Goal: Transaction & Acquisition: Purchase product/service

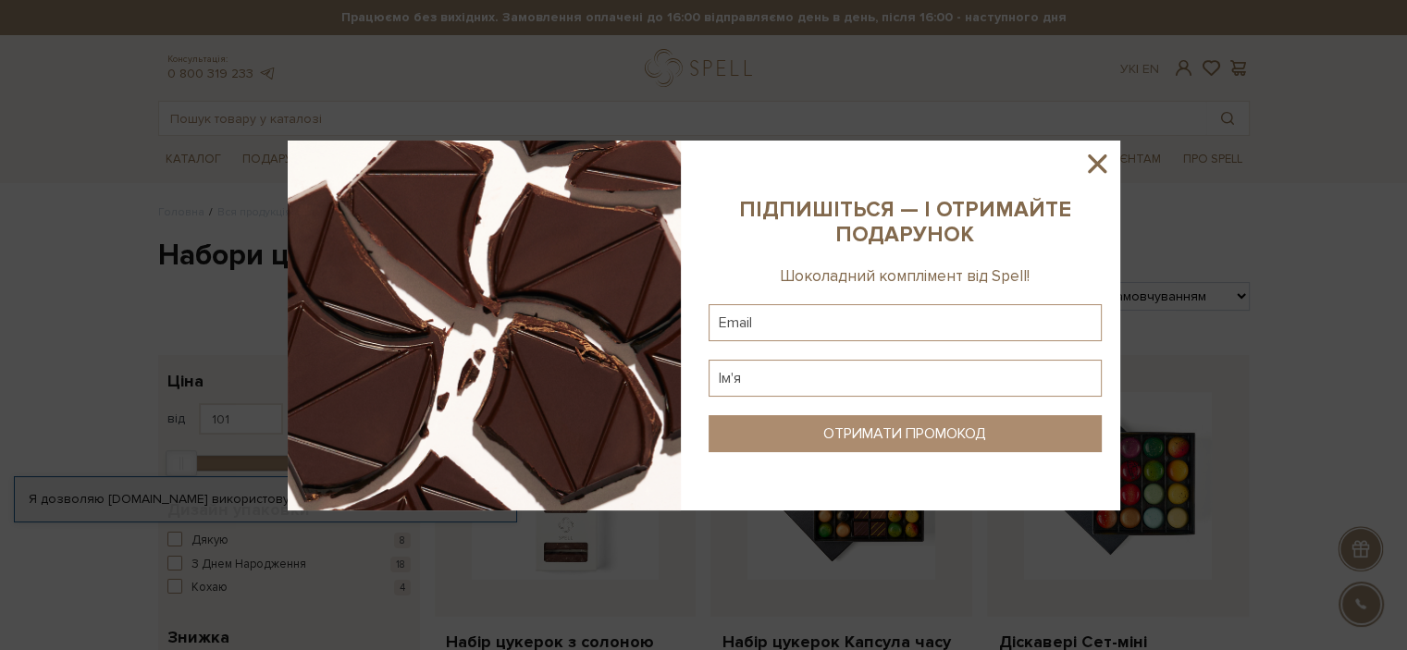
click at [1102, 161] on icon at bounding box center [1096, 163] width 31 height 31
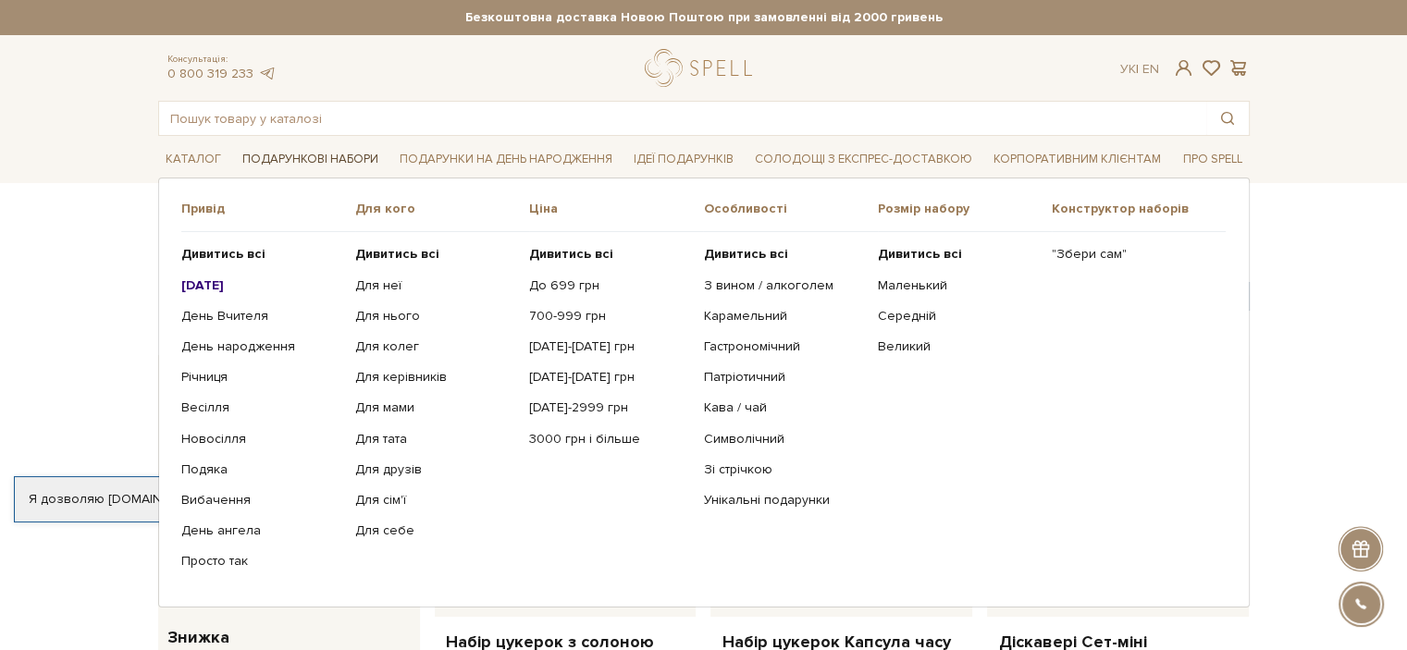
click at [270, 159] on link "Подарункові набори" at bounding box center [310, 159] width 151 height 29
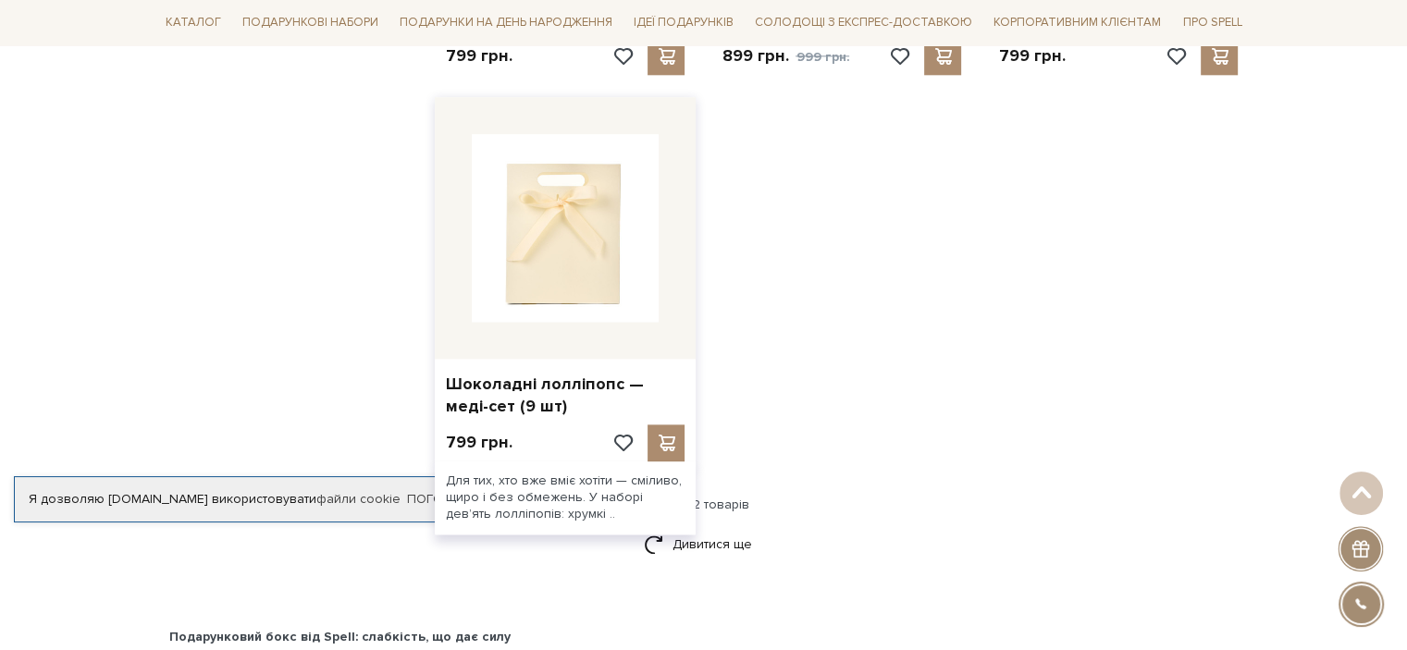
scroll to position [2405, 0]
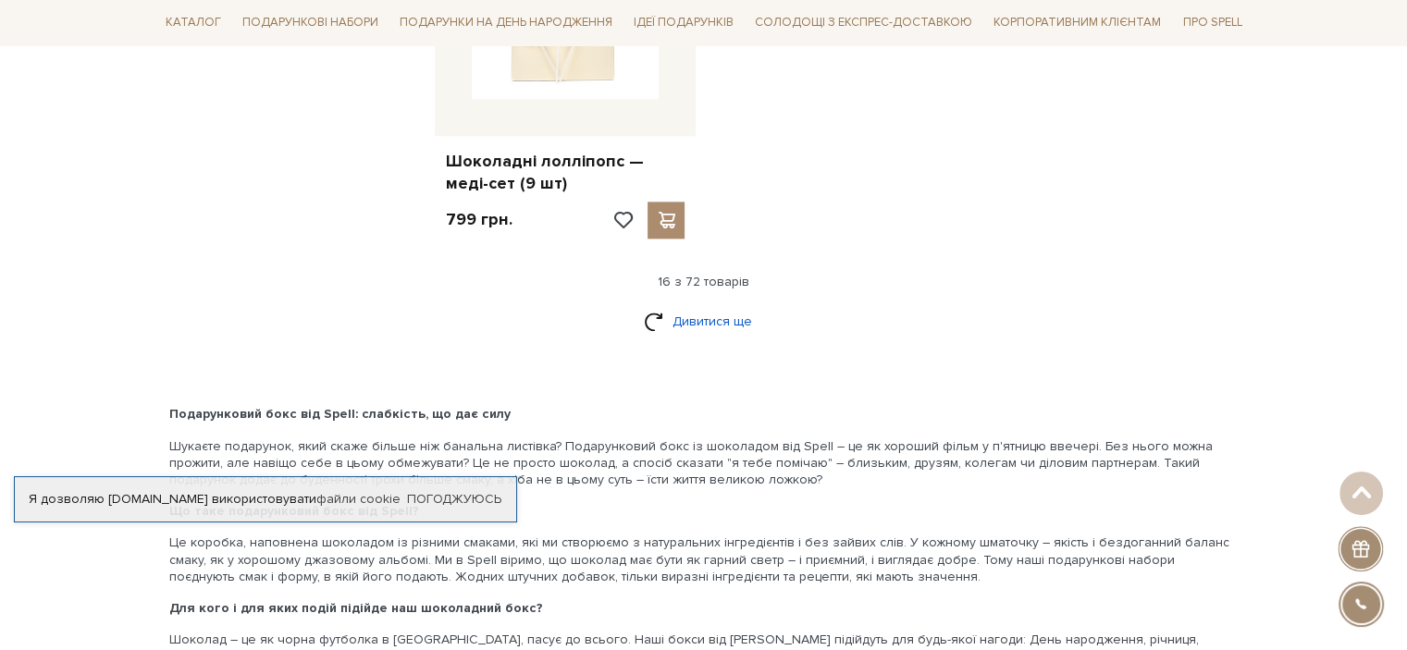
click at [702, 306] on link "Дивитися ще" at bounding box center [704, 321] width 120 height 32
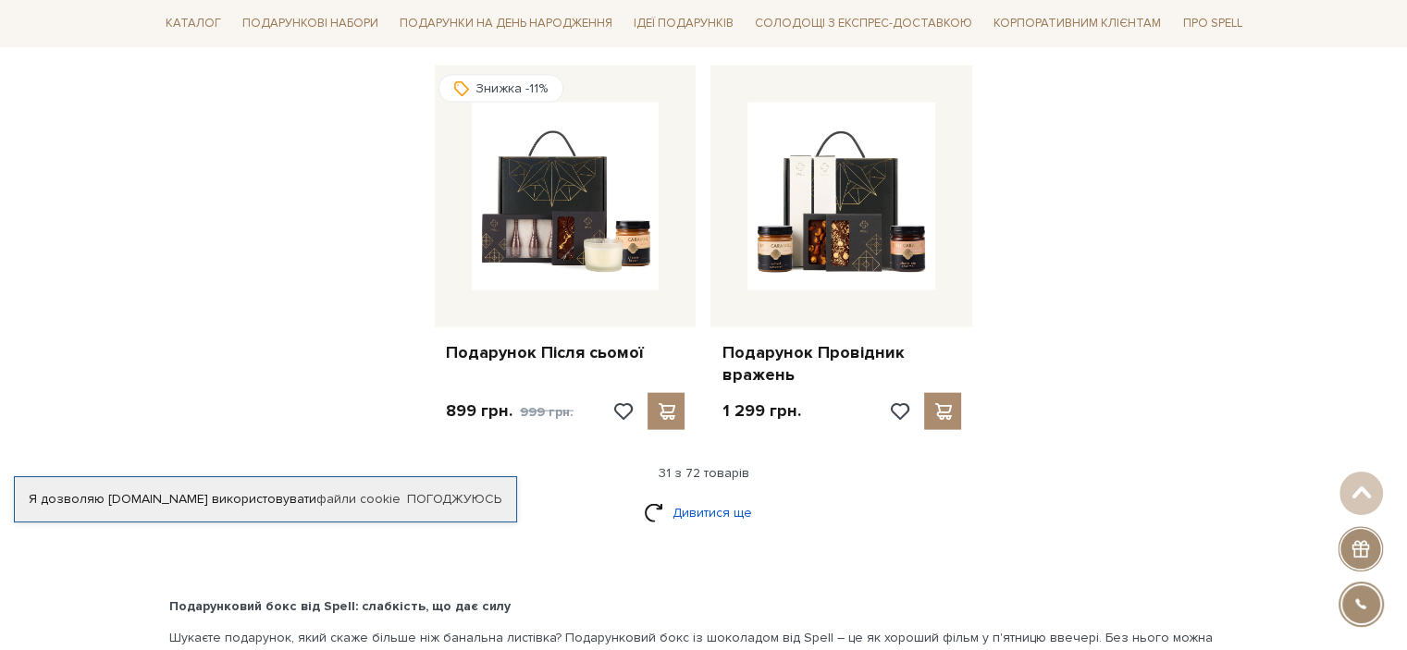
scroll to position [4255, 0]
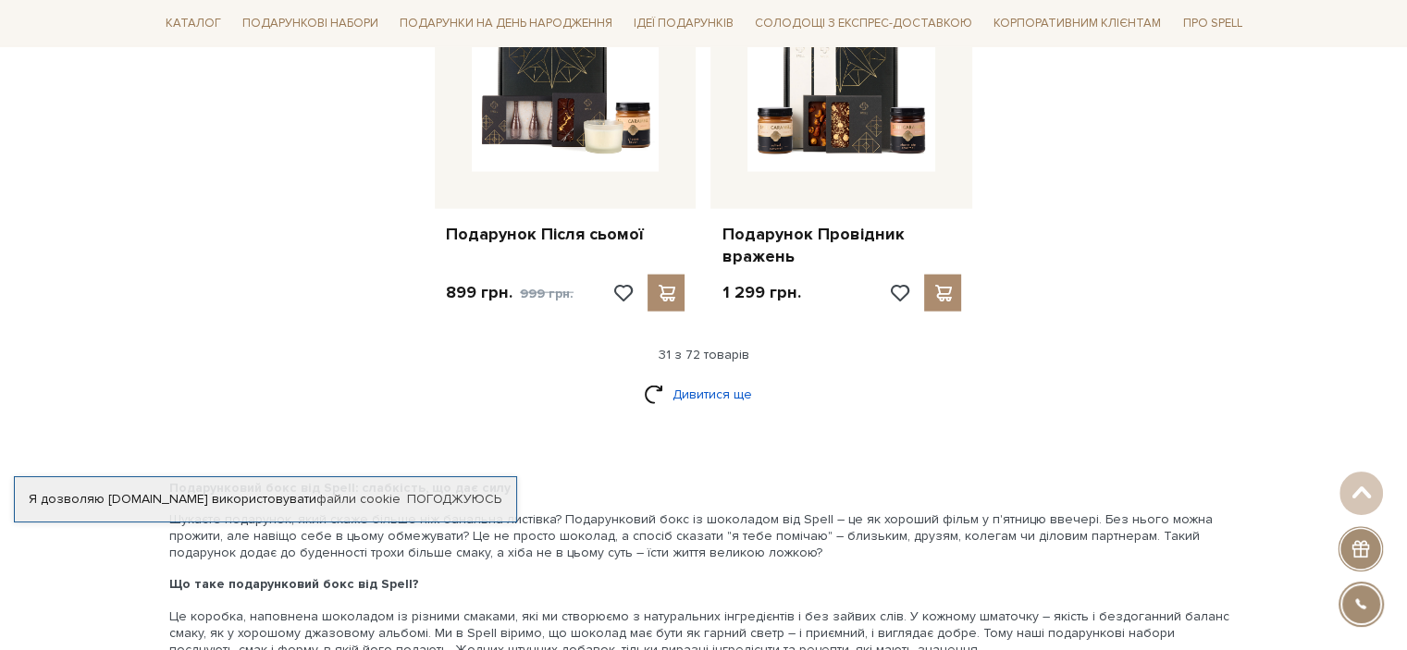
click at [709, 378] on link "Дивитися ще" at bounding box center [704, 394] width 120 height 32
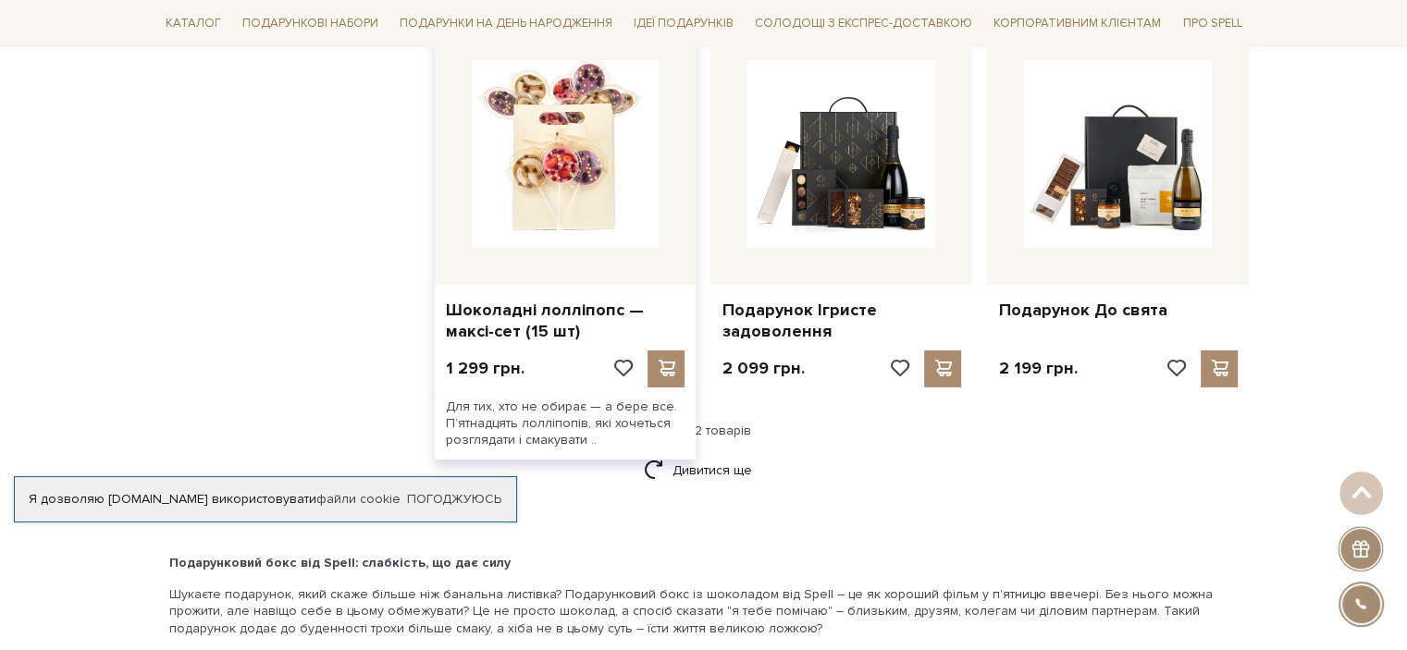
scroll to position [6197, 0]
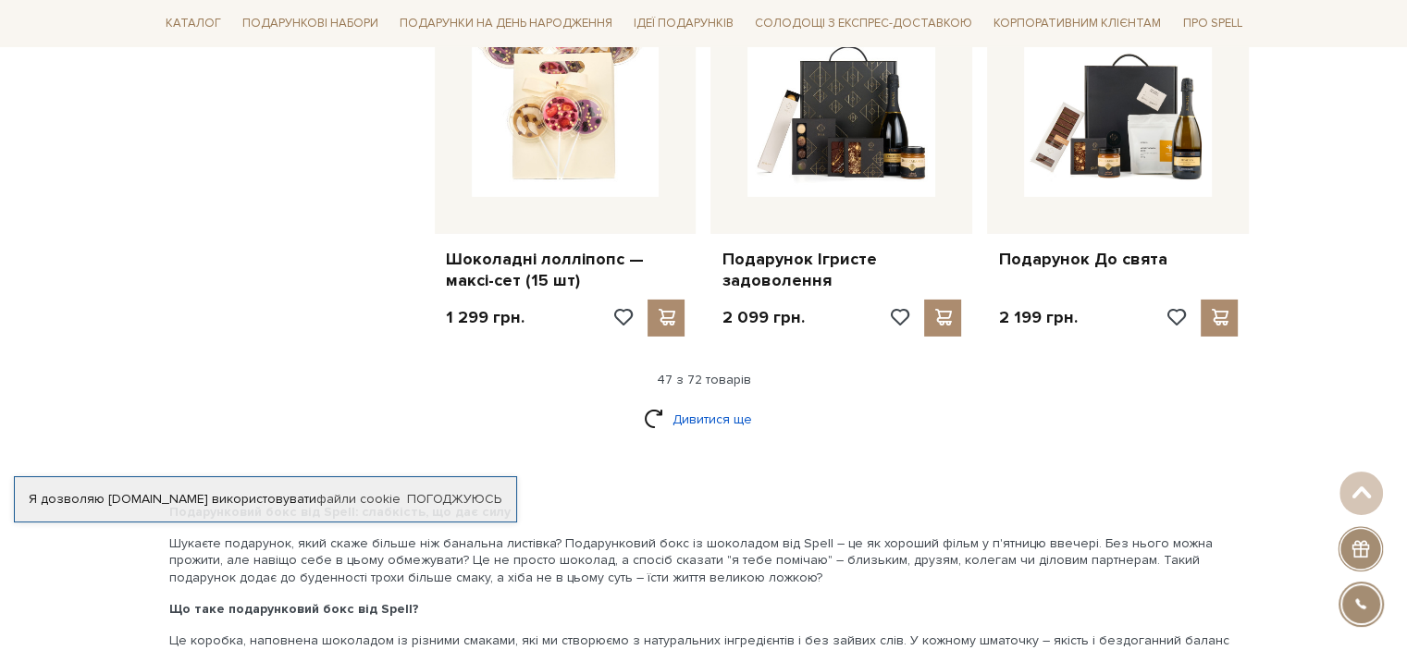
click at [722, 403] on link "Дивитися ще" at bounding box center [704, 419] width 120 height 32
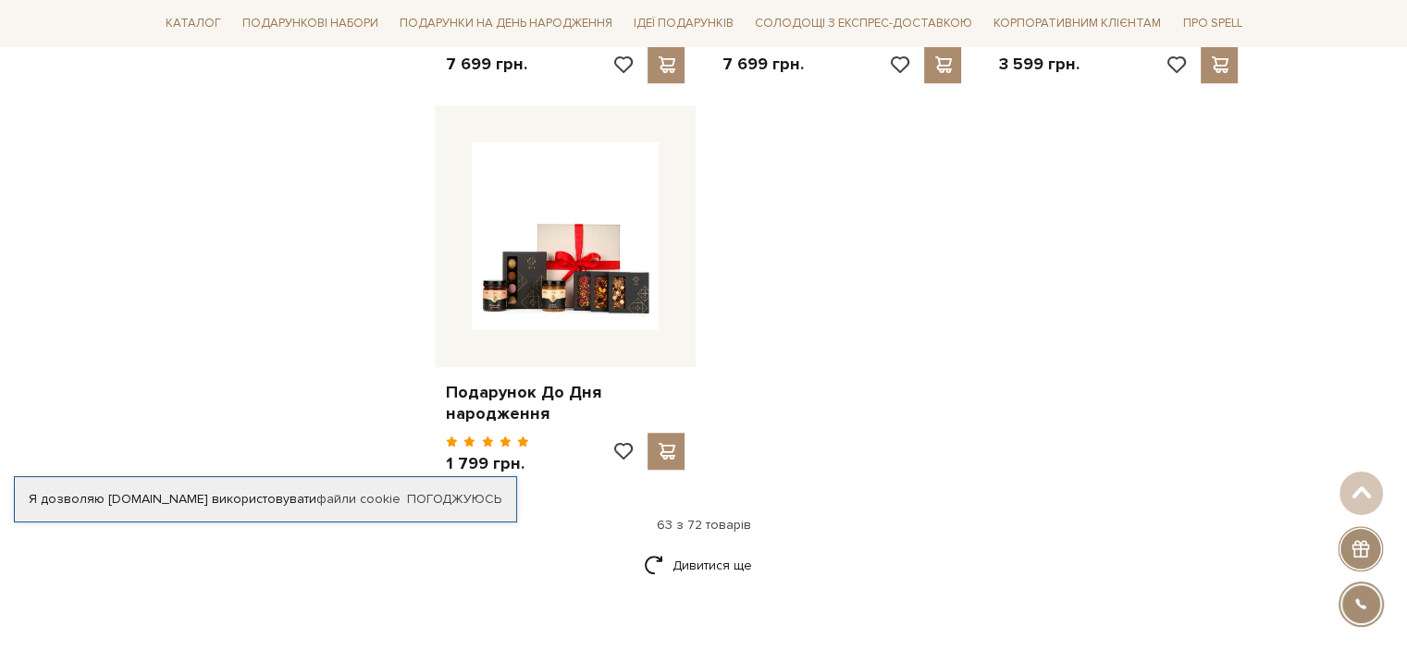
scroll to position [8509, 0]
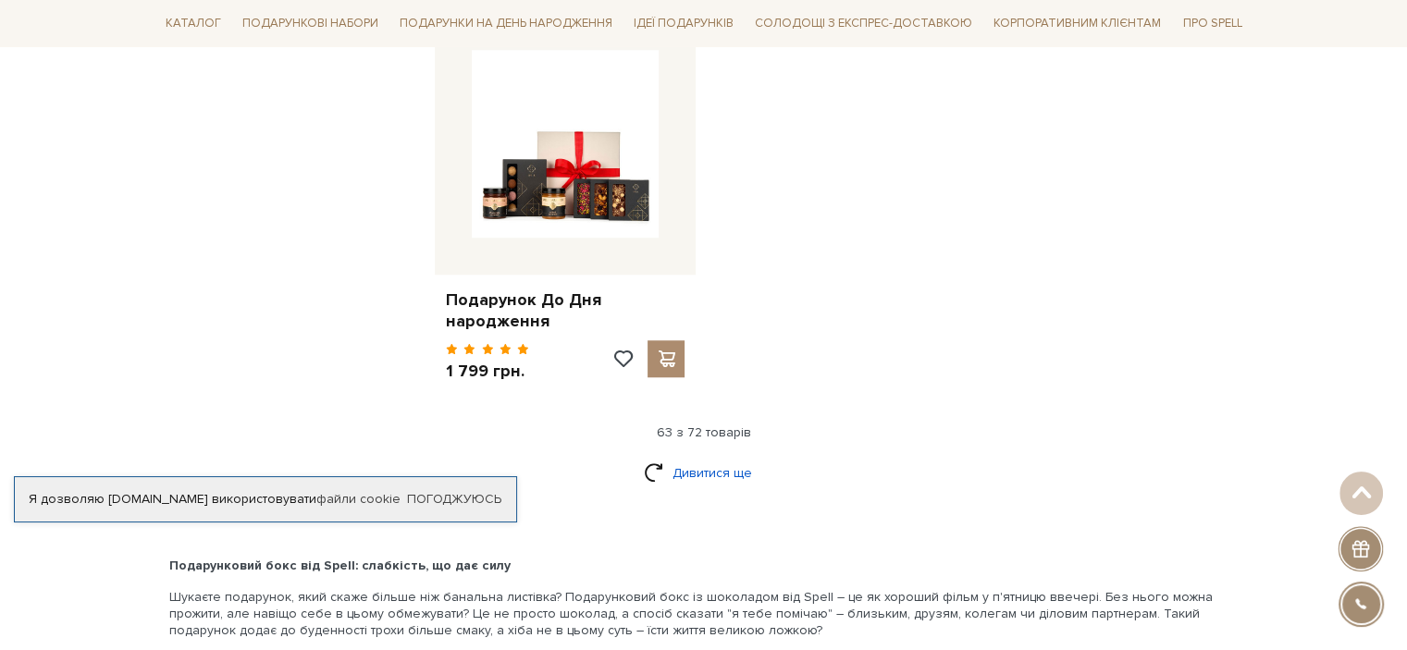
click at [704, 457] on link "Дивитися ще" at bounding box center [704, 473] width 120 height 32
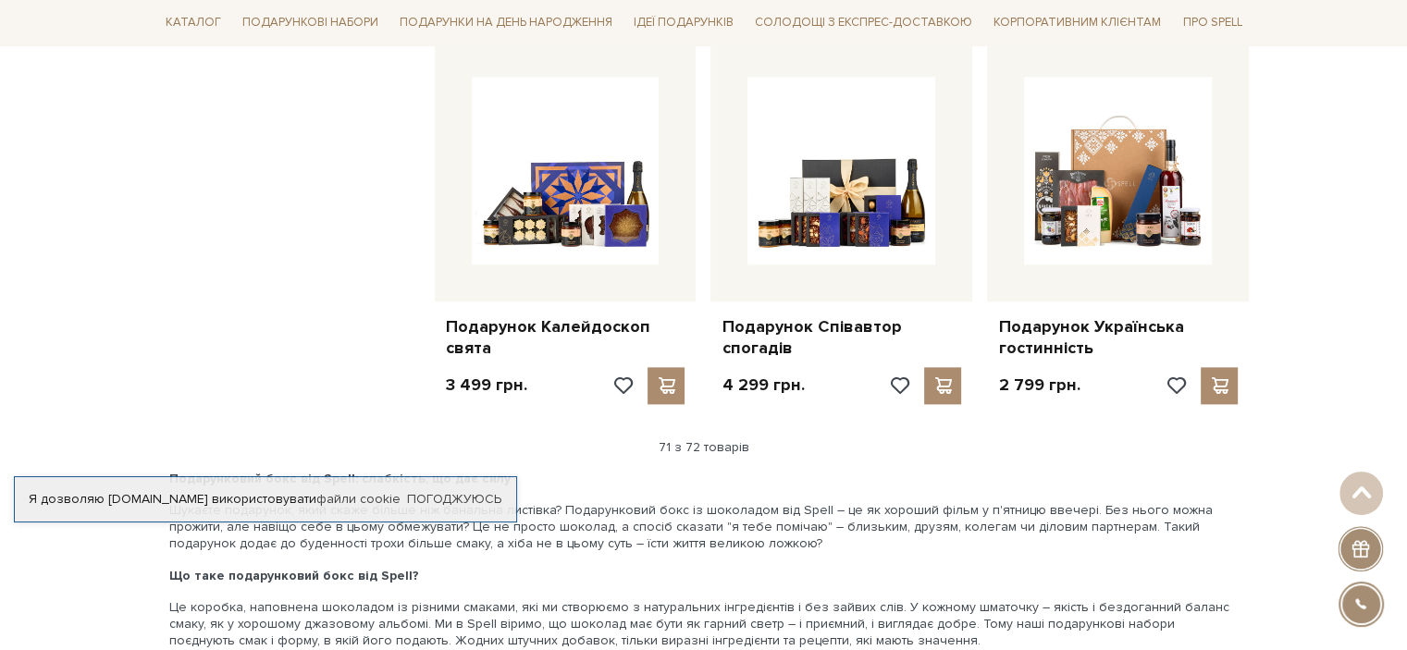
scroll to position [9249, 0]
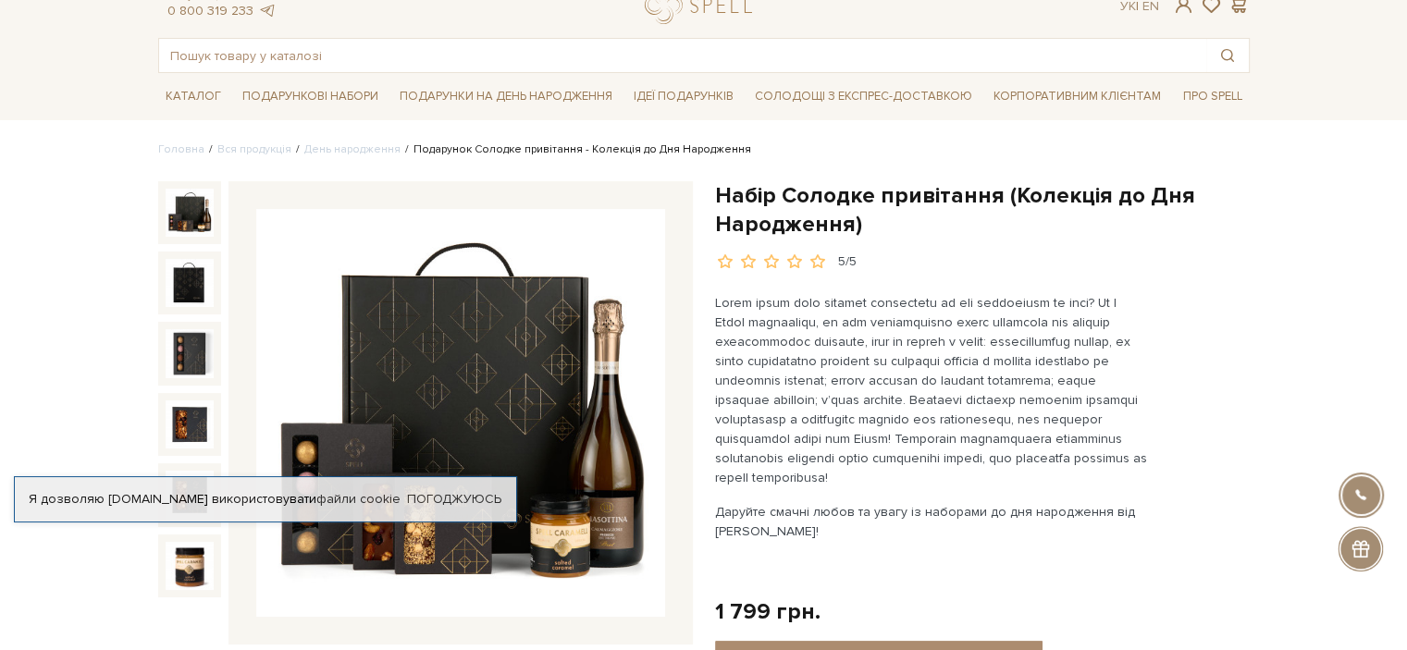
scroll to position [92, 0]
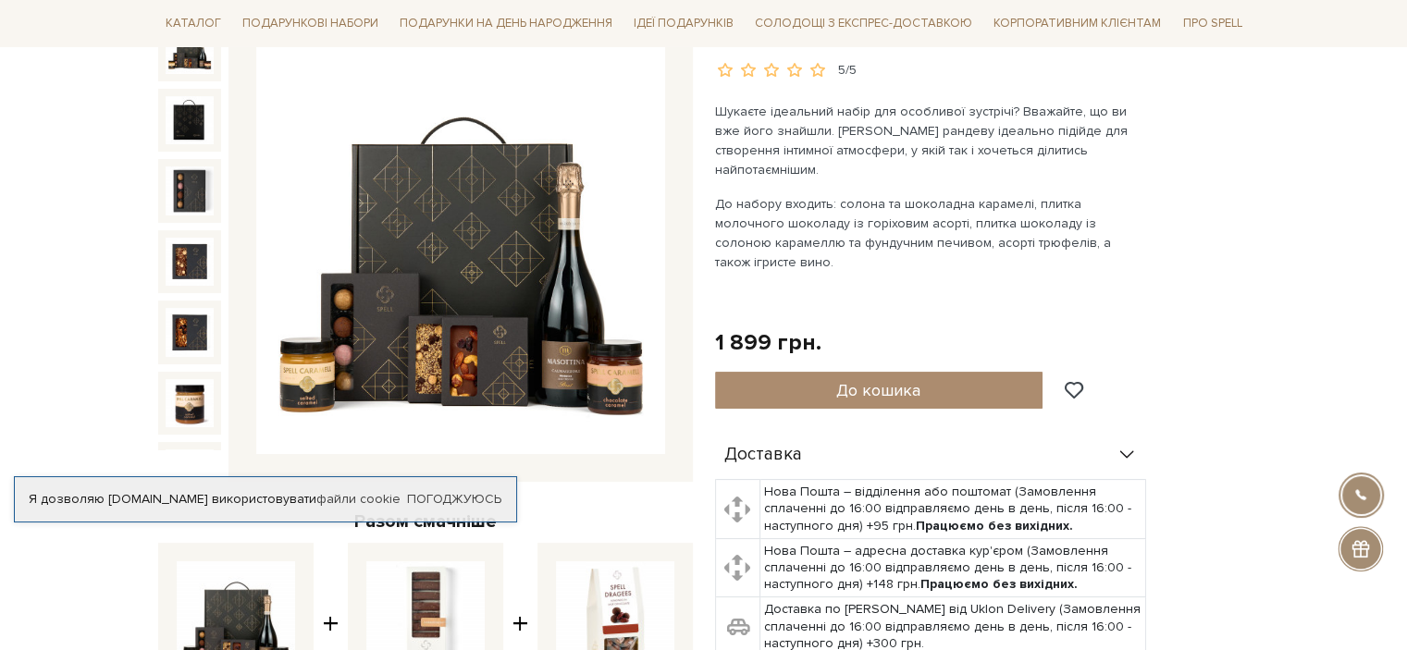
scroll to position [185, 0]
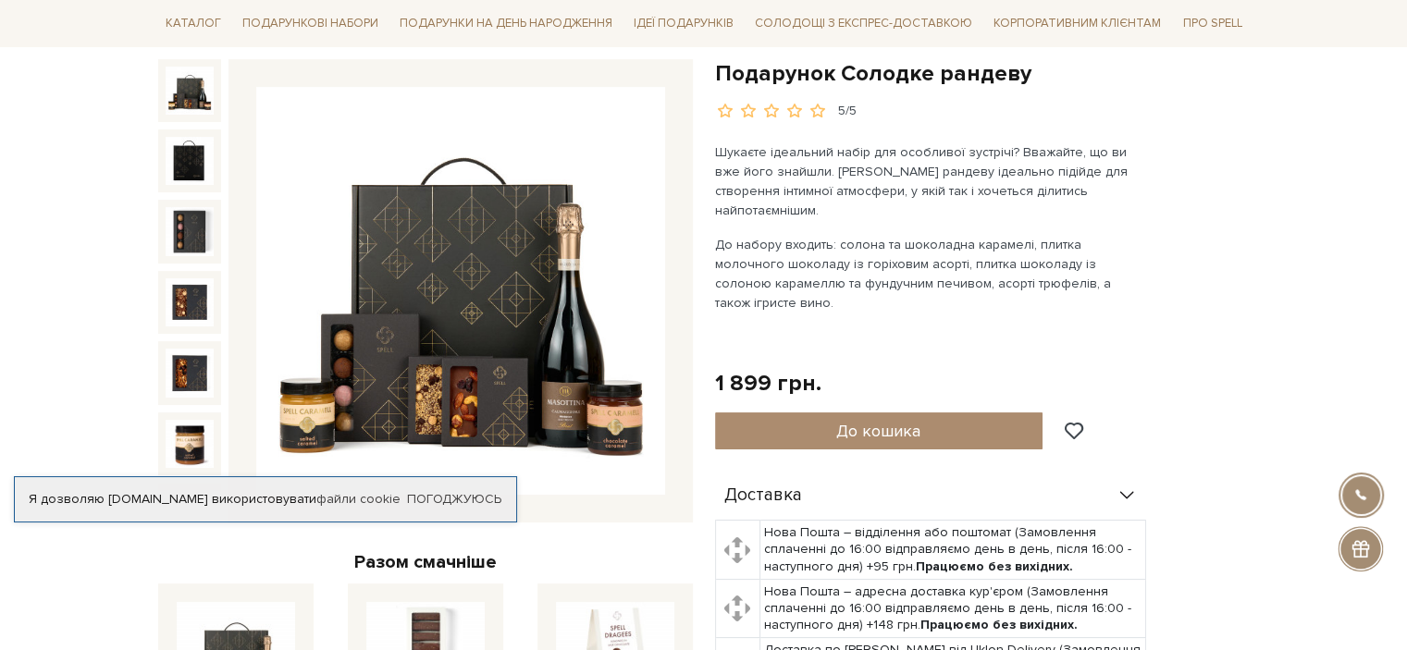
click at [499, 327] on img at bounding box center [460, 291] width 409 height 409
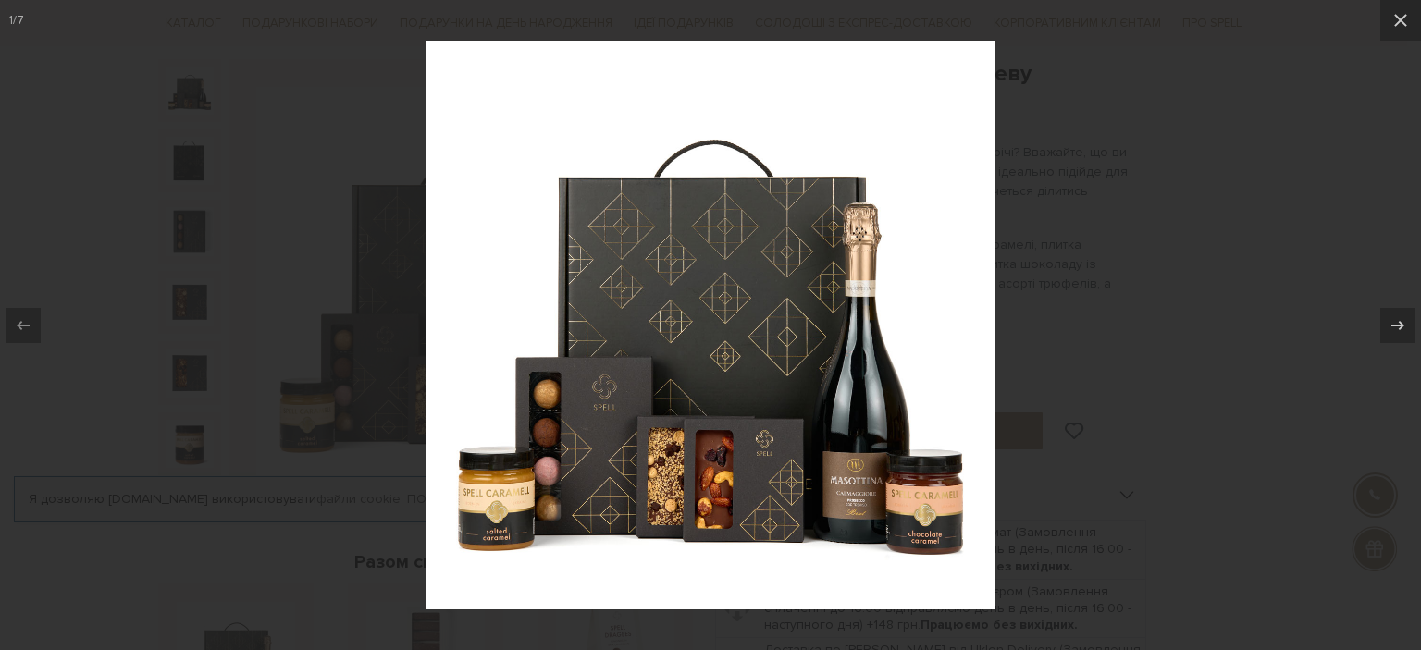
click at [1142, 278] on div at bounding box center [710, 325] width 1421 height 650
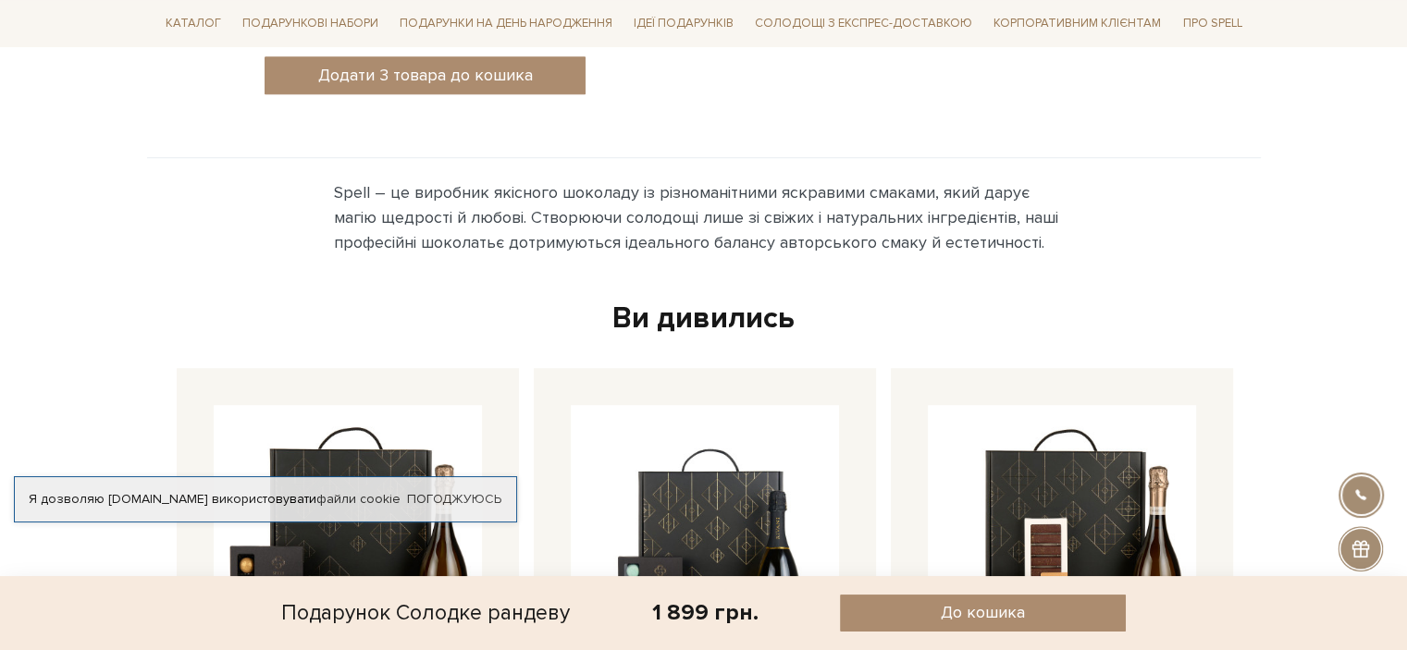
scroll to position [1480, 0]
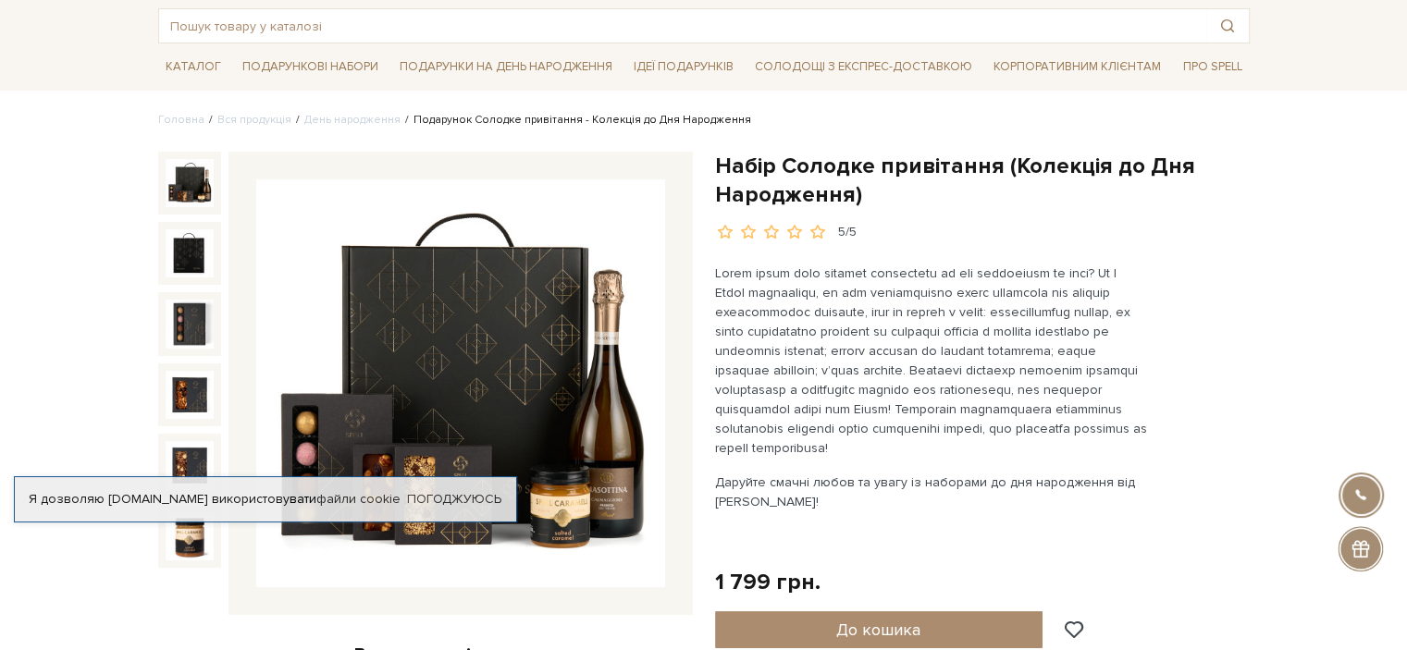
scroll to position [92, 0]
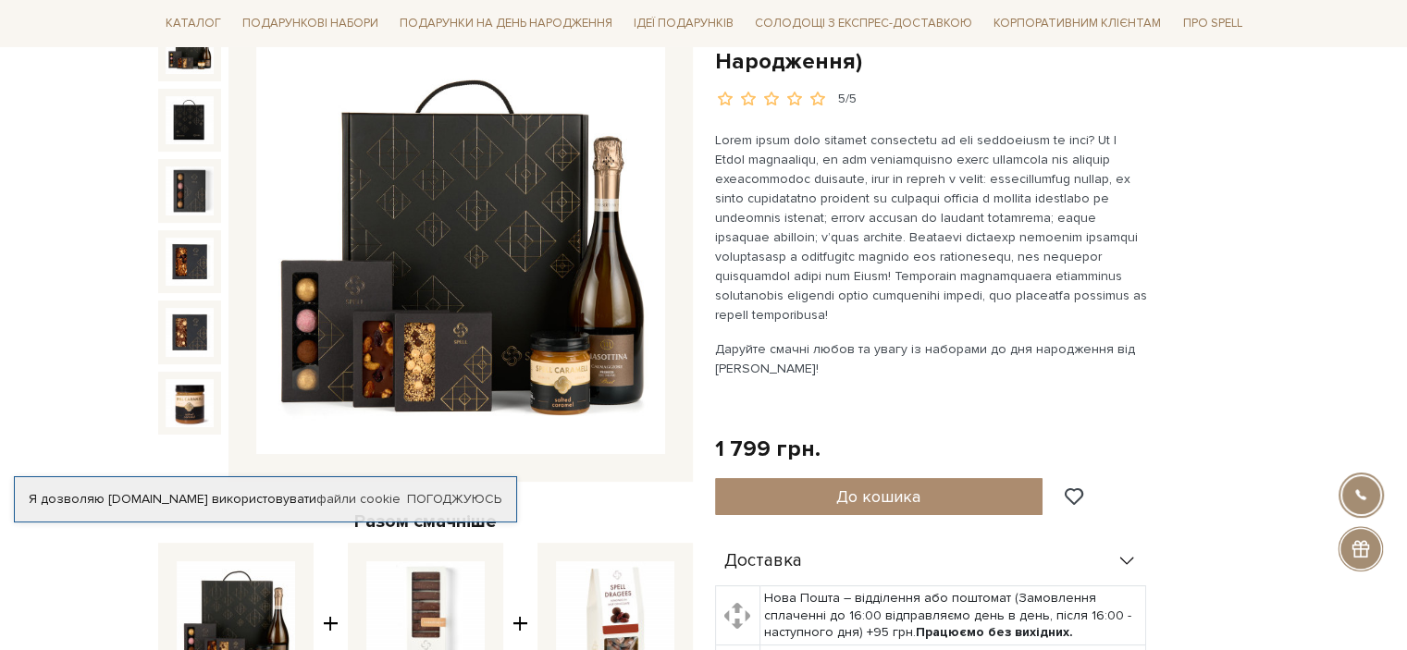
scroll to position [185, 0]
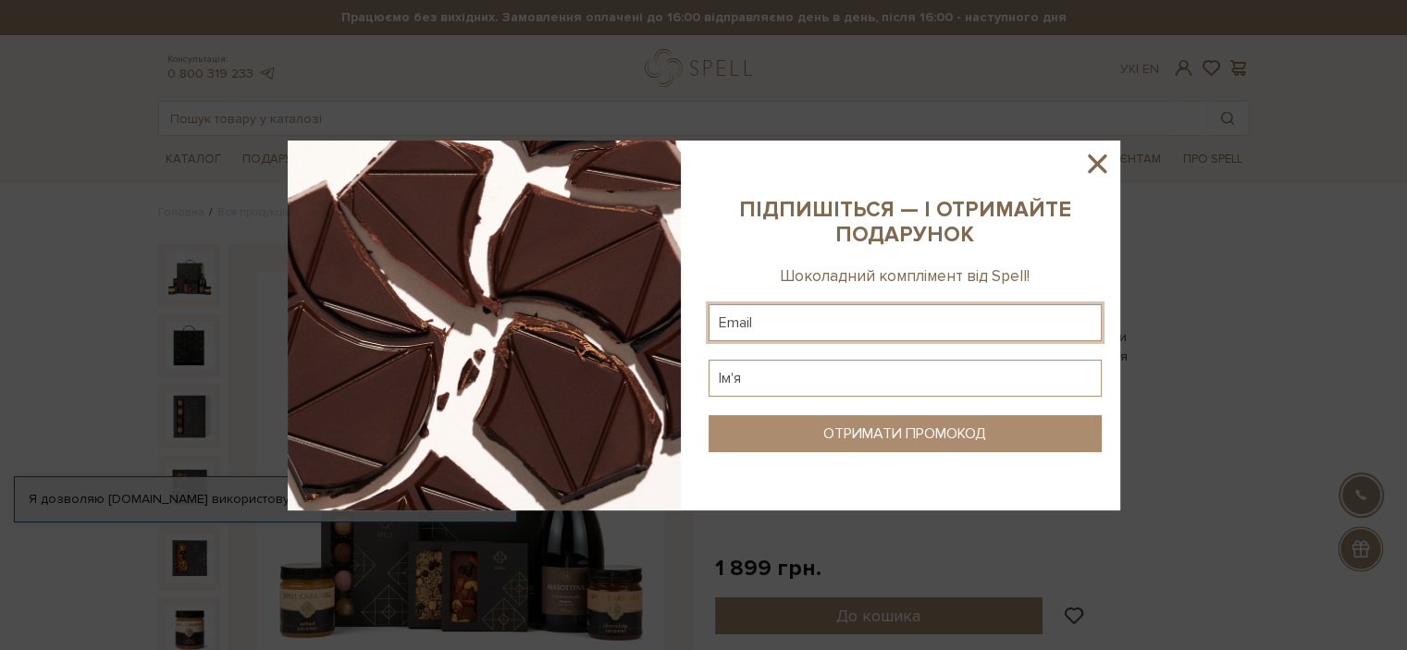
click at [874, 322] on input "text" at bounding box center [904, 322] width 393 height 37
type input "kirillpinchuck@gmail.com"
click at [889, 388] on input "text" at bounding box center [904, 378] width 393 height 37
type input "Кирило"
click at [911, 437] on div "ОТРИМАТИ ПРОМОКОД" at bounding box center [904, 434] width 163 height 18
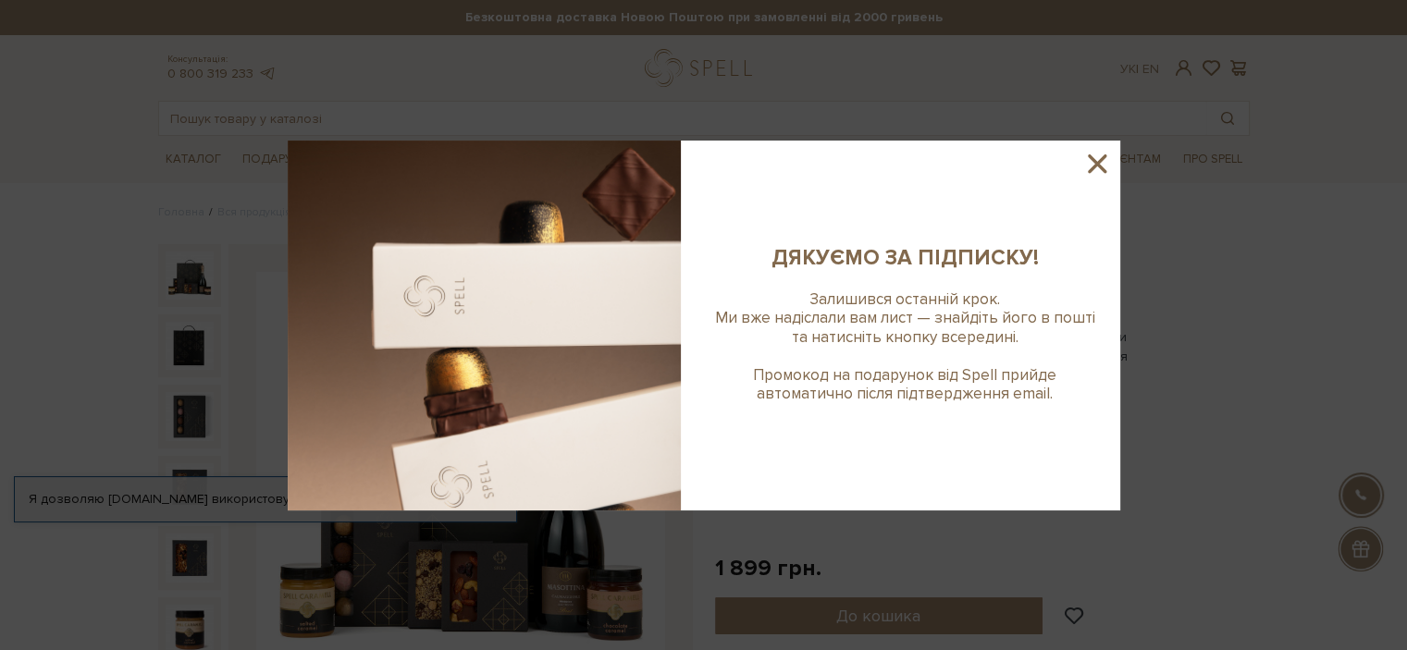
click at [1102, 158] on icon at bounding box center [1097, 163] width 18 height 18
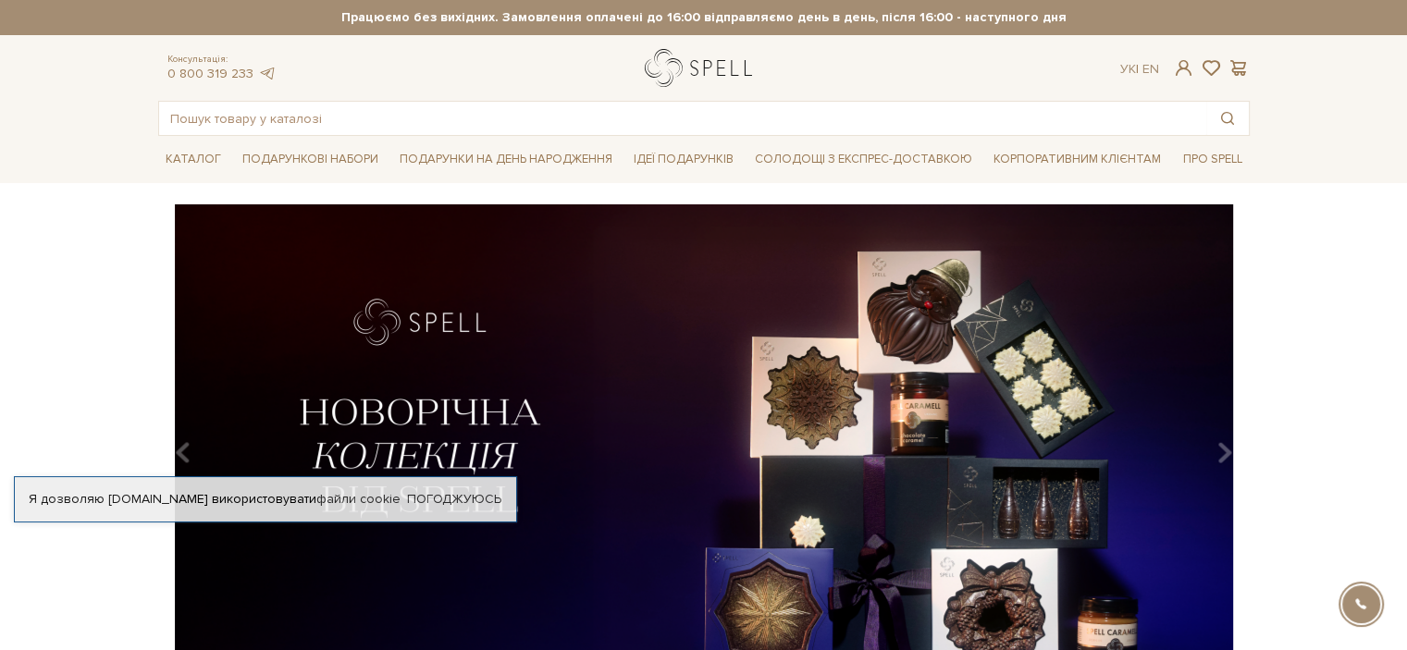
click at [701, 64] on link "logo" at bounding box center [703, 68] width 116 height 38
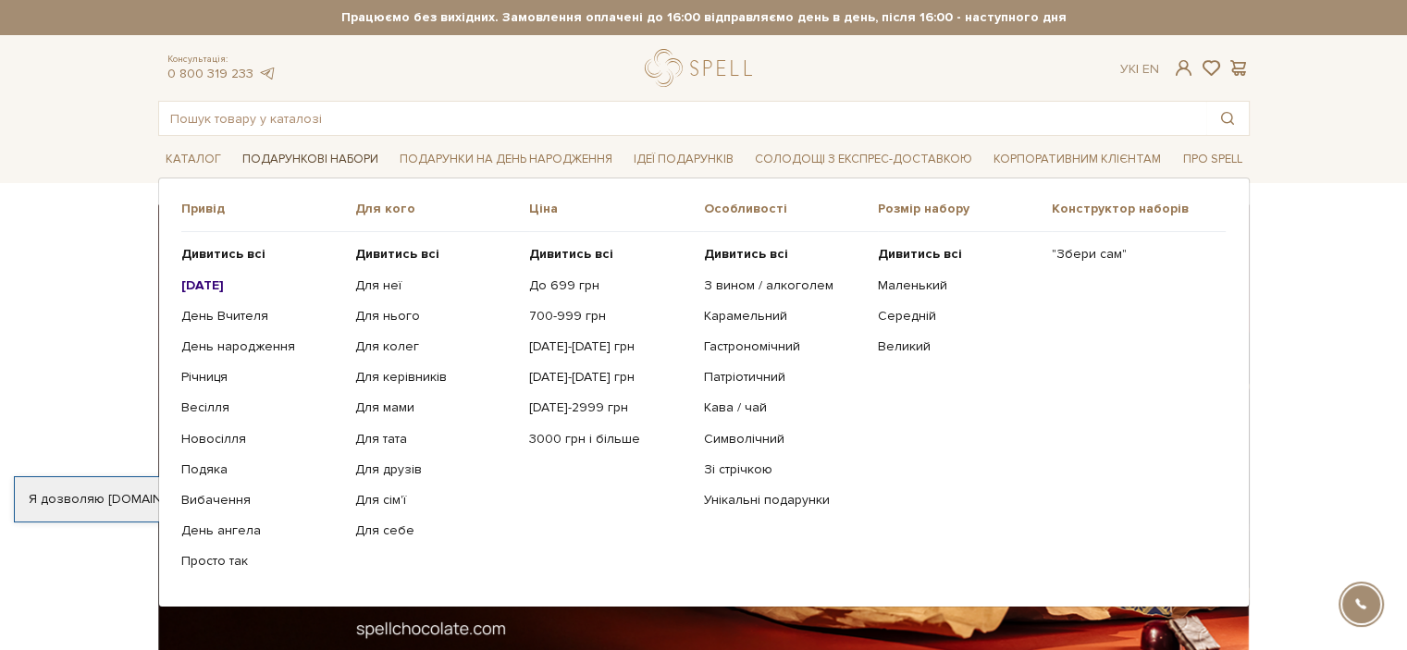
click at [340, 158] on link "Подарункові набори" at bounding box center [310, 159] width 151 height 29
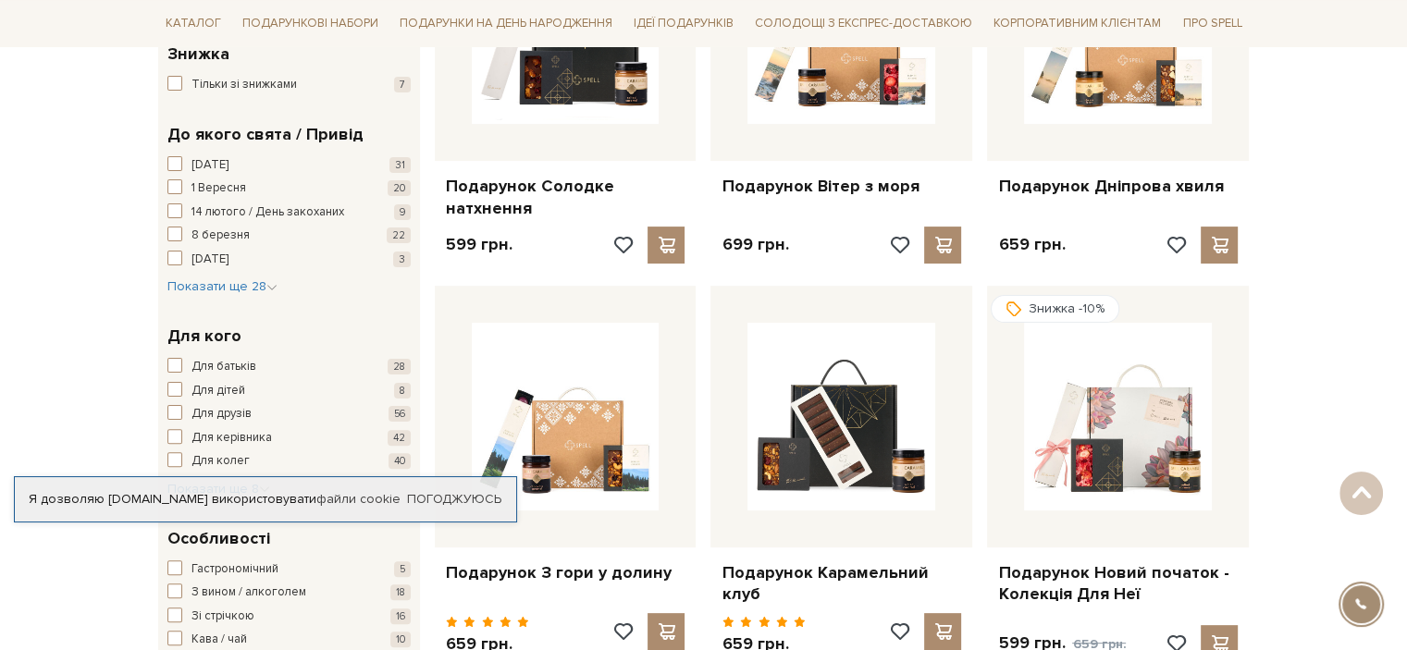
scroll to position [185, 0]
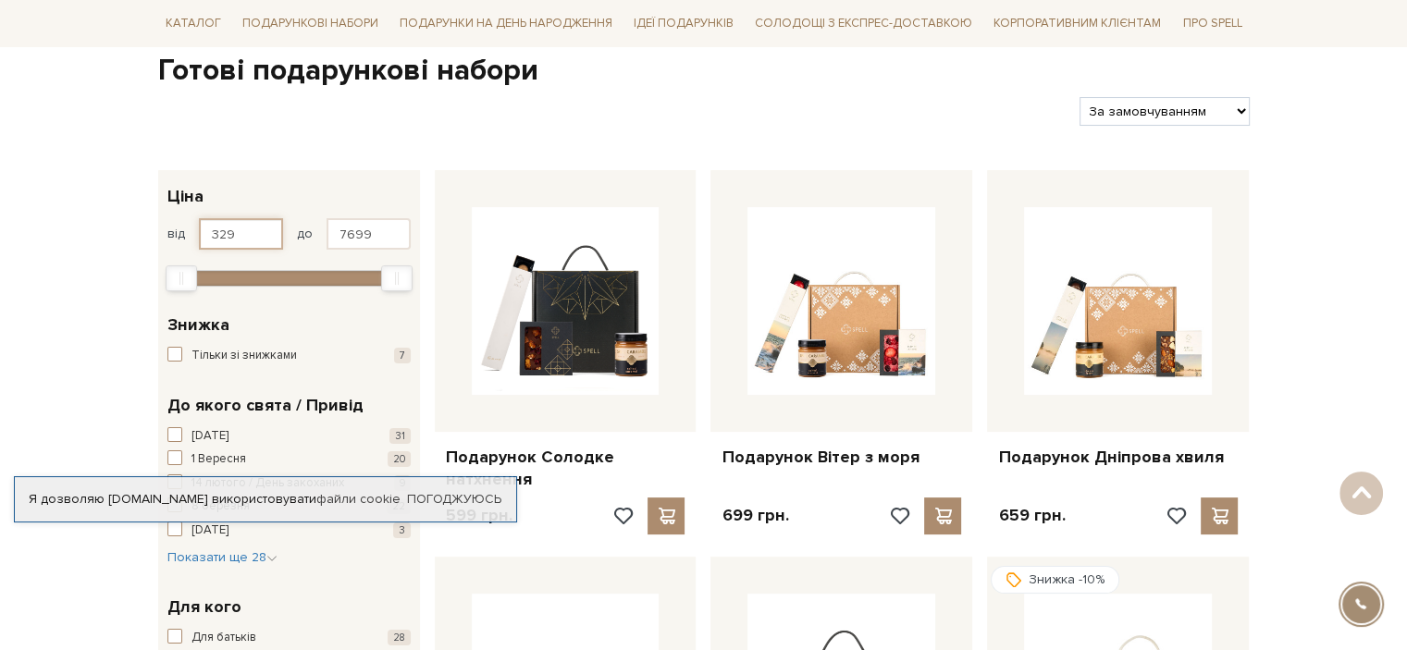
drag, startPoint x: 255, startPoint y: 239, endPoint x: 152, endPoint y: 216, distance: 106.1
click at [166, 216] on div "329 - 7,7 тис. грн. Ціна від 329 до 7699 329 2 тис. 4 тис. 6 тис. 8 тис. Вибері…" at bounding box center [289, 234] width 262 height 129
type input "1700"
drag, startPoint x: 364, startPoint y: 233, endPoint x: 270, endPoint y: 236, distance: 94.4
click at [270, 236] on div "від 1700 до 7699" at bounding box center [288, 233] width 243 height 31
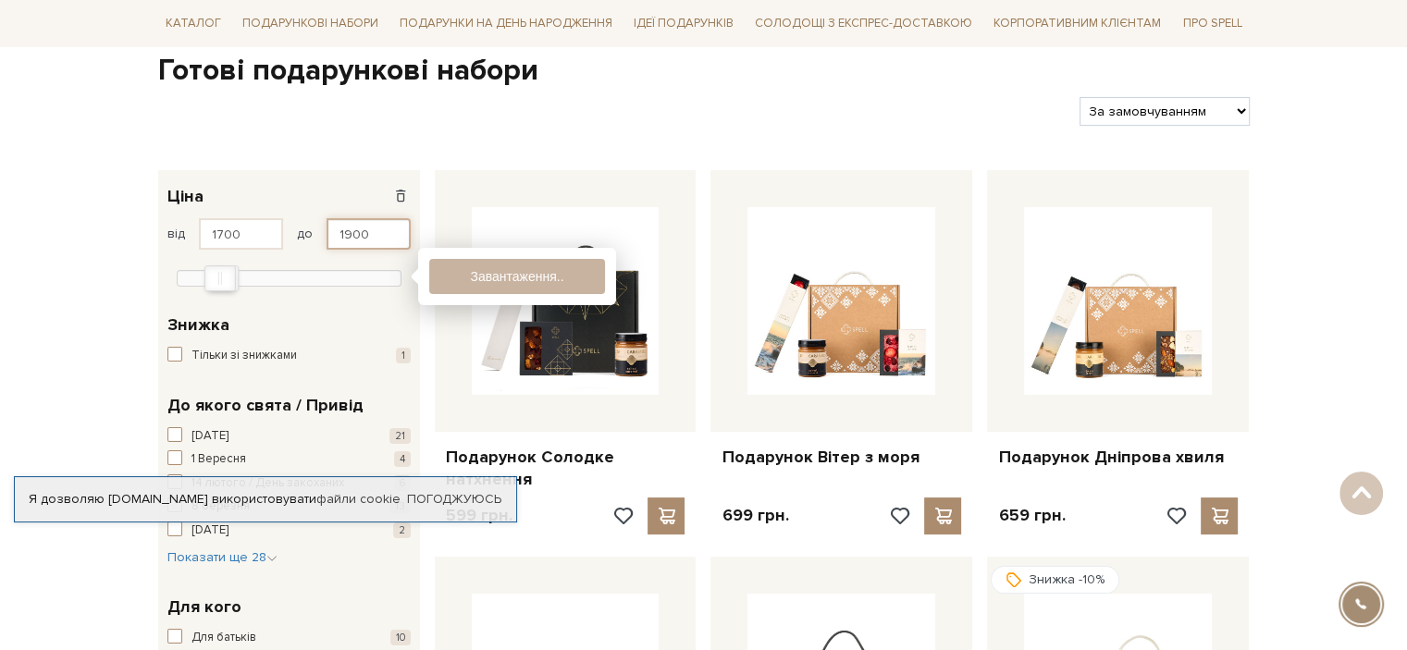
type input "1900"
click at [493, 269] on button "Показати 5 товарів" at bounding box center [517, 276] width 176 height 35
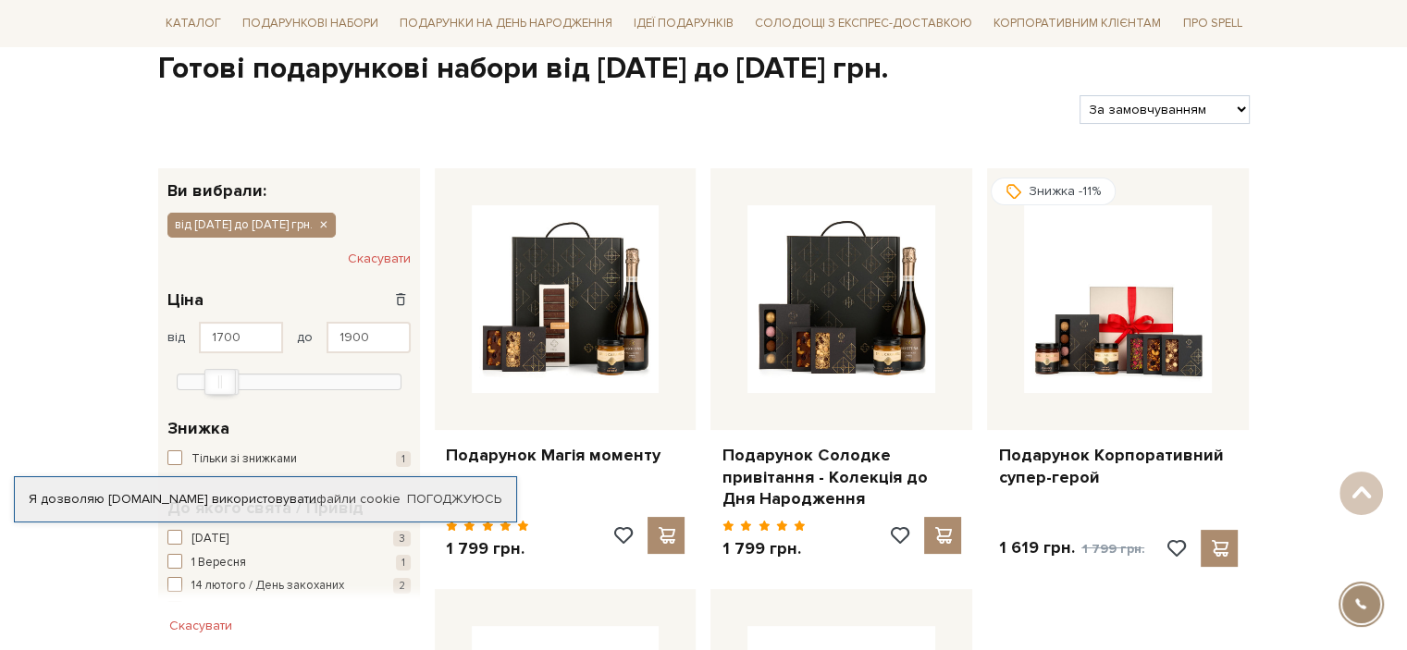
scroll to position [185, 0]
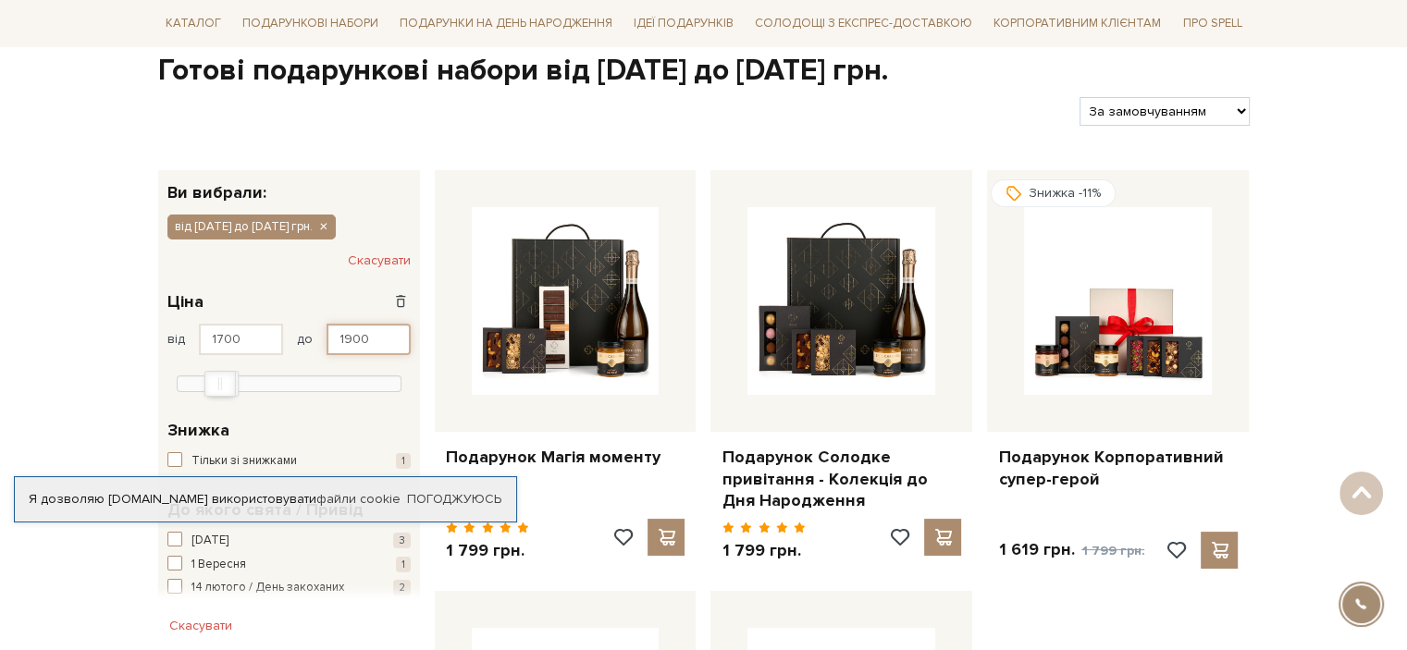
drag, startPoint x: 388, startPoint y: 339, endPoint x: 291, endPoint y: 328, distance: 96.7
click at [292, 328] on div "від 1700 до 1900" at bounding box center [288, 339] width 243 height 31
type input "2000"
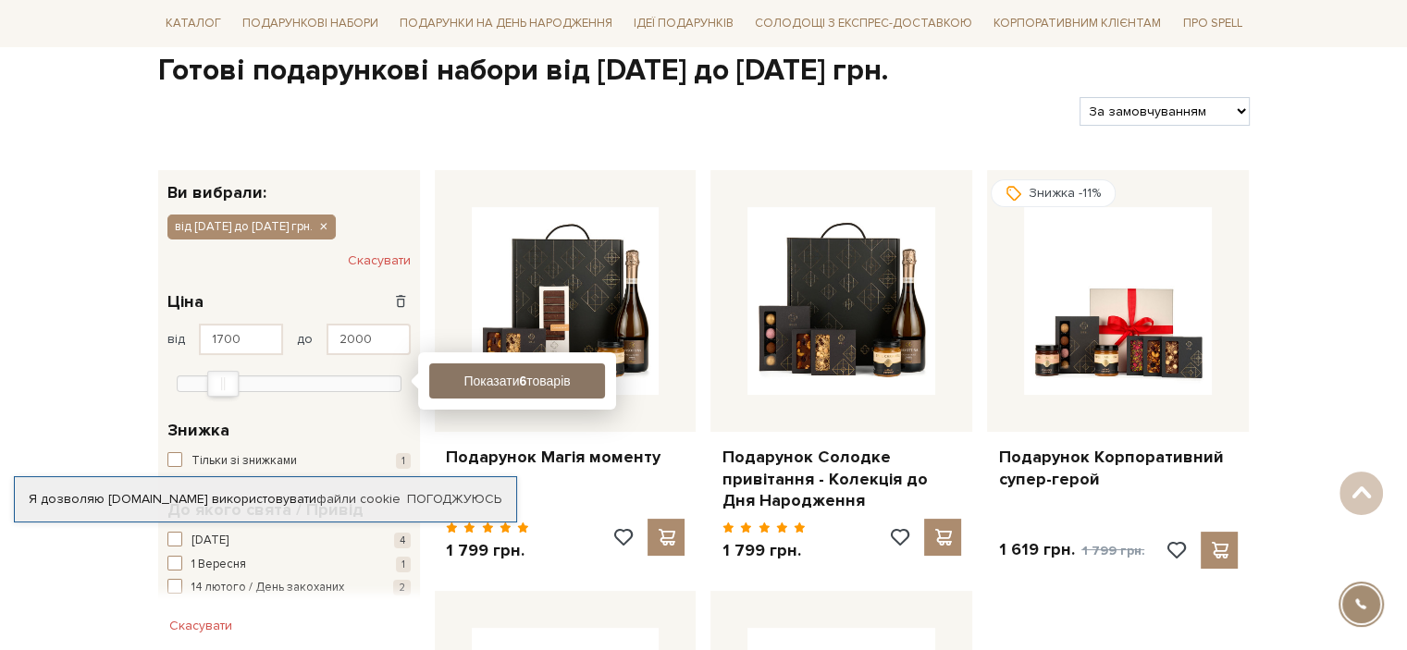
click at [482, 373] on button "Показати 6 товарів" at bounding box center [517, 380] width 176 height 35
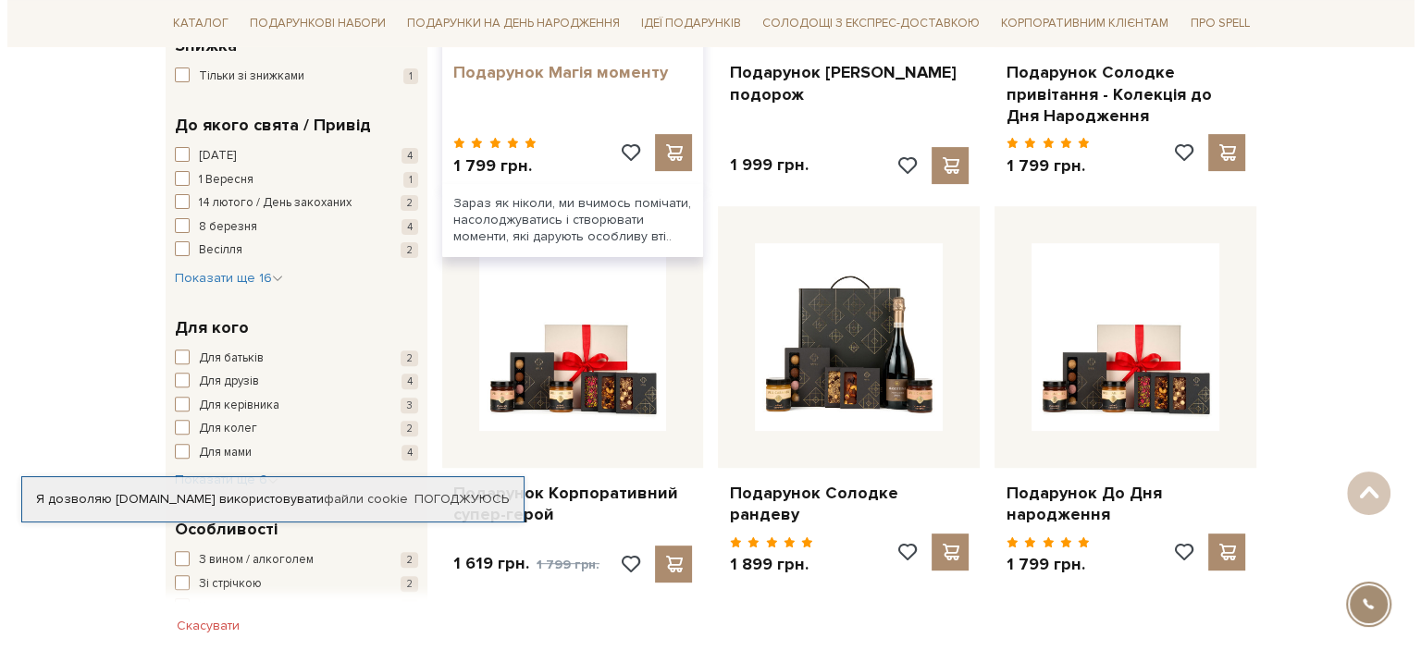
scroll to position [647, 0]
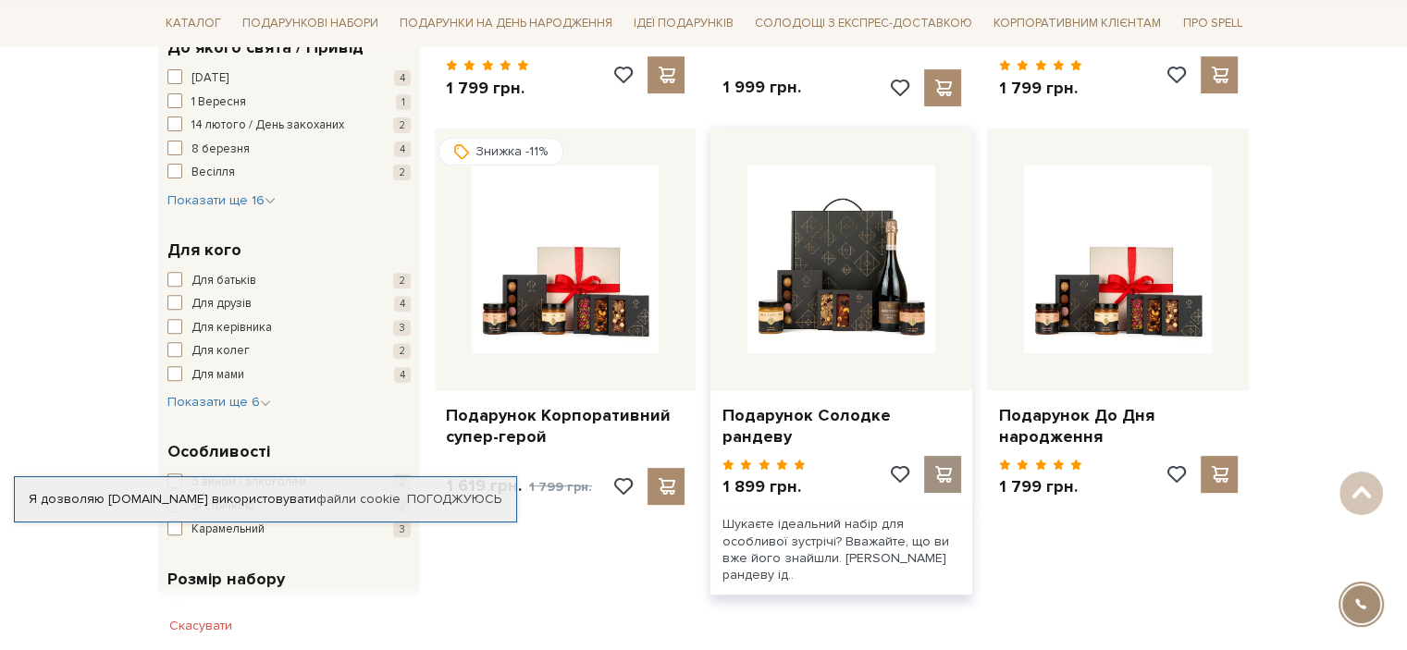
click at [947, 471] on span at bounding box center [942, 474] width 23 height 17
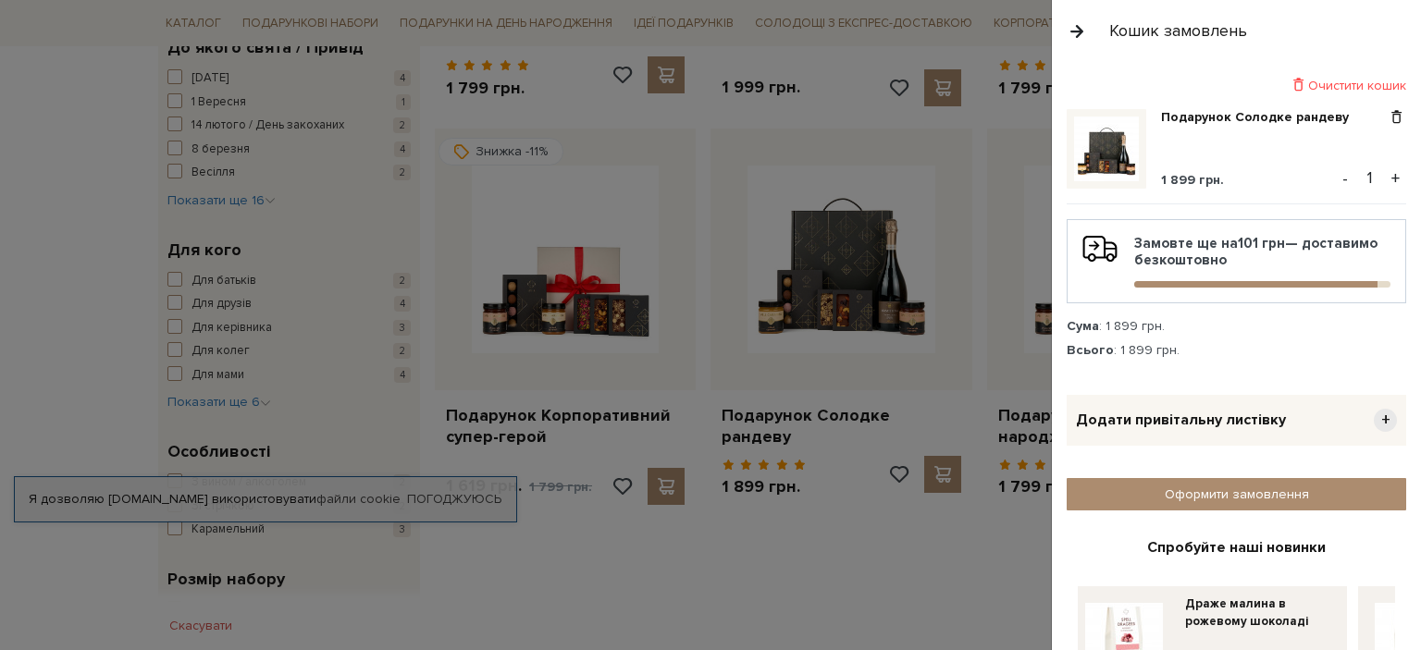
click at [1375, 420] on span "+" at bounding box center [1384, 420] width 23 height 23
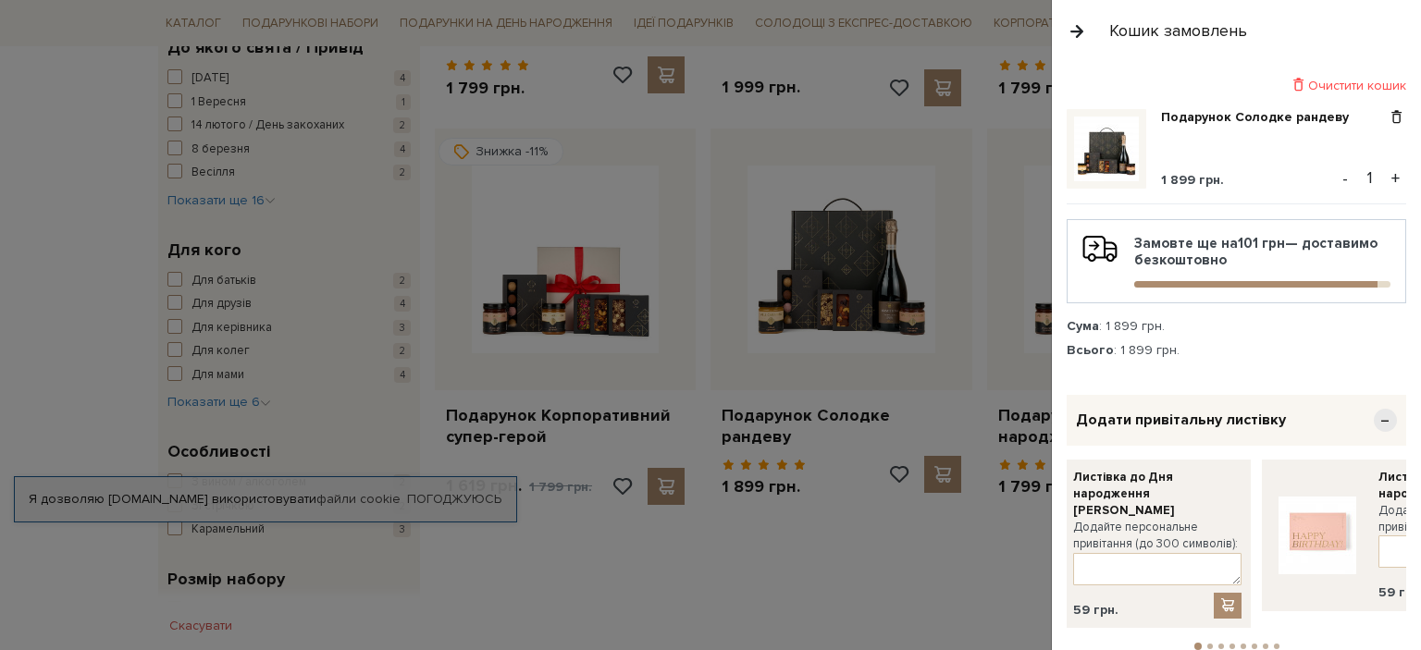
drag, startPoint x: 1275, startPoint y: 516, endPoint x: 1156, endPoint y: 532, distance: 119.4
click at [1164, 532] on label "Додайте персональне привітання (до 300 символів):" at bounding box center [1157, 535] width 168 height 33
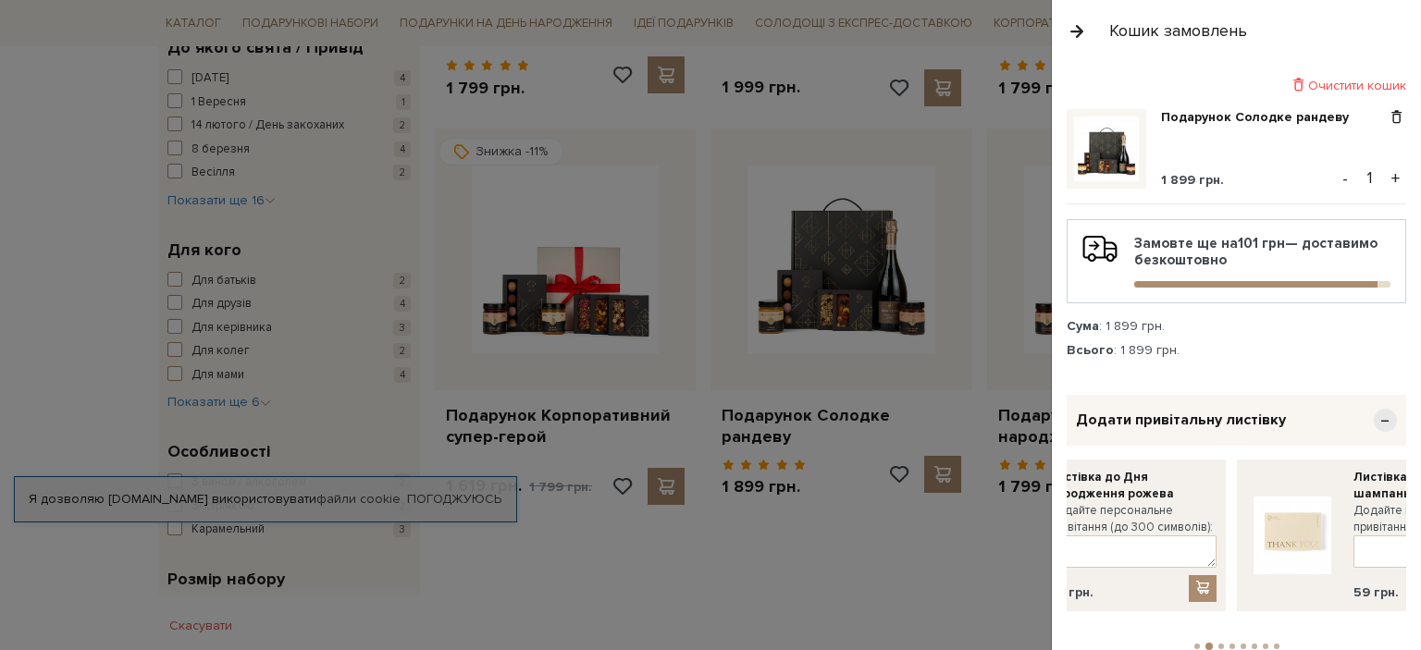
drag, startPoint x: 1310, startPoint y: 507, endPoint x: 1180, endPoint y: 505, distance: 129.5
click at [1180, 505] on label "Додайте персональне привітання (до 300 символів):" at bounding box center [1132, 518] width 168 height 33
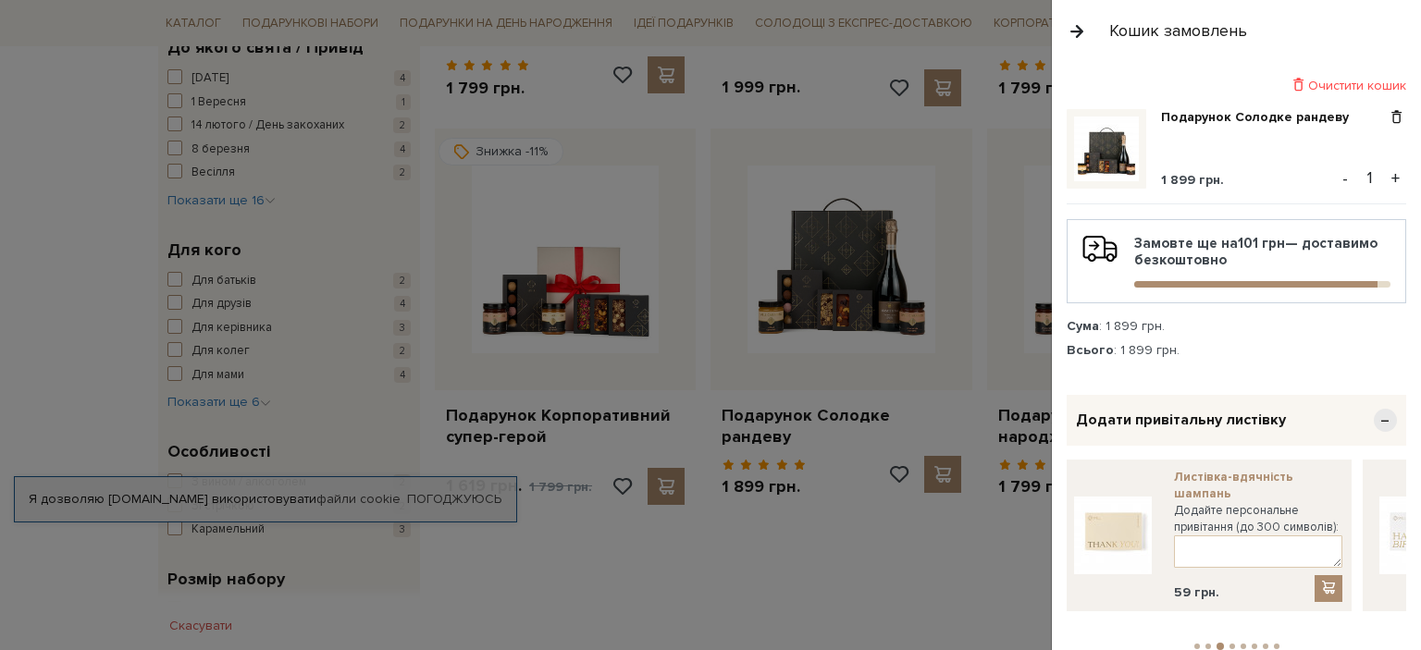
drag, startPoint x: 1299, startPoint y: 496, endPoint x: 1191, endPoint y: 484, distance: 108.9
click at [1191, 484] on link "Листівка-вдячність шампань" at bounding box center [1258, 485] width 168 height 33
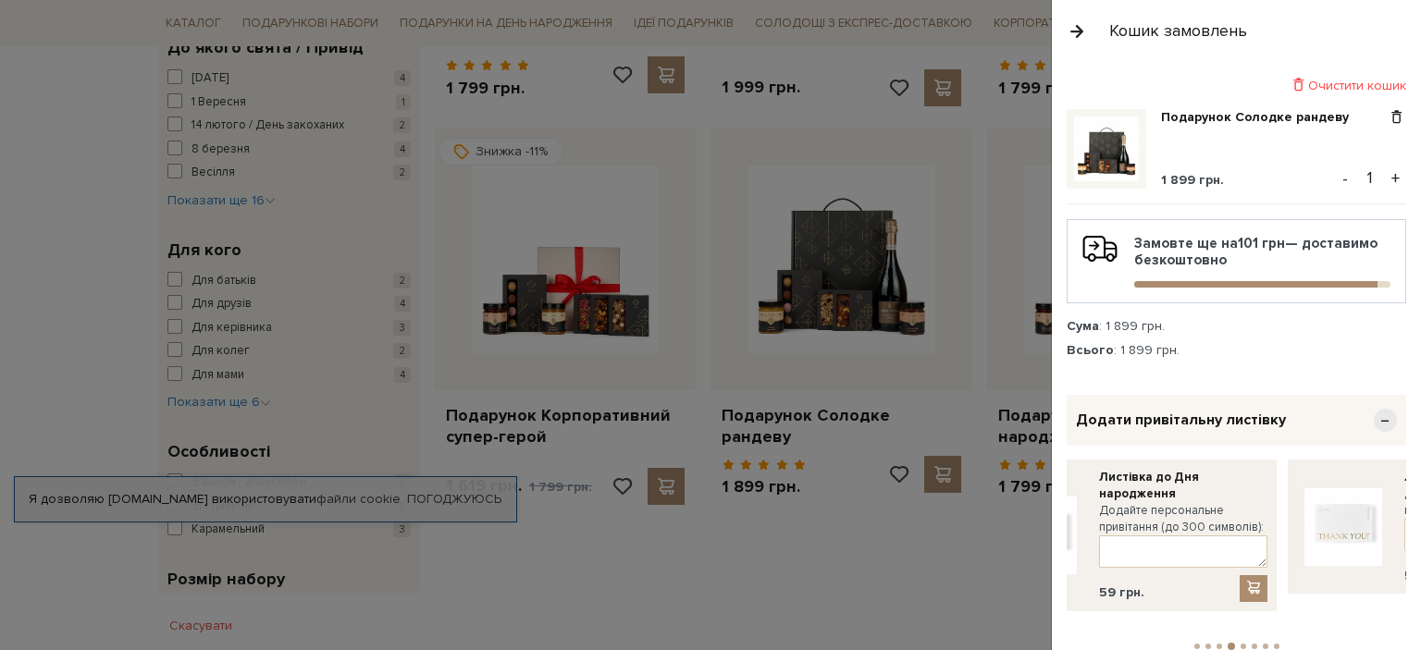
click at [1206, 508] on div "Листівка до Дня народження Додайте персональне привітання (до 300 символів): 59…" at bounding box center [1183, 535] width 168 height 133
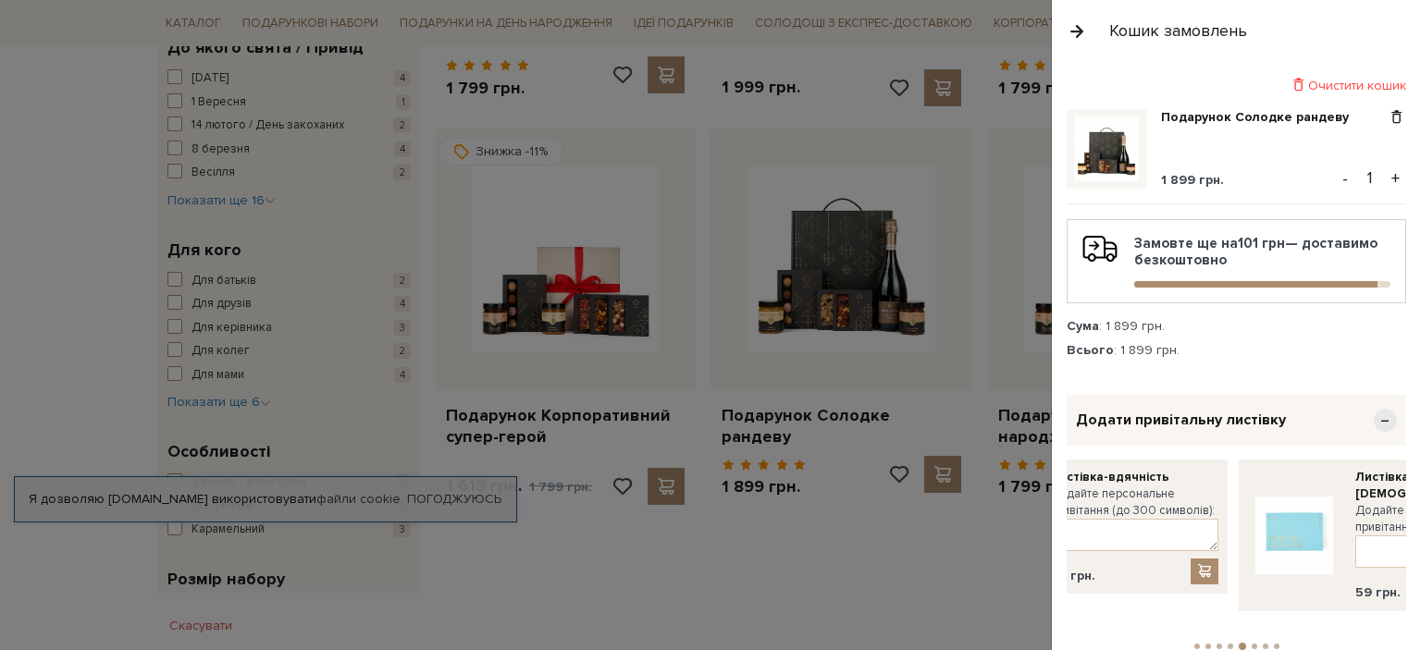
drag, startPoint x: 1240, startPoint y: 499, endPoint x: 1158, endPoint y: 502, distance: 82.4
click at [1158, 502] on label "Додайте персональне привітання (до 300 символів):" at bounding box center [1134, 502] width 168 height 33
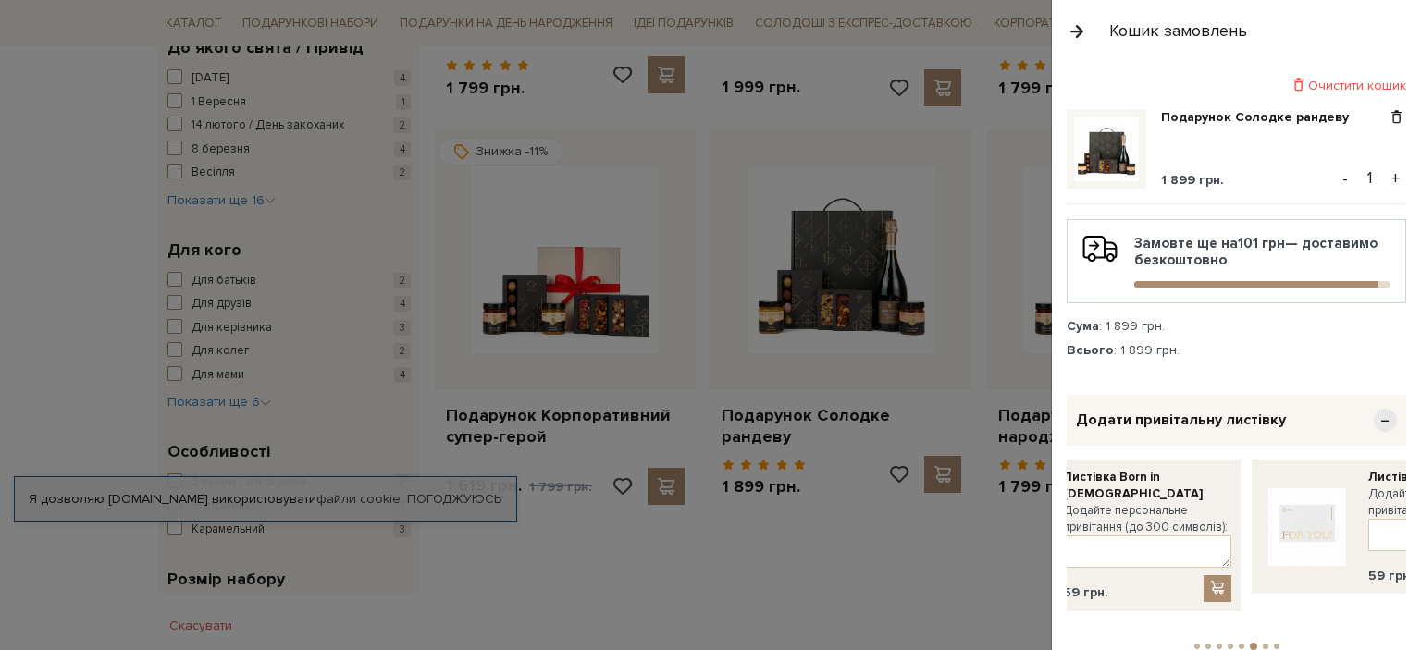
drag, startPoint x: 1284, startPoint y: 495, endPoint x: 1173, endPoint y: 499, distance: 111.1
click at [1173, 502] on label "Додайте персональне привітання (до 300 символів):" at bounding box center [1147, 518] width 168 height 33
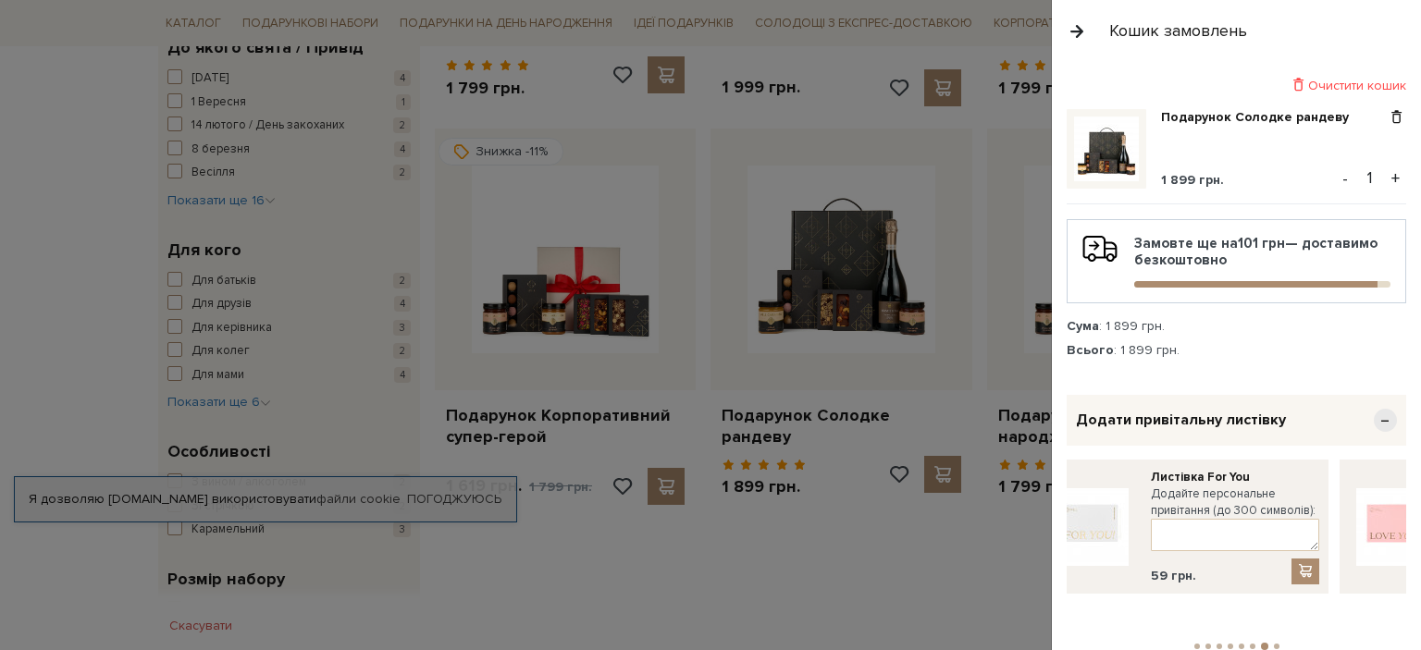
drag, startPoint x: 1269, startPoint y: 486, endPoint x: 1189, endPoint y: 494, distance: 80.9
click at [1191, 493] on label "Додайте персональне привітання (до 300 символів):" at bounding box center [1235, 502] width 168 height 33
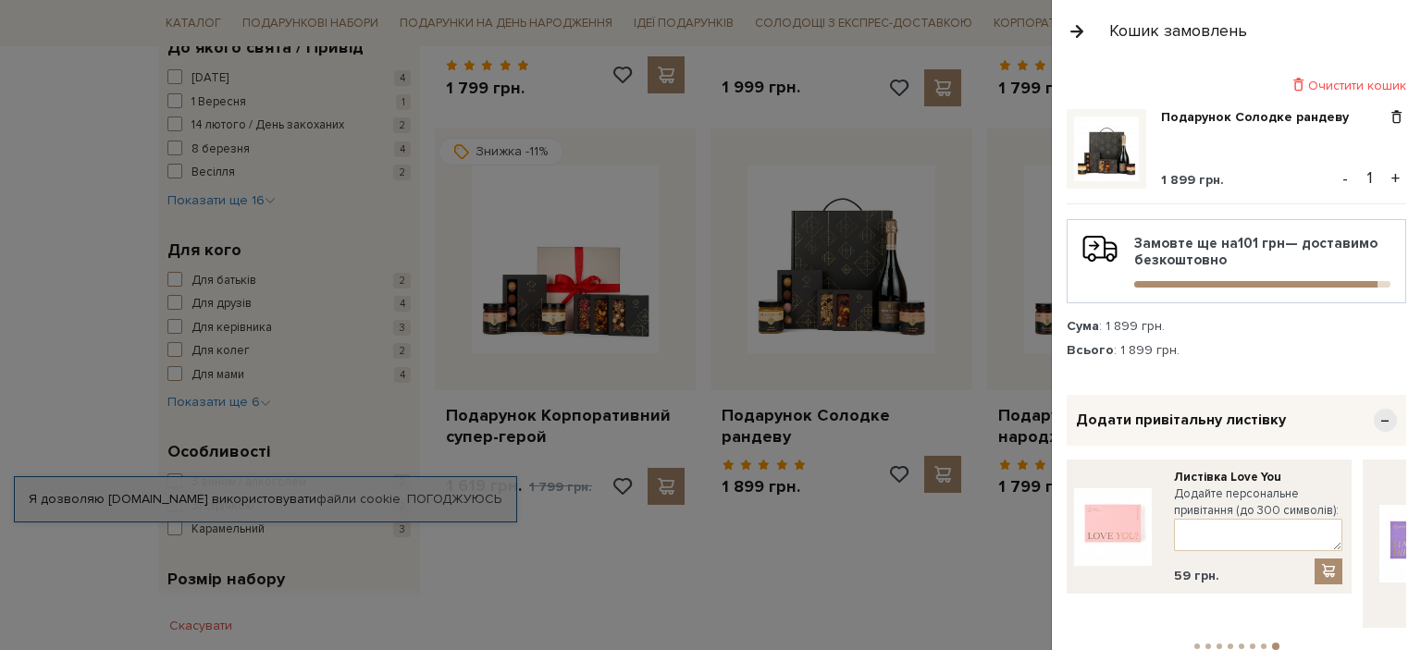
drag, startPoint x: 1229, startPoint y: 501, endPoint x: 1202, endPoint y: 503, distance: 26.9
click at [1202, 503] on label "Додайте персональне привітання (до 300 символів):" at bounding box center [1258, 502] width 168 height 33
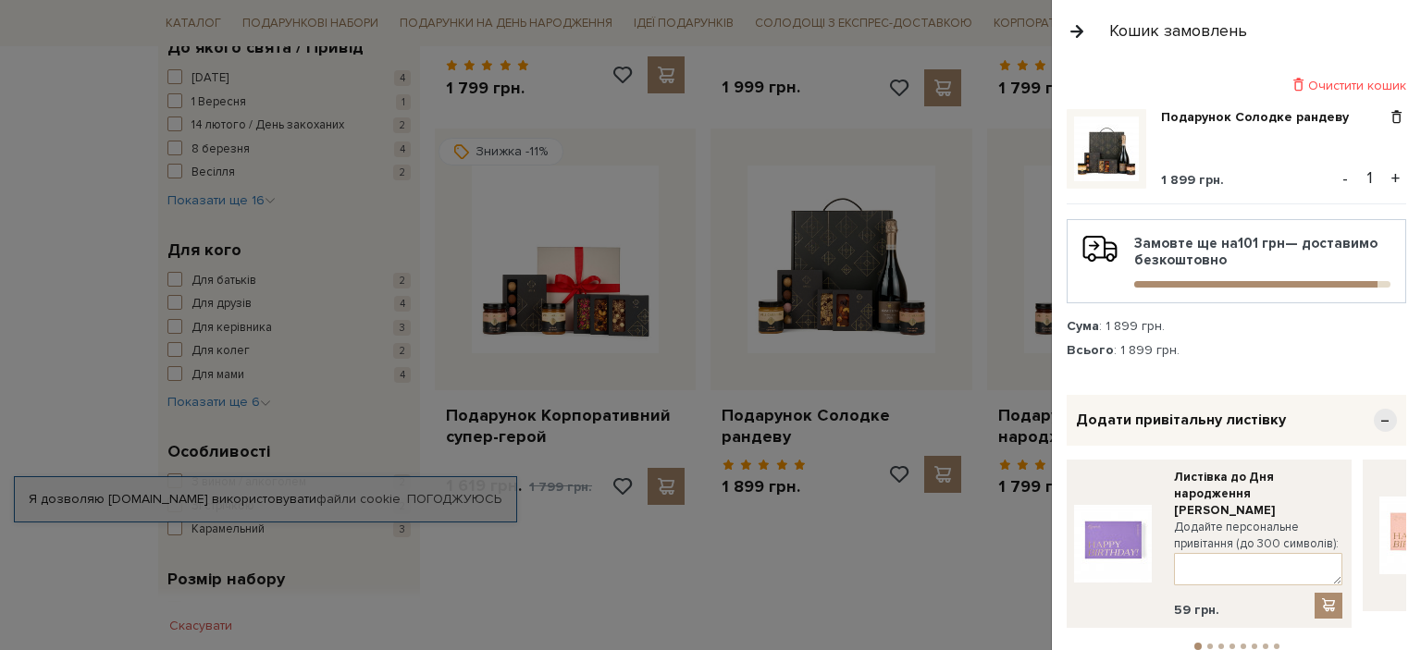
click at [1376, 417] on span "−" at bounding box center [1384, 420] width 23 height 23
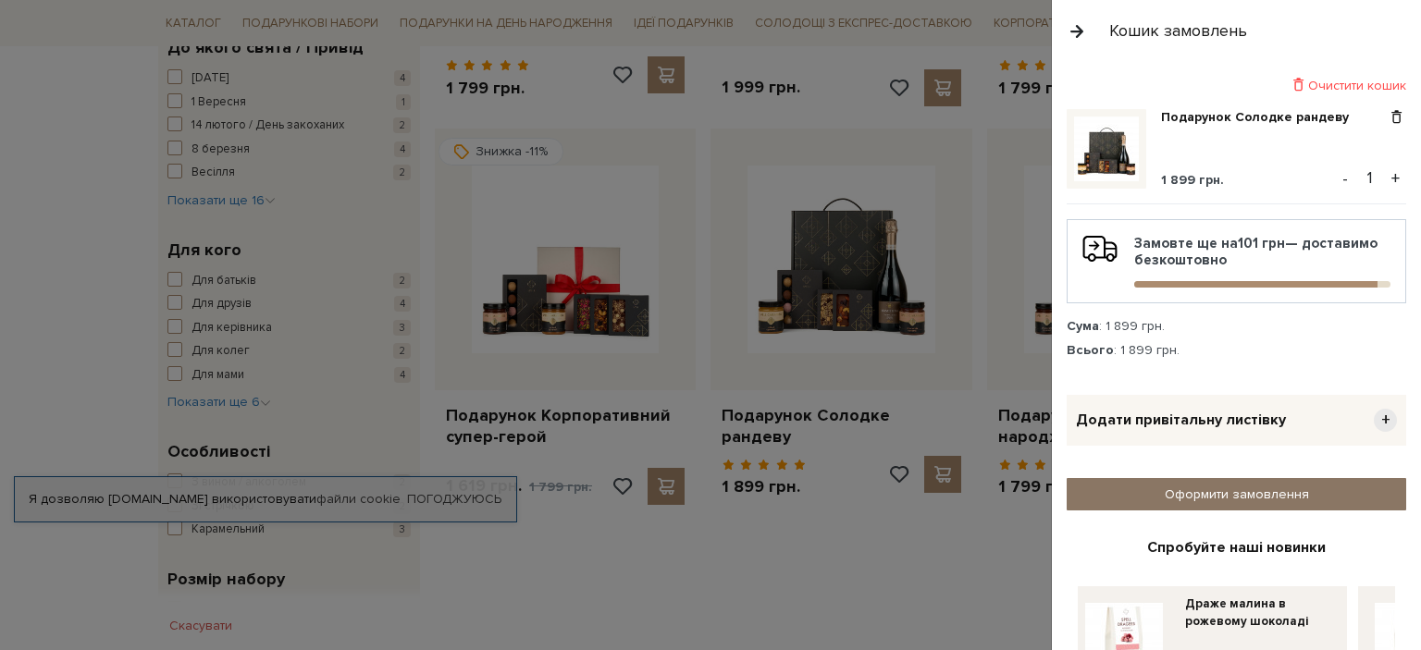
click at [1221, 488] on link "Оформити замовлення" at bounding box center [1235, 494] width 339 height 32
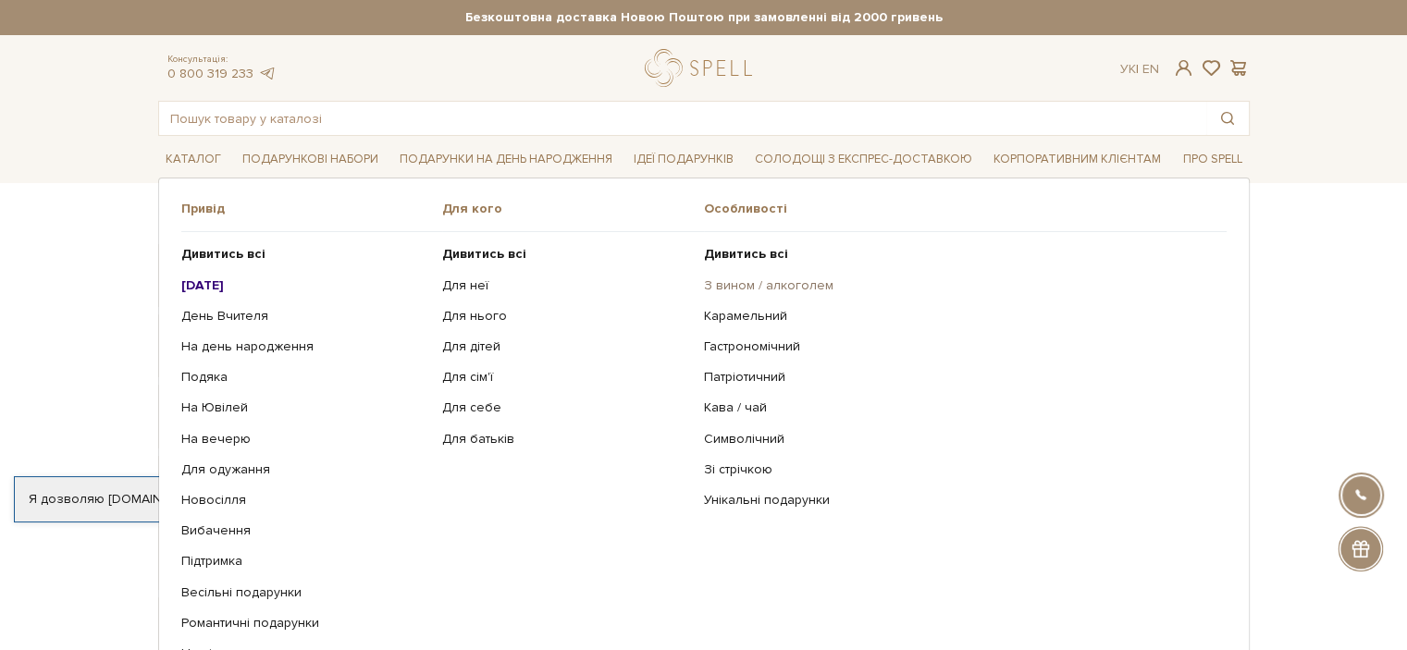
click at [762, 287] on link "З вином / алкоголем" at bounding box center [958, 285] width 509 height 17
click at [729, 350] on link "Гастрономічний" at bounding box center [958, 347] width 509 height 17
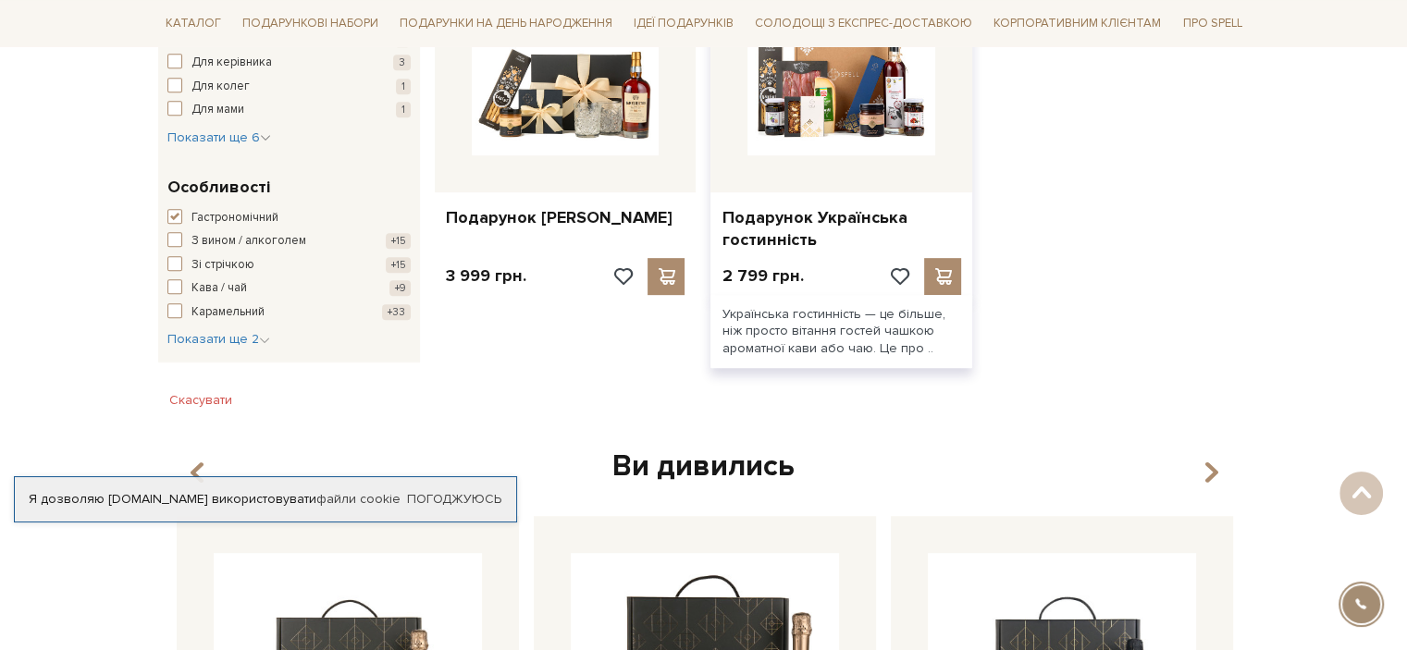
scroll to position [740, 0]
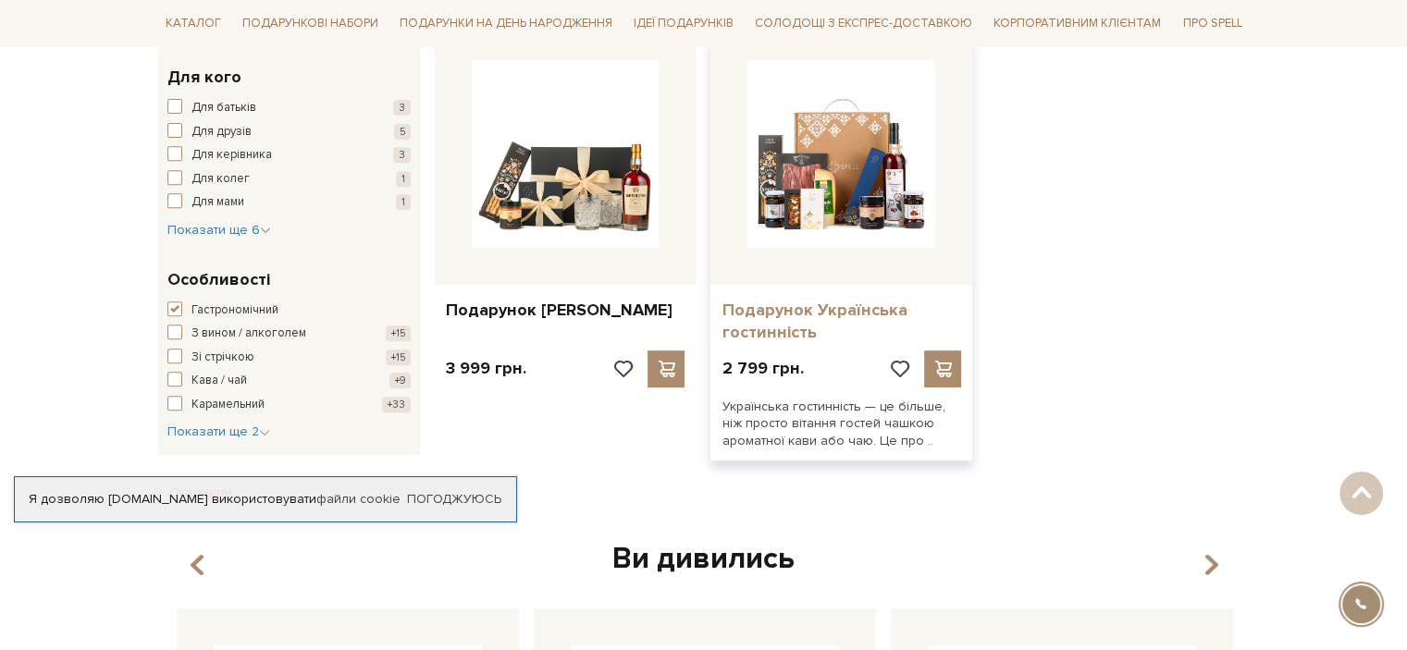
click at [794, 314] on link "Подарунок Українська гостинність" at bounding box center [841, 321] width 240 height 43
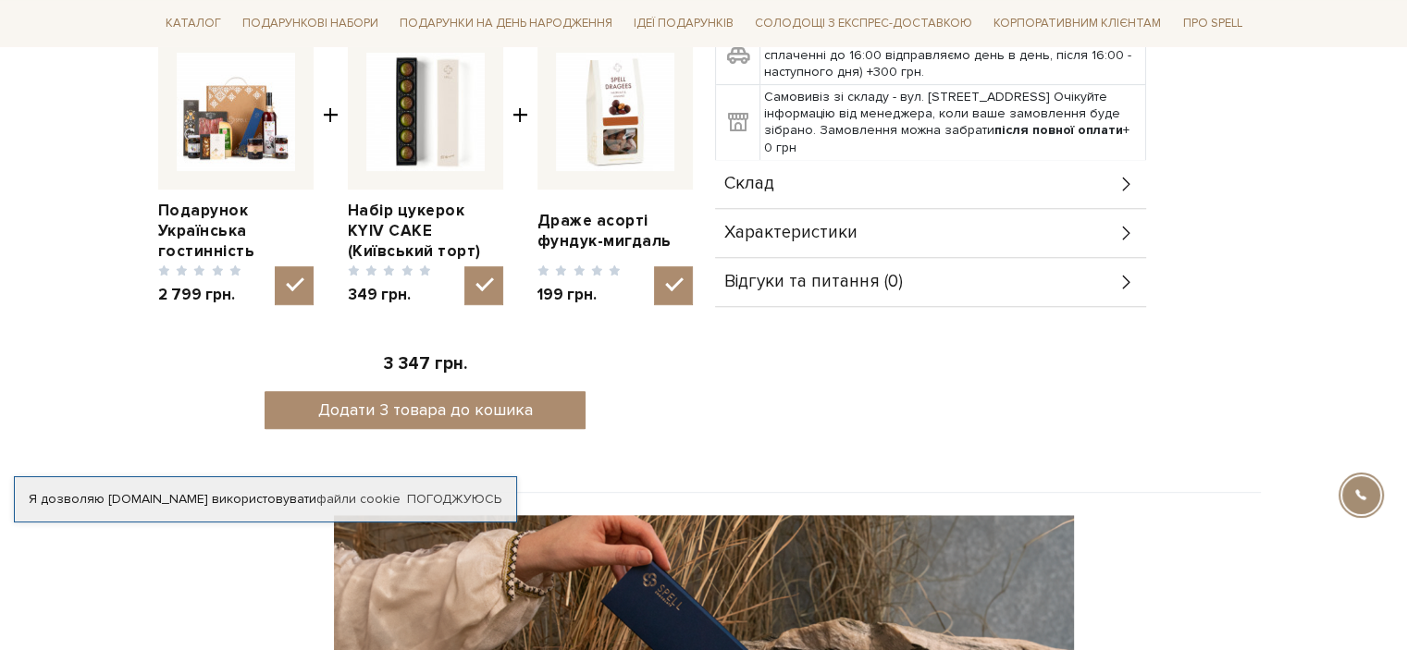
scroll to position [740, 0]
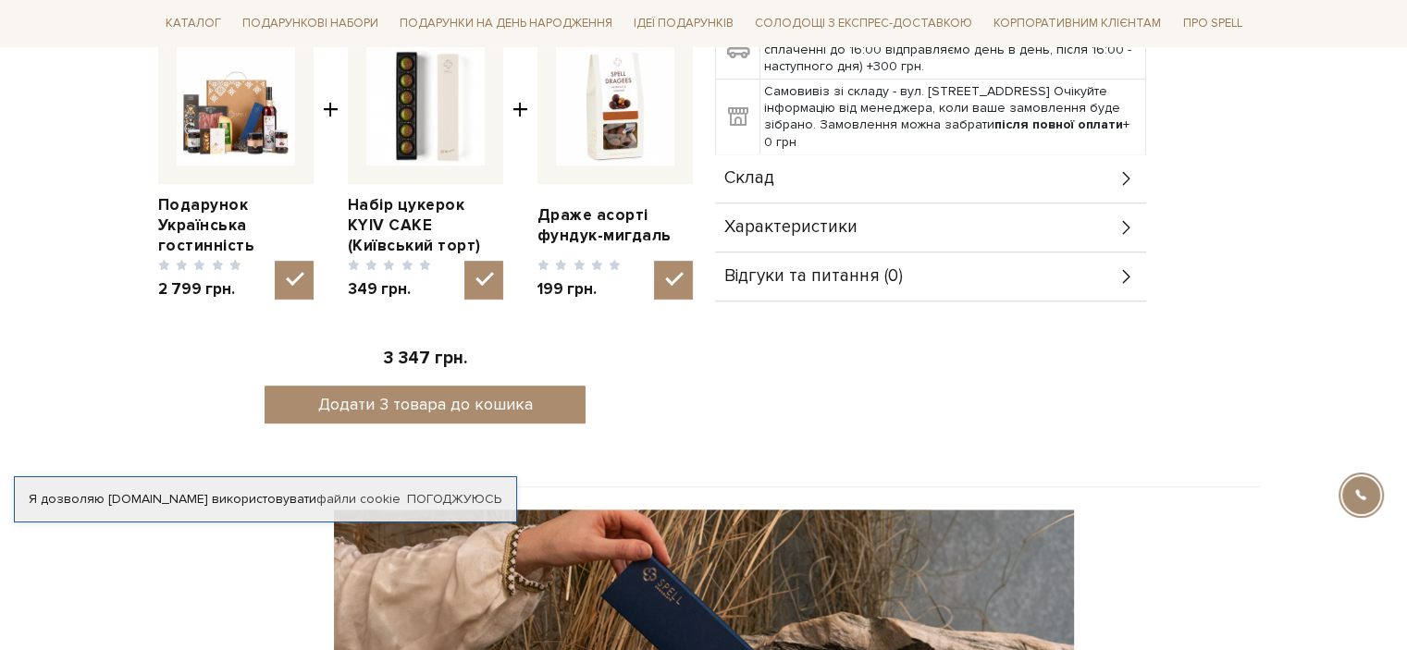
click at [892, 163] on div "Склад" at bounding box center [930, 178] width 431 height 48
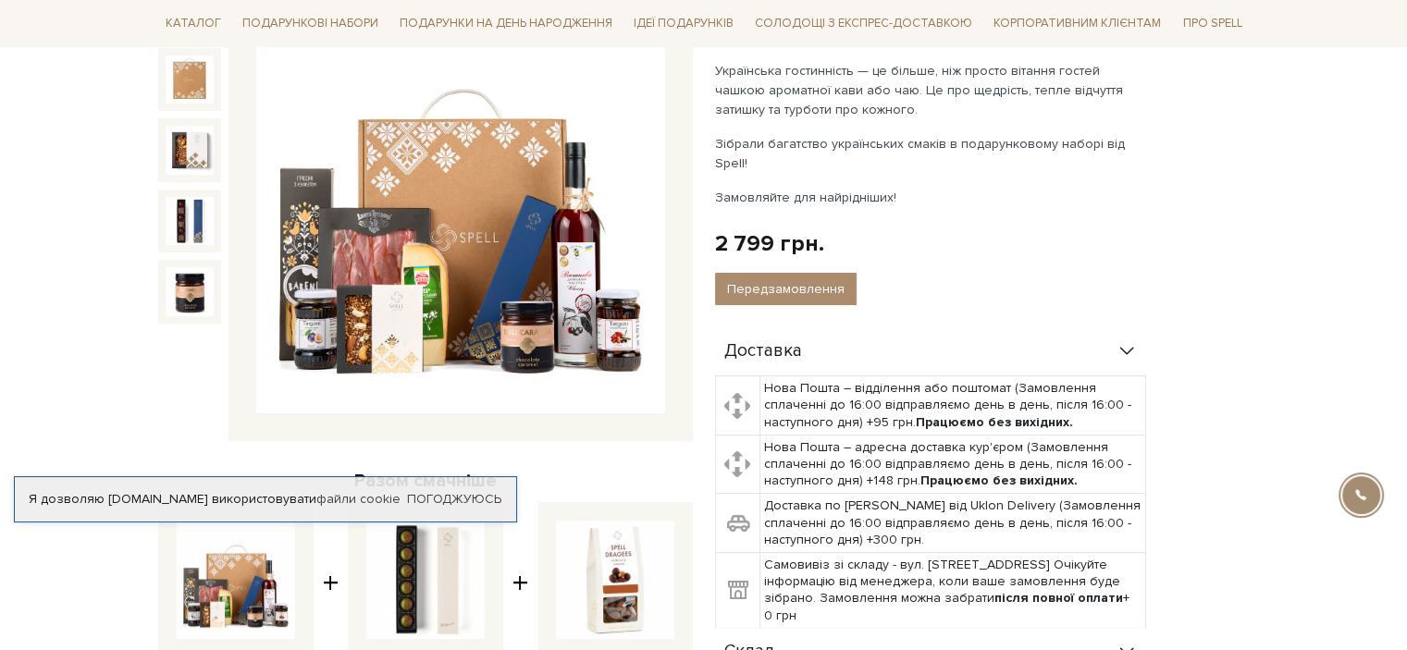
scroll to position [277, 0]
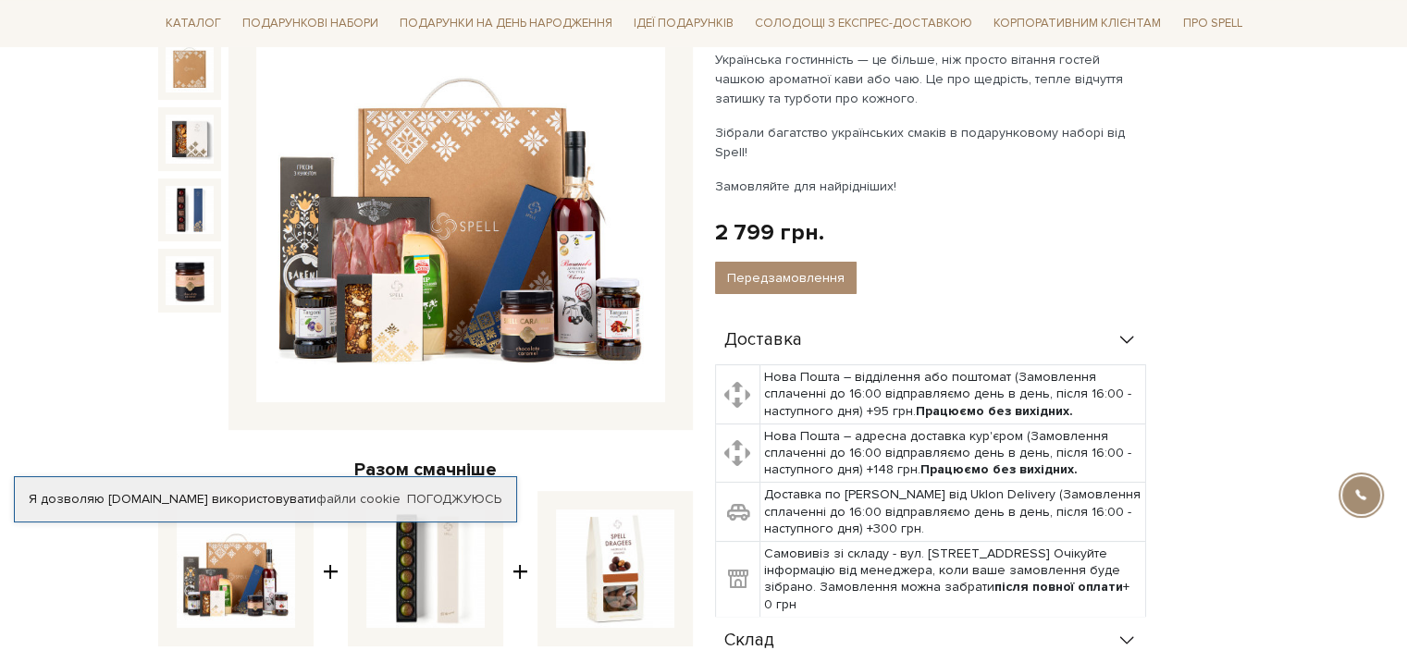
click at [450, 277] on img at bounding box center [460, 198] width 409 height 409
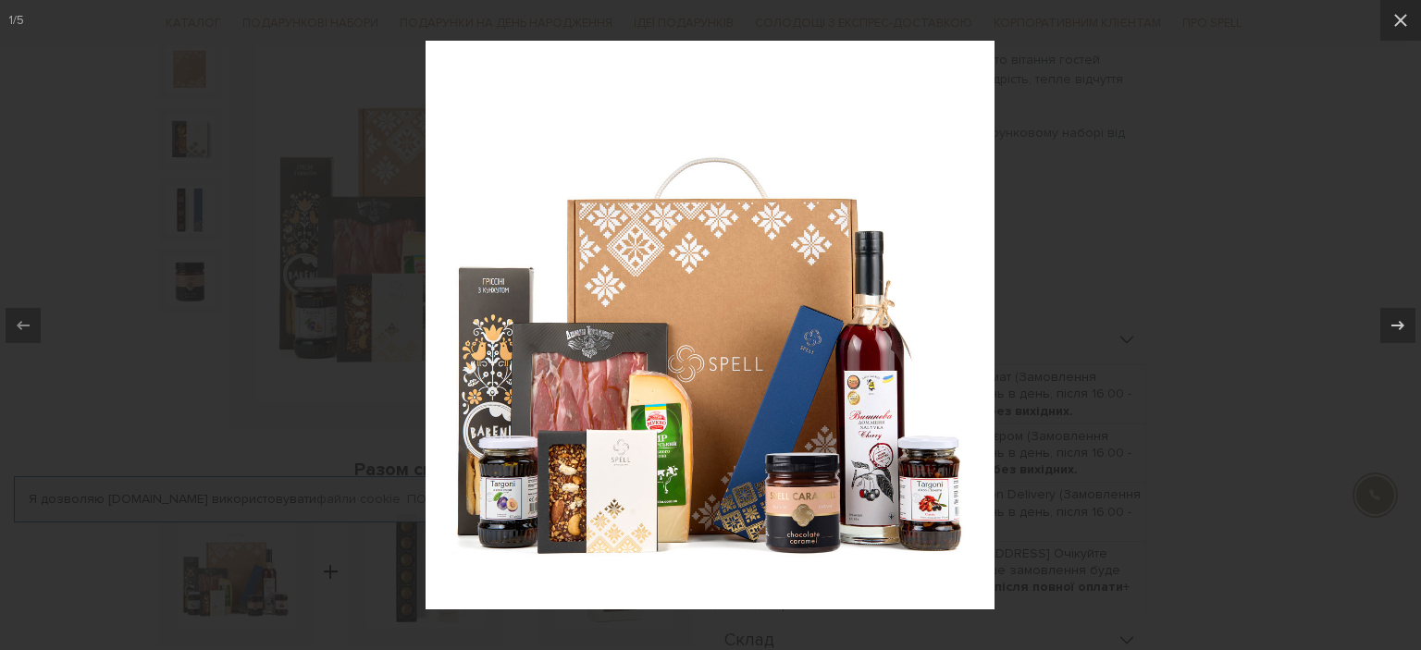
click at [1188, 169] on div at bounding box center [710, 325] width 1421 height 650
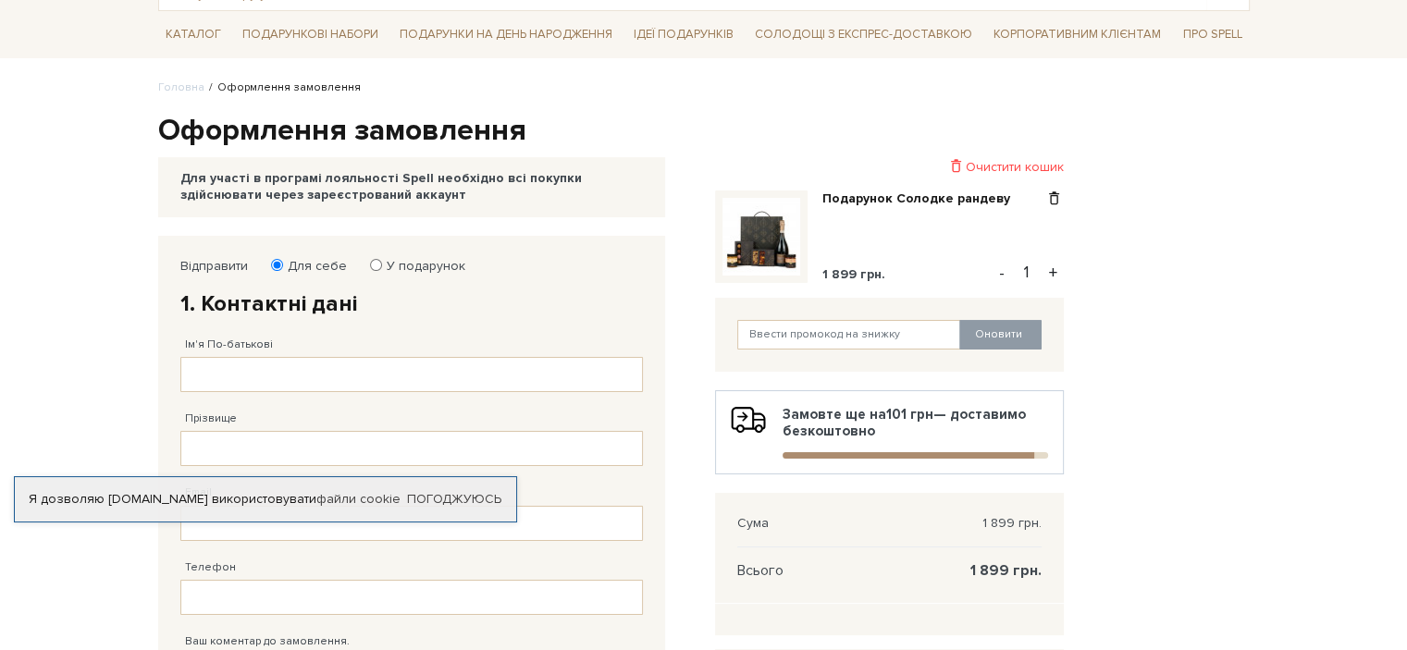
scroll to position [185, 0]
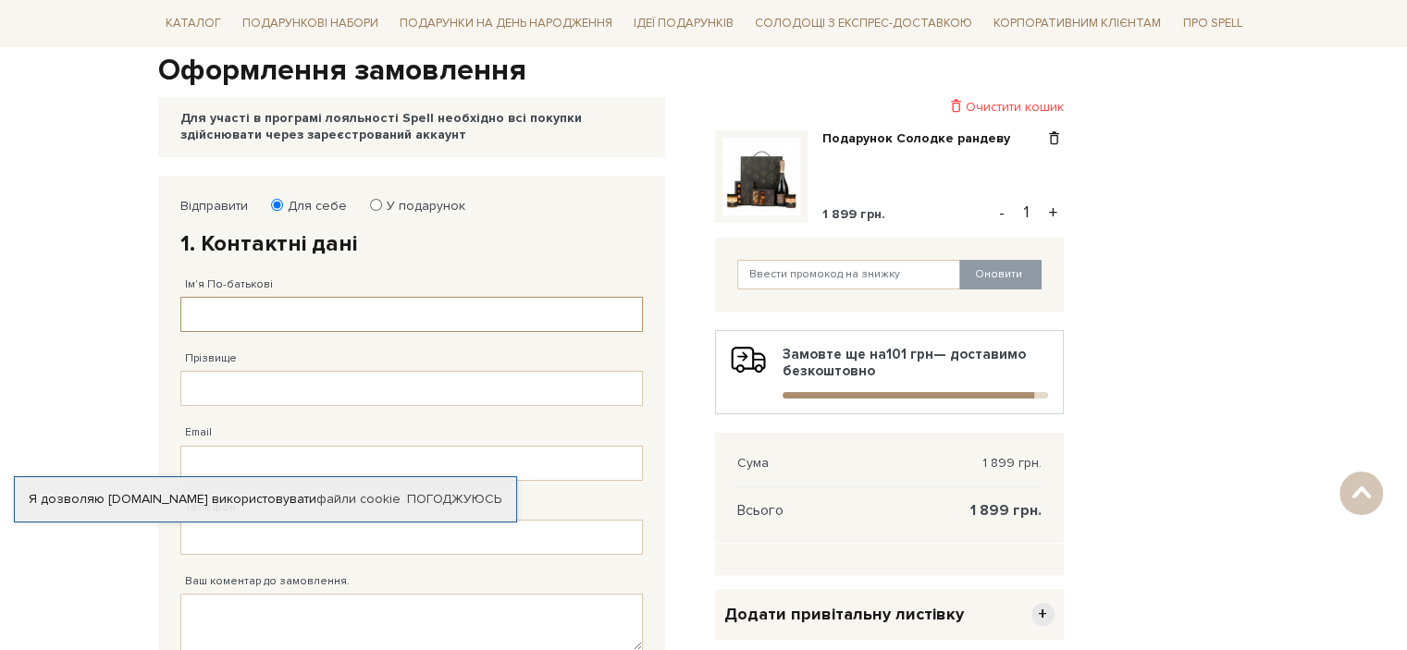
click at [363, 313] on input "Ім'я По-батькові" at bounding box center [411, 314] width 462 height 35
click at [297, 388] on input "Прізвище" at bounding box center [411, 388] width 462 height 35
drag, startPoint x: 249, startPoint y: 312, endPoint x: 379, endPoint y: 344, distance: 134.4
click at [379, 344] on fieldset "Відправити Для себе У подарунок 1. Контактні дані Ім'я По-батькові [PERSON_NAME…" at bounding box center [411, 475] width 462 height 555
type input "Кирило Миколайович"
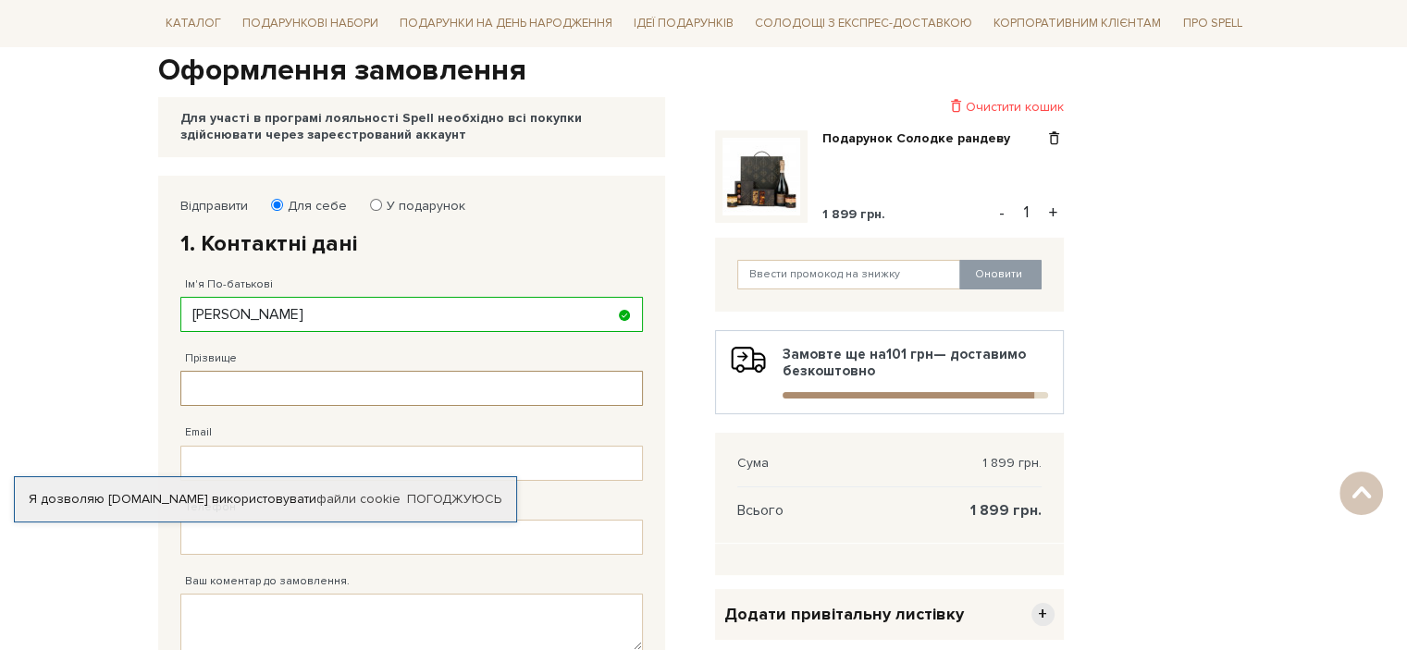
click at [369, 389] on input "Прізвище" at bounding box center [411, 388] width 462 height 35
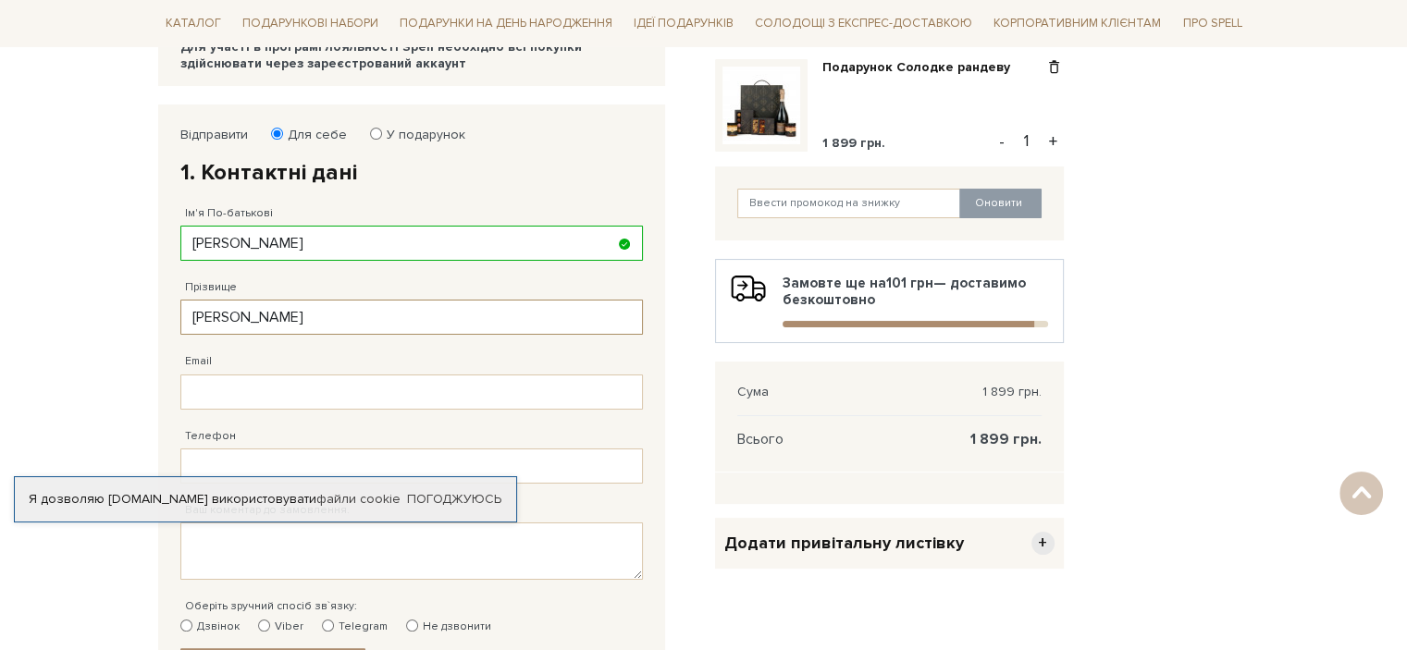
scroll to position [370, 0]
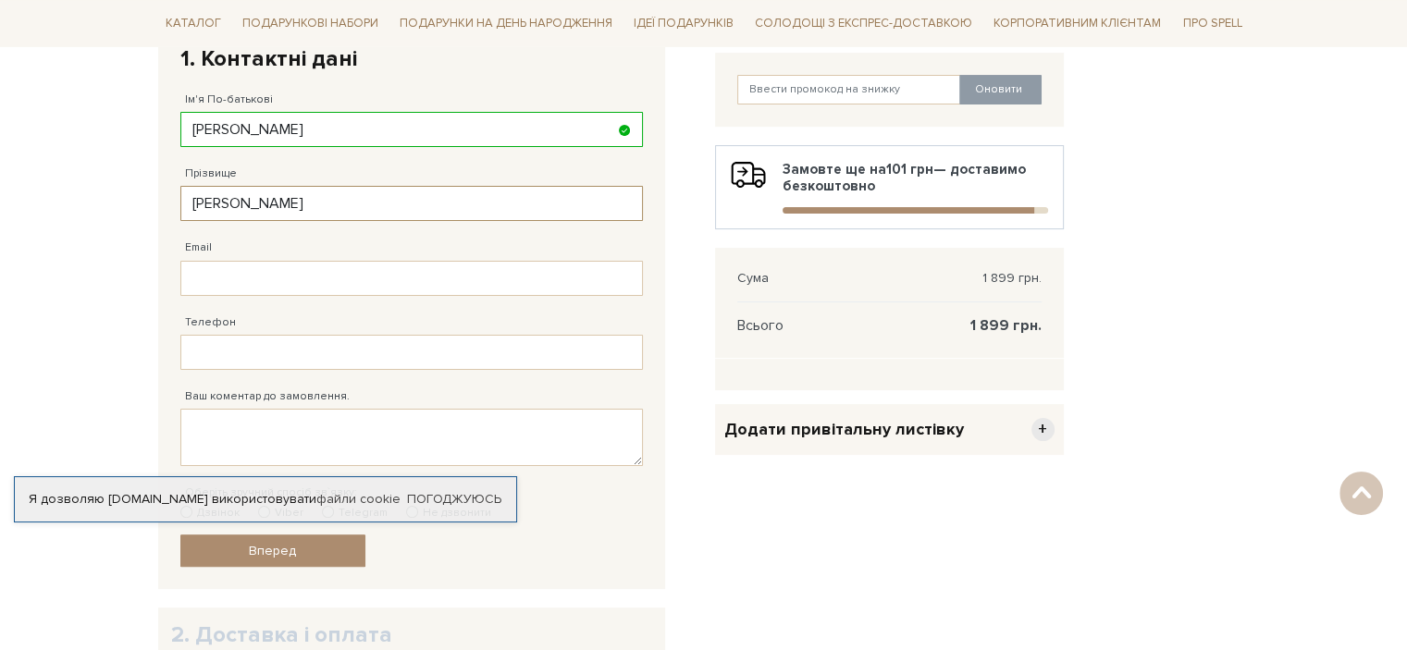
type input "Пінчук"
click at [307, 281] on input "Email" at bounding box center [411, 278] width 462 height 35
type input "л"
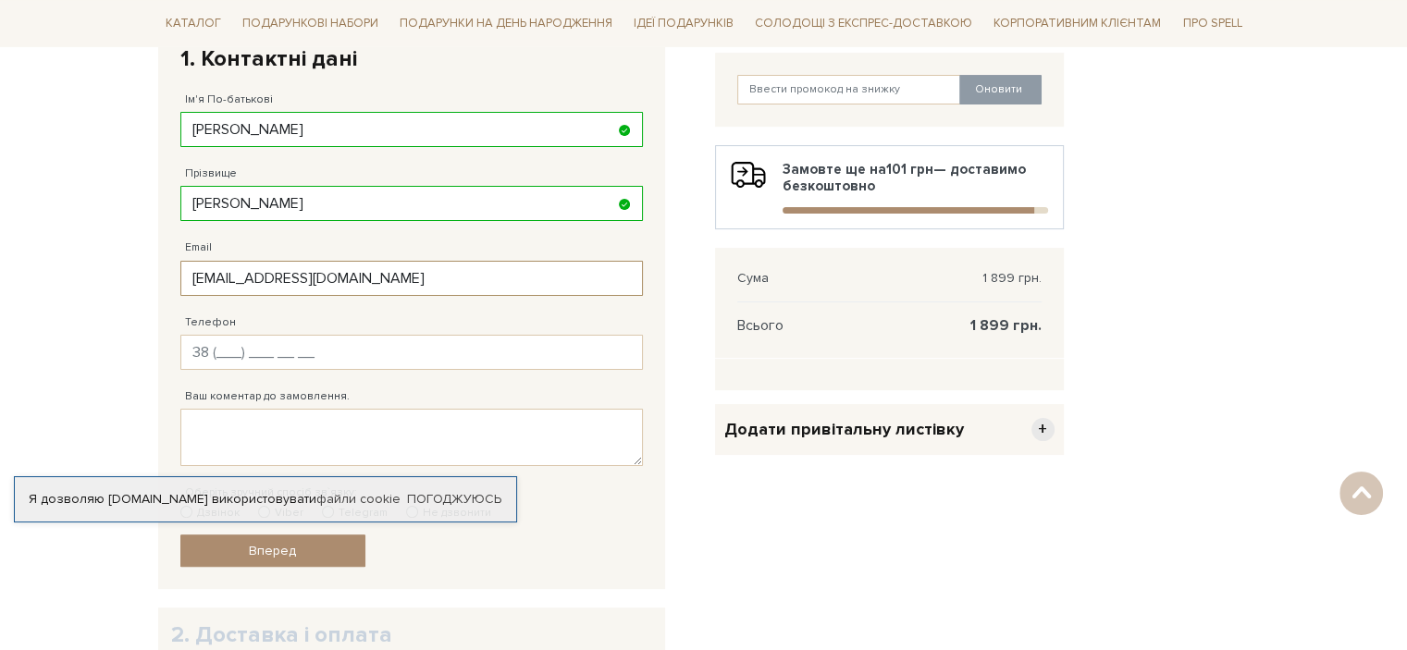
type input "kirillpinchuck@gmail.com"
click at [309, 349] on input "Телефон" at bounding box center [411, 352] width 462 height 35
type input "38 (093) 421 83 47"
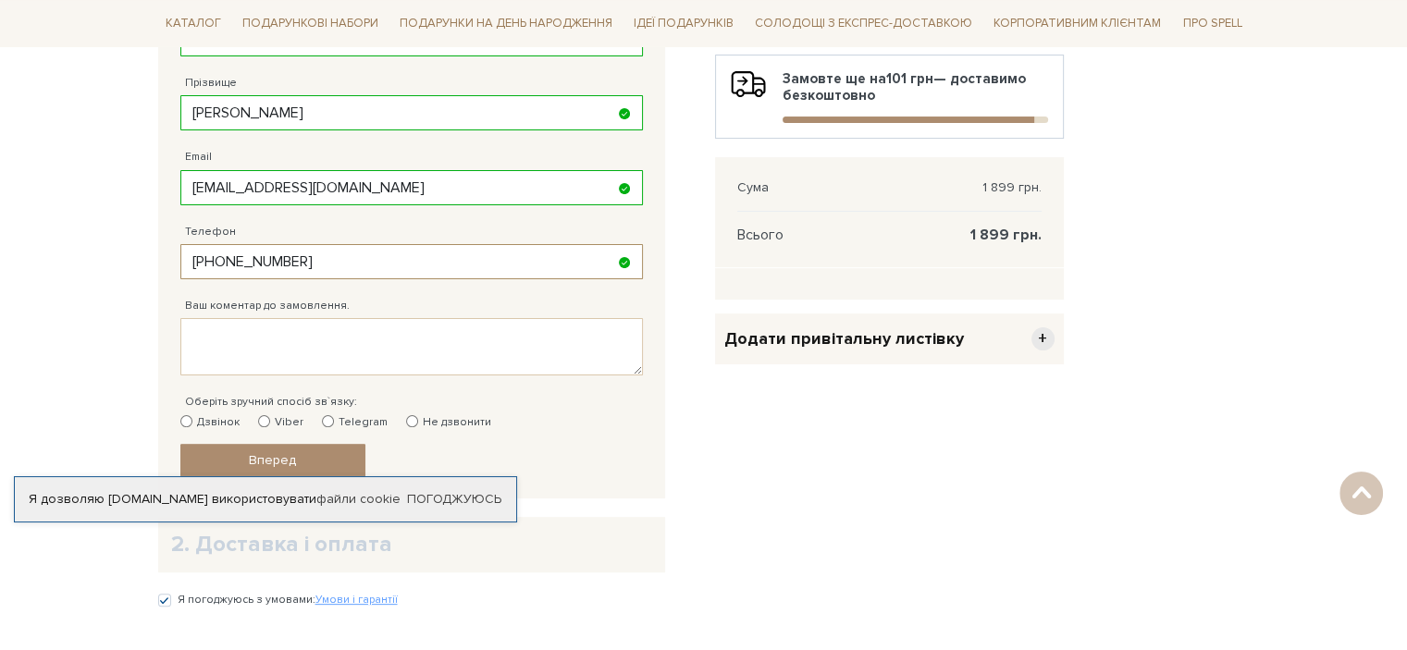
scroll to position [555, 0]
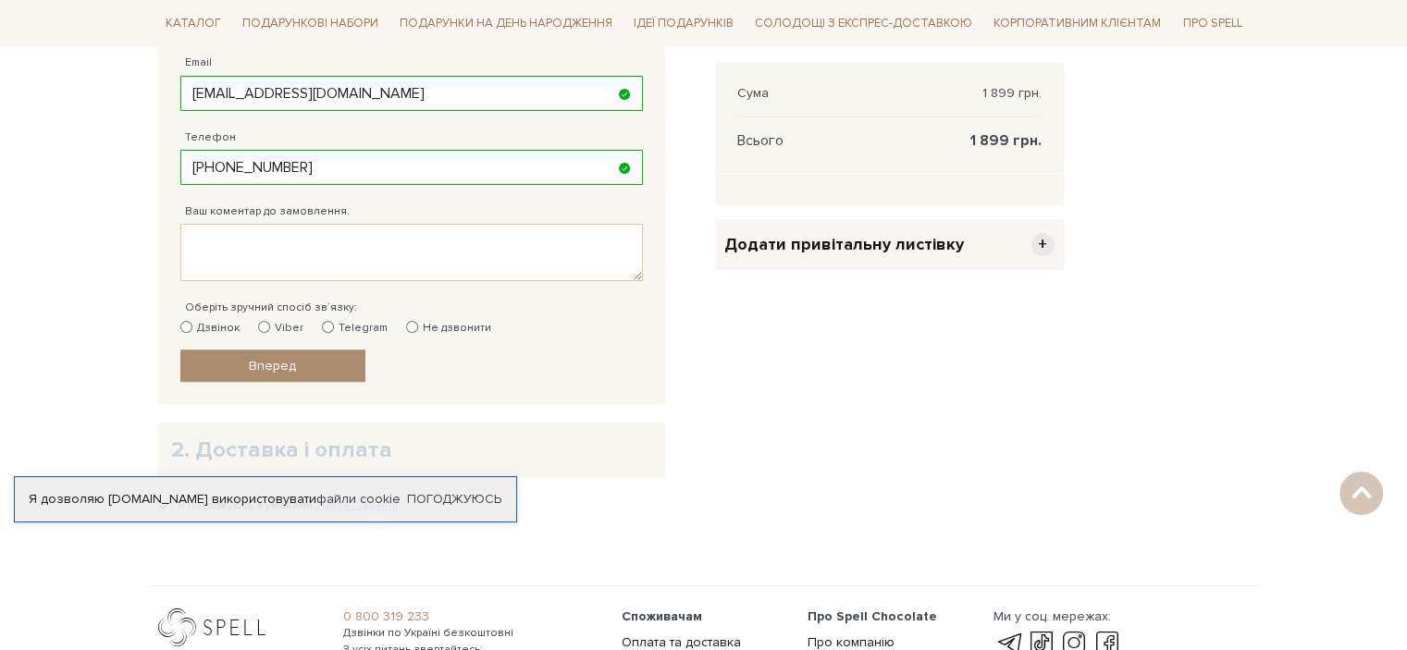
click at [260, 326] on input "Viber" at bounding box center [264, 327] width 12 height 12
radio input "true"
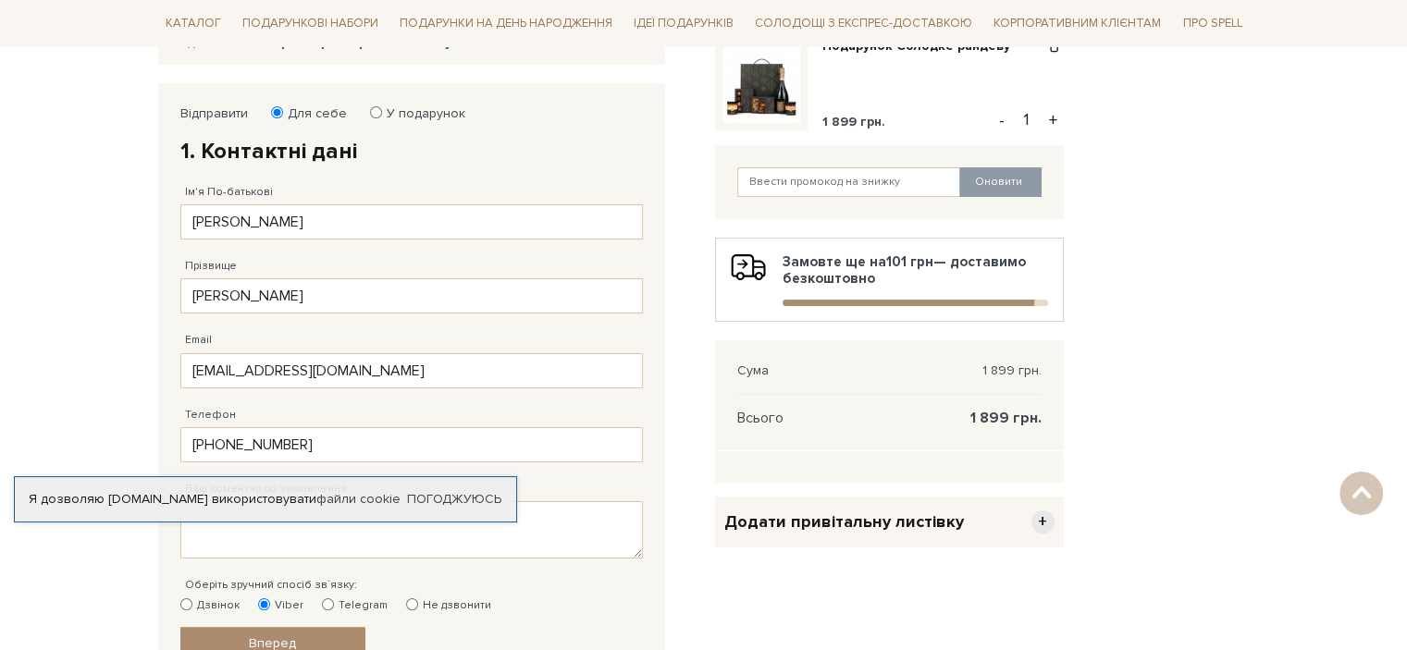
scroll to position [185, 0]
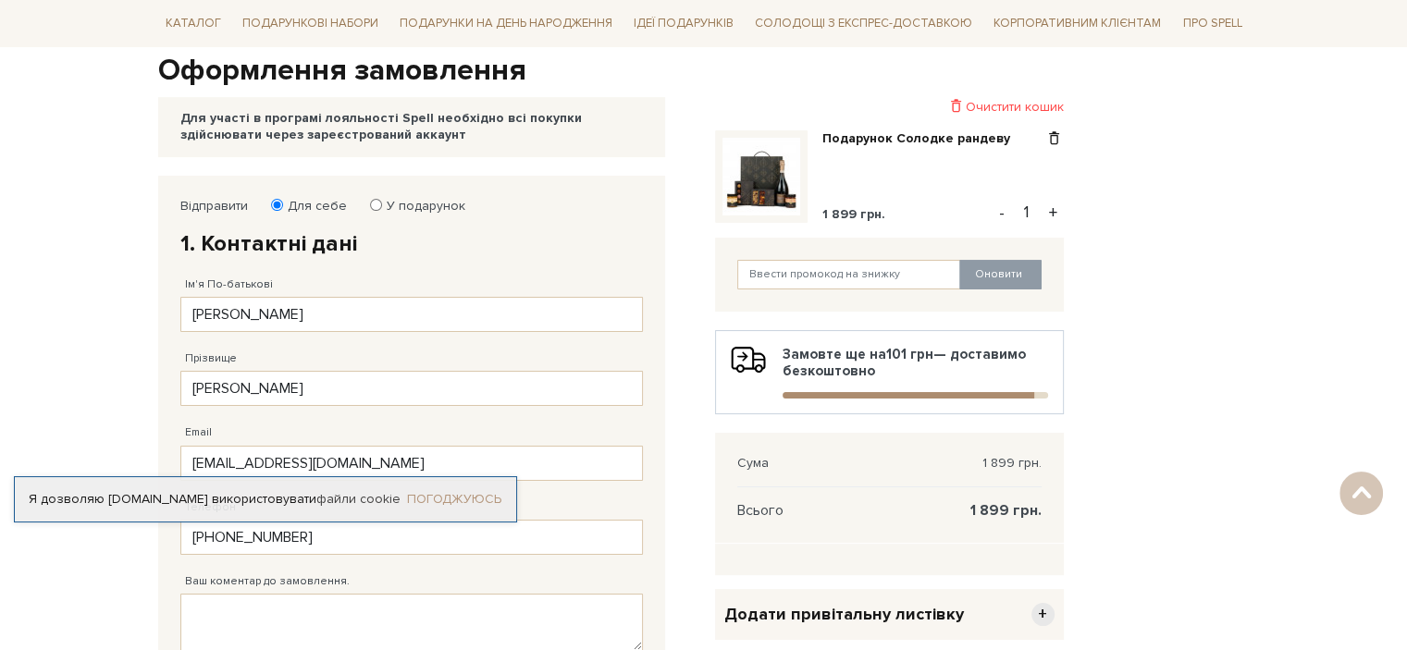
click at [459, 498] on link "Погоджуюсь" at bounding box center [454, 499] width 94 height 17
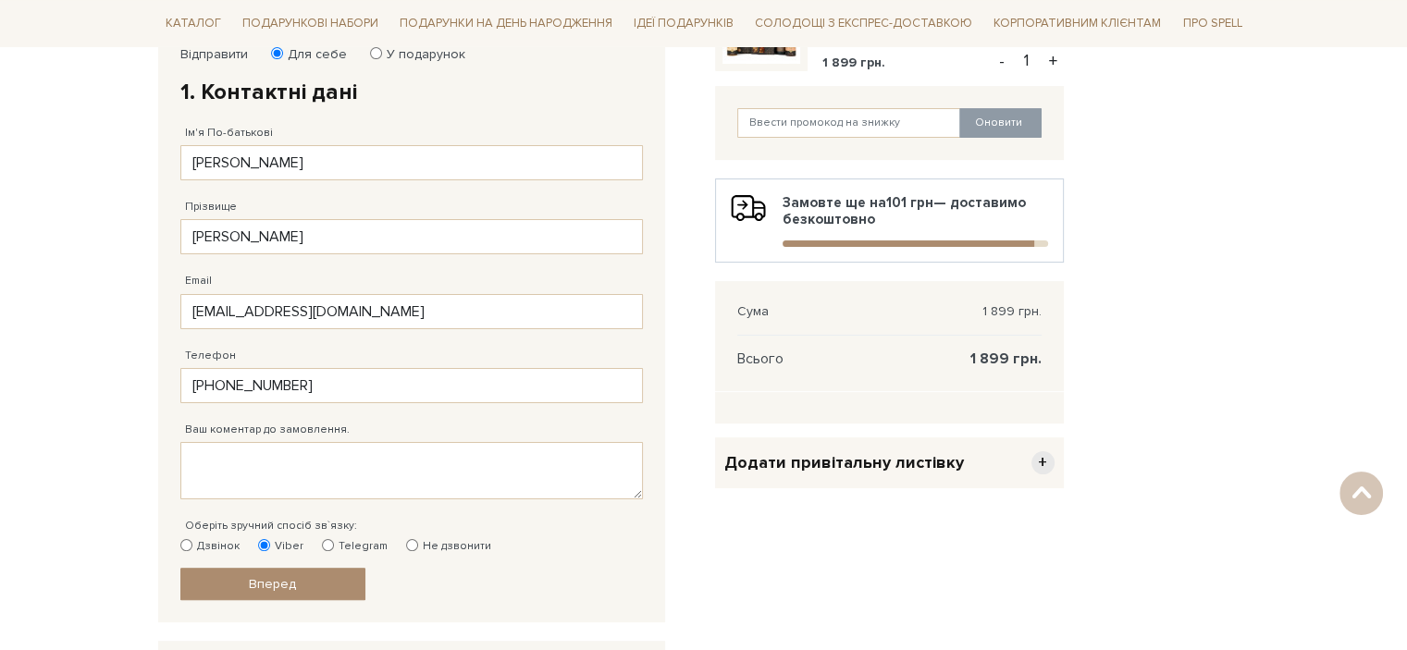
scroll to position [370, 0]
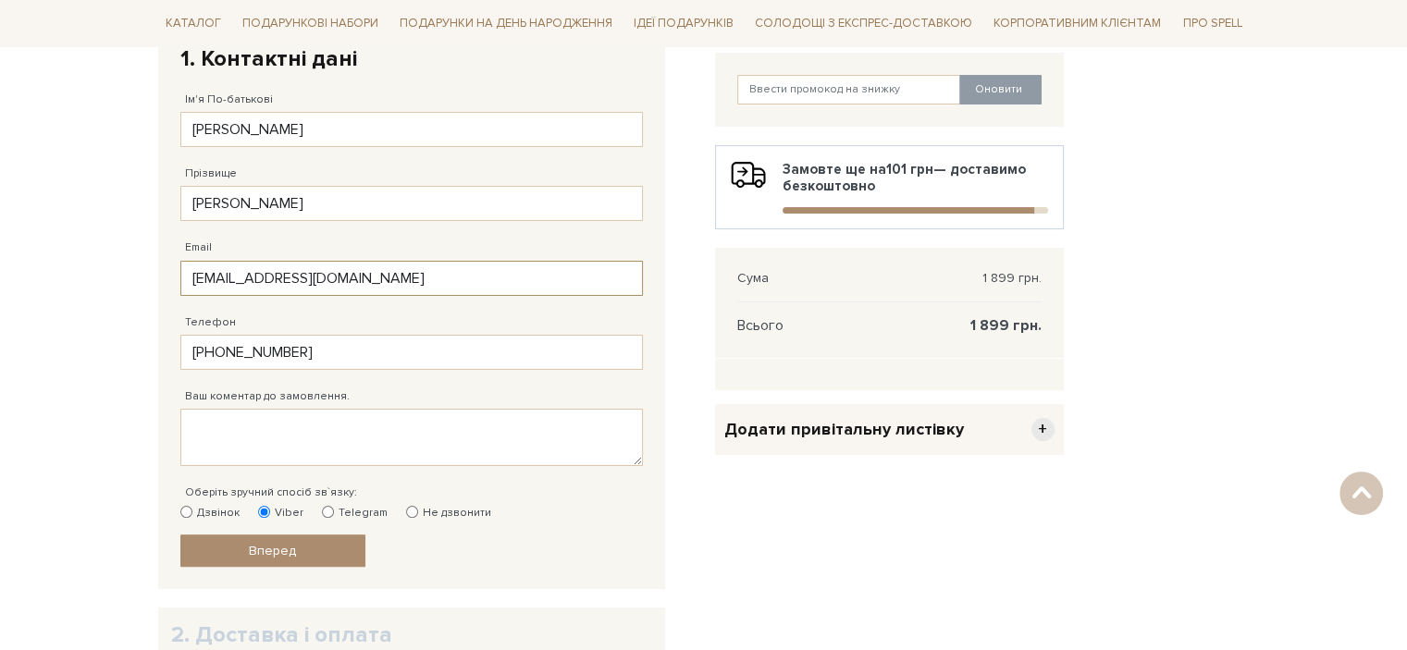
click at [272, 274] on input "kirillpinchuck@gmail.com" at bounding box center [411, 278] width 462 height 35
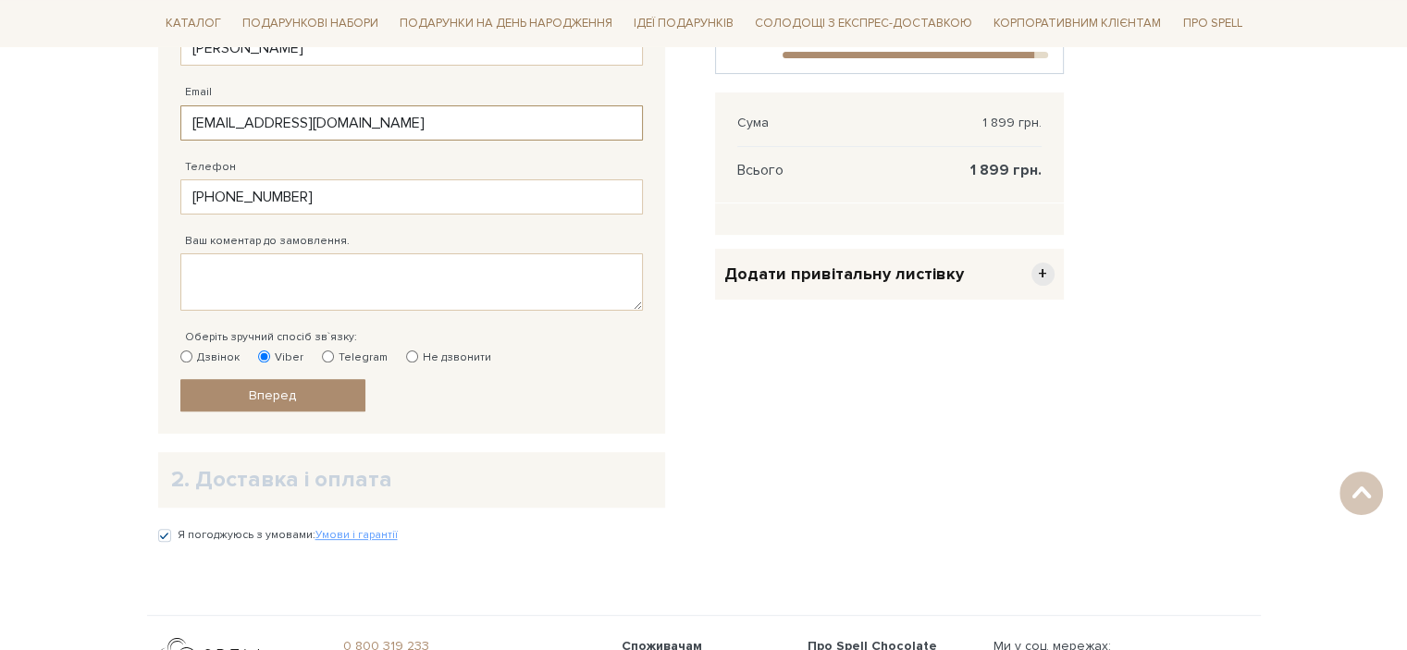
scroll to position [185, 0]
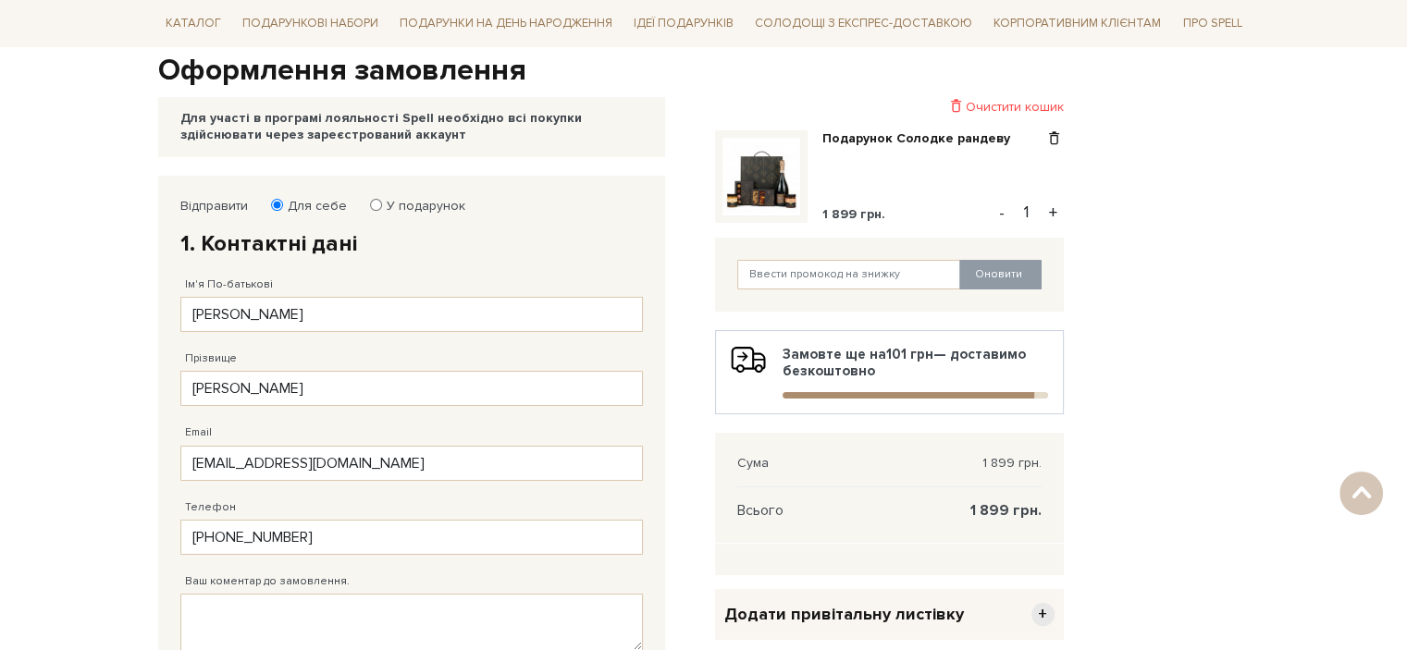
click at [370, 204] on input "У подарунок" at bounding box center [376, 205] width 12 height 12
radio input "true"
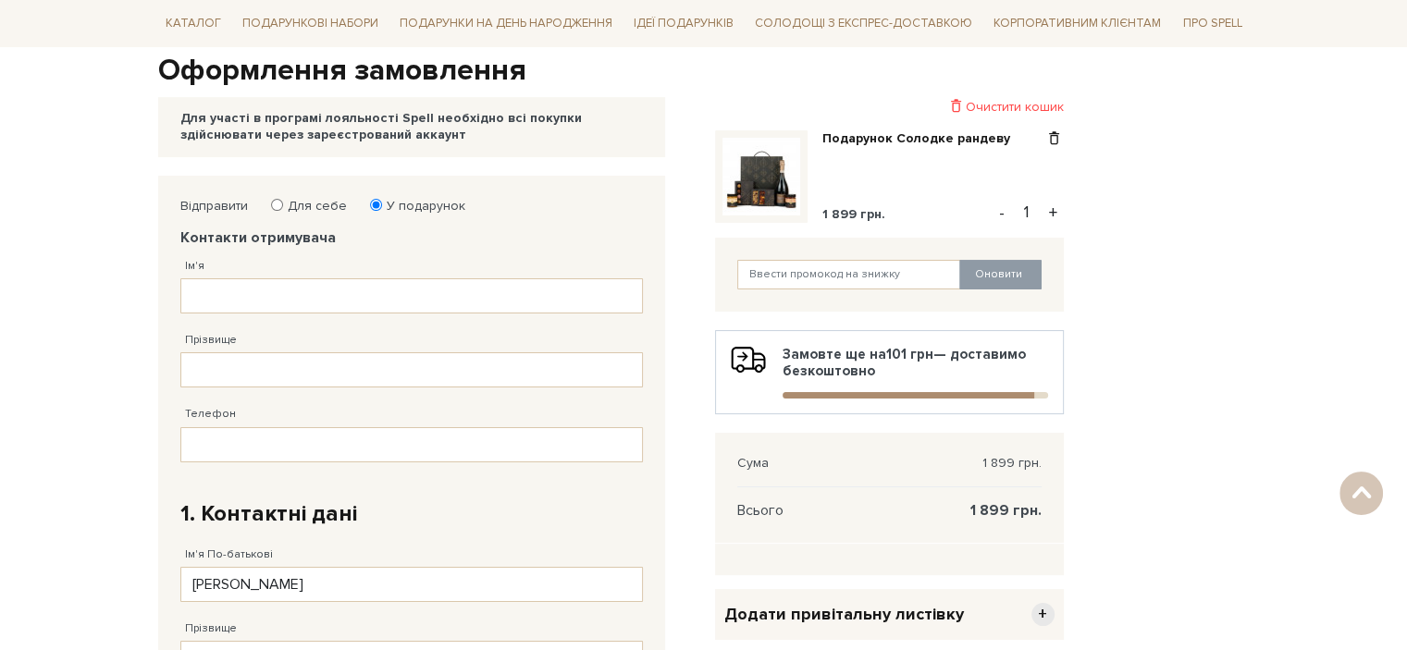
click at [277, 203] on input "Для себе" at bounding box center [277, 205] width 12 height 12
radio input "true"
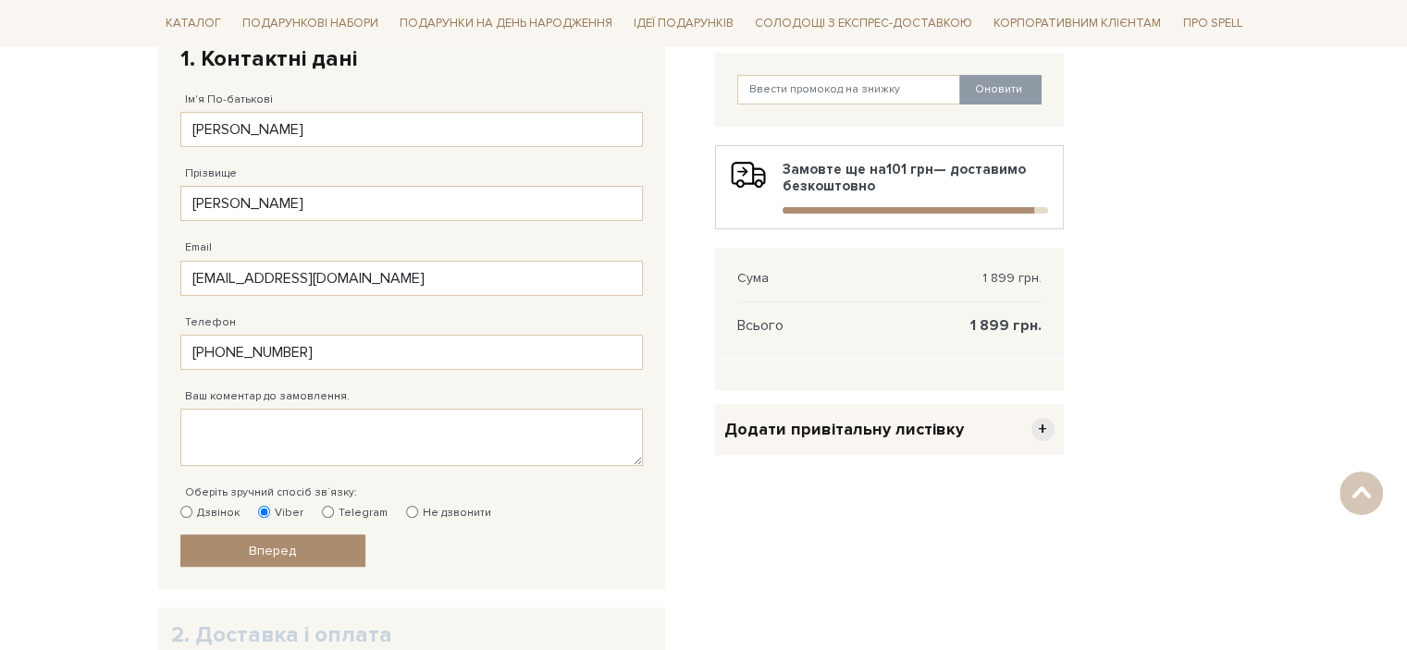
scroll to position [555, 0]
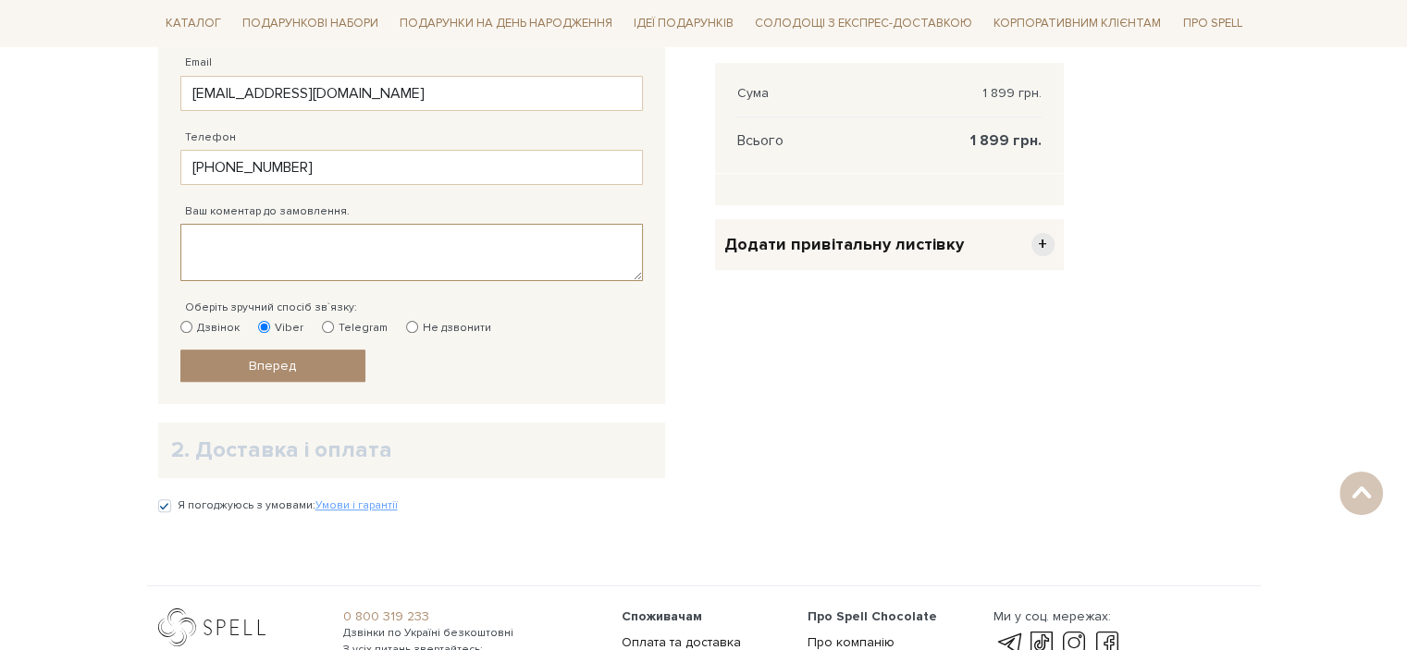
click at [270, 246] on textarea "Ваш коментар до замовлення." at bounding box center [411, 252] width 462 height 57
type textarea "x"
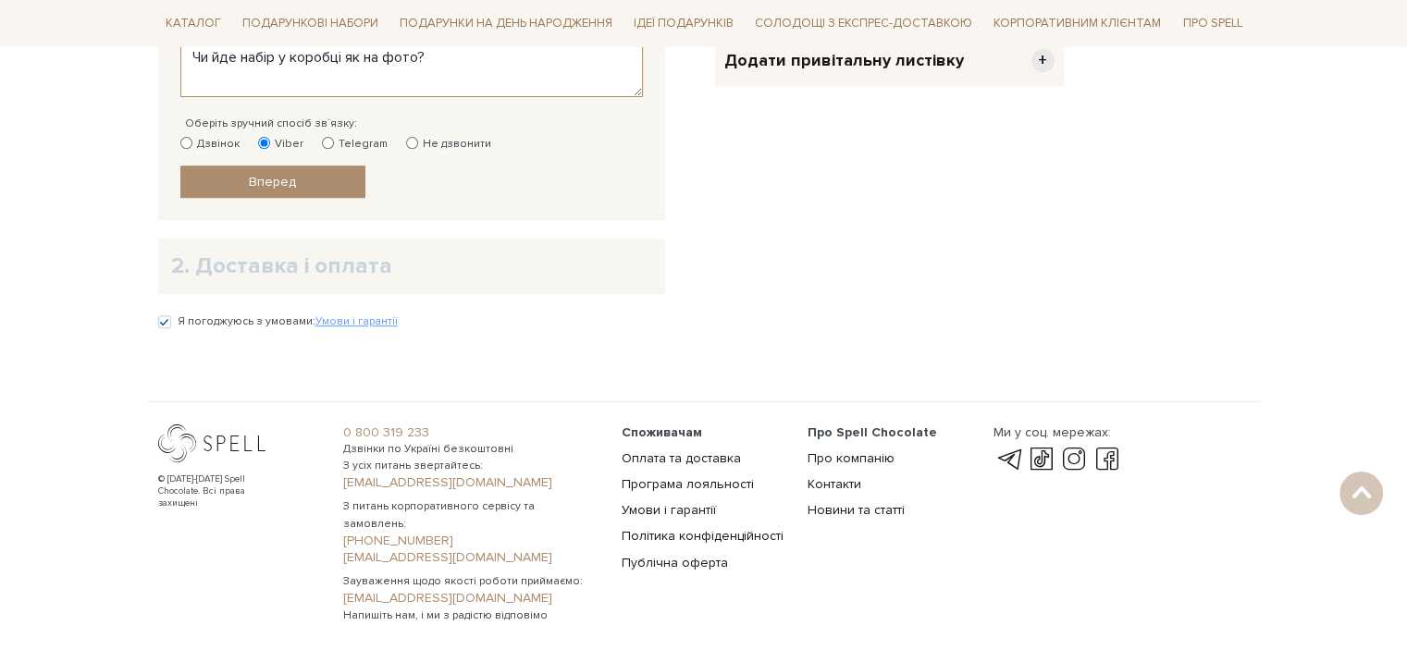
scroll to position [740, 0]
type textarea "Чи йде набір у коробці як на фото?"
click at [314, 179] on link "Вперед" at bounding box center [272, 181] width 185 height 32
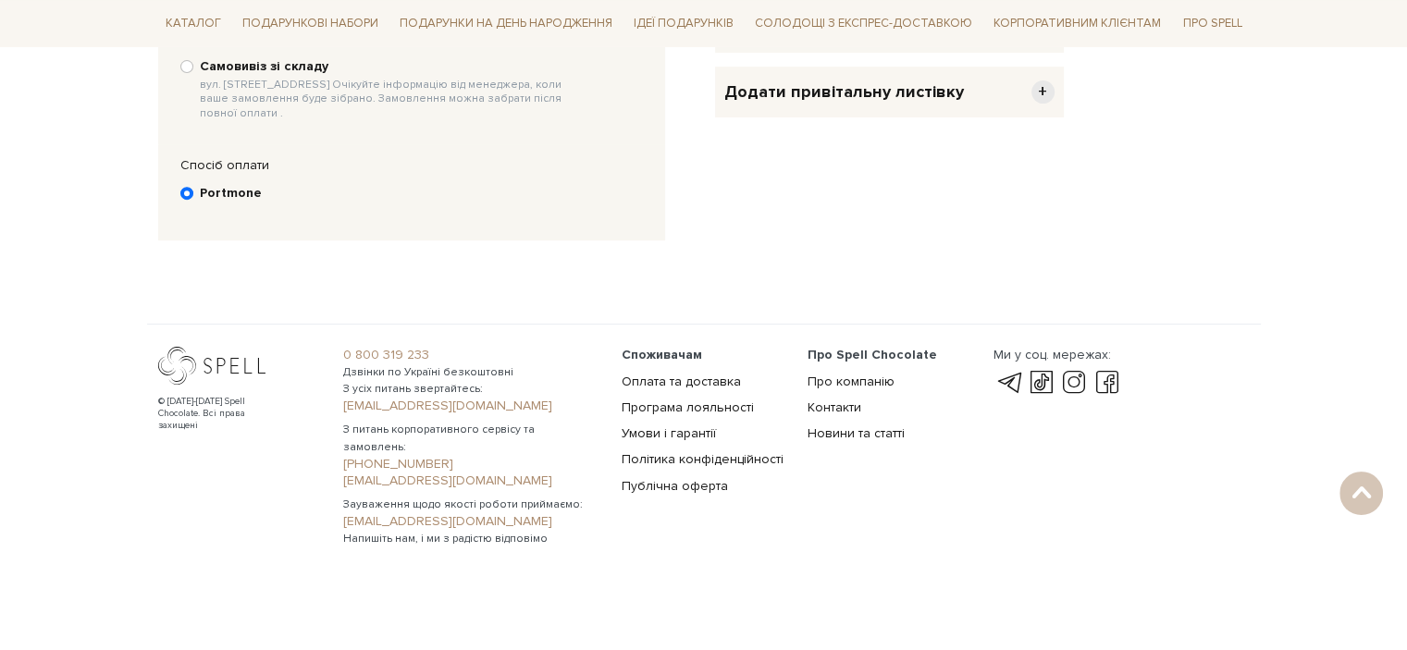
scroll to position [360, 0]
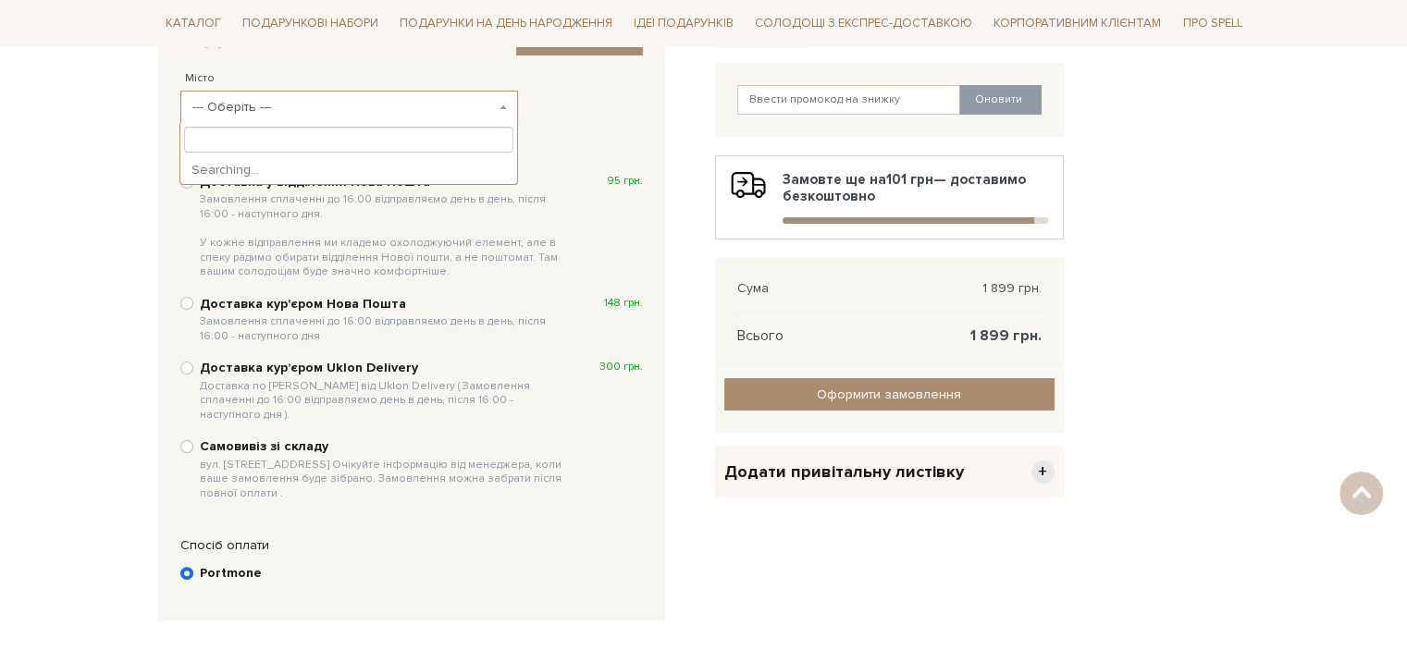
click at [299, 110] on span "--- Оберіть ---" at bounding box center [343, 107] width 302 height 18
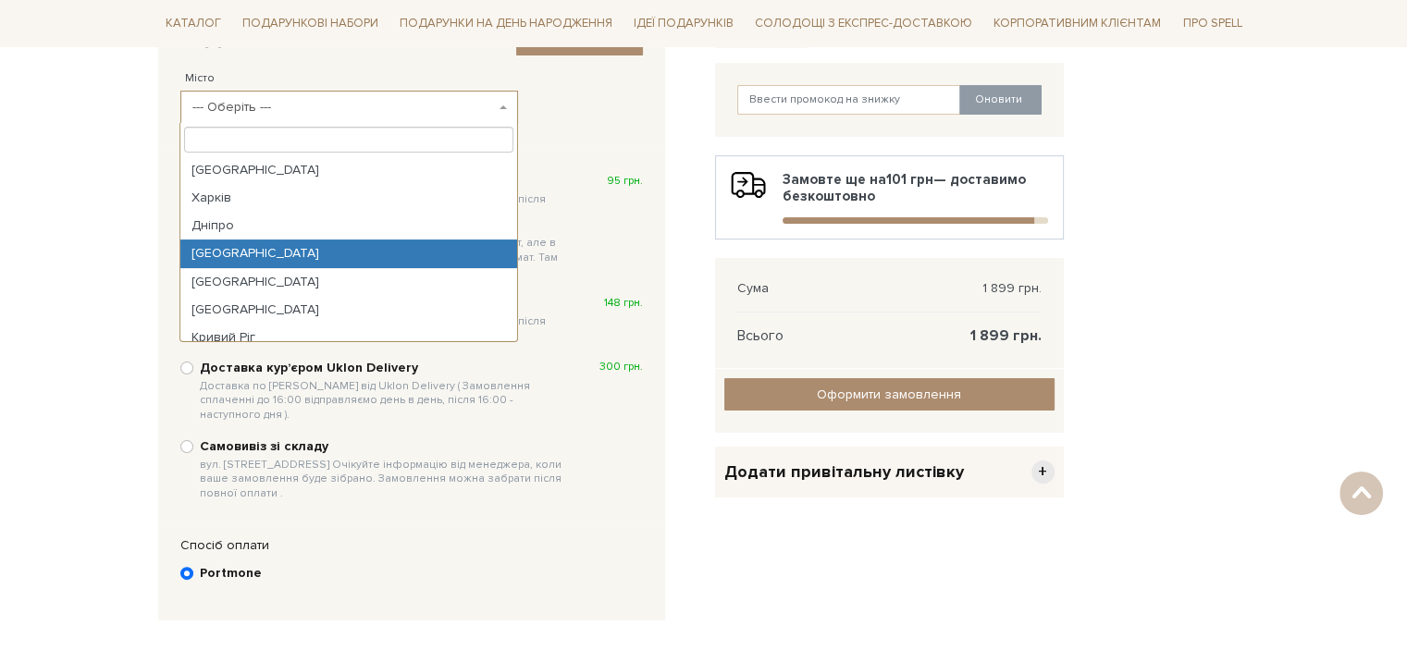
select select "Одеса"
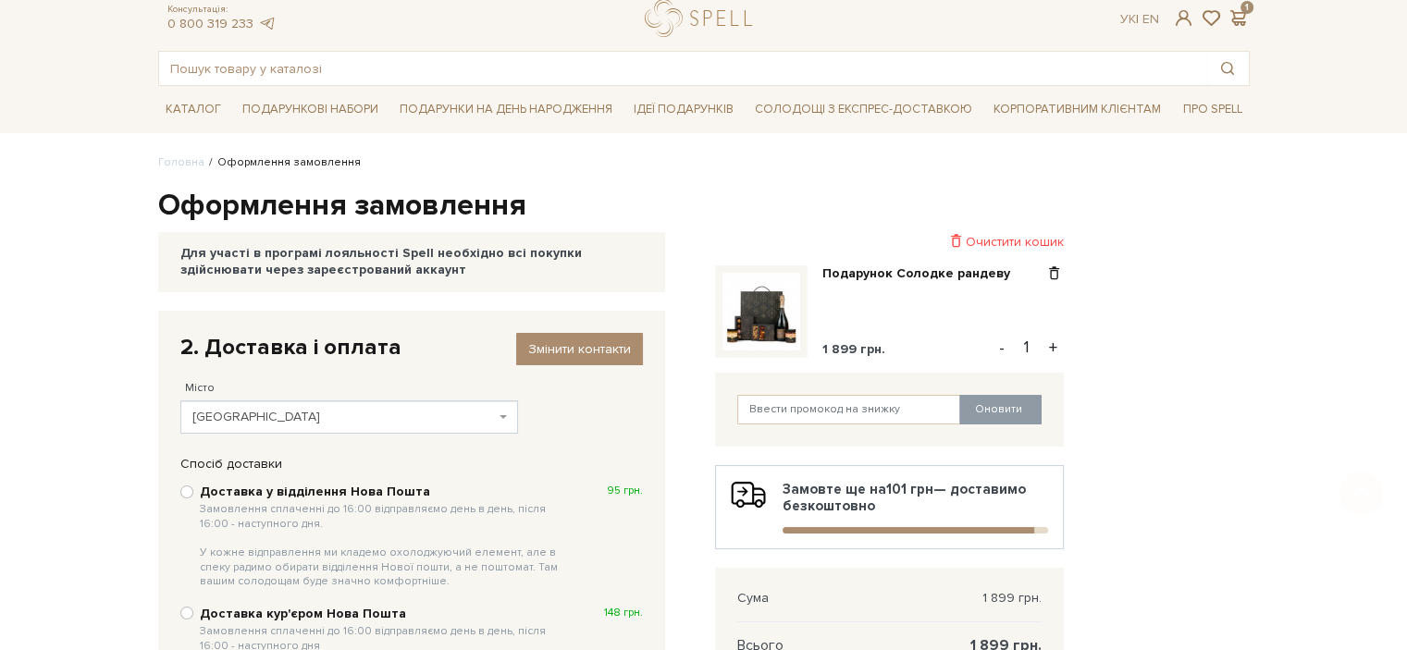
scroll to position [185, 0]
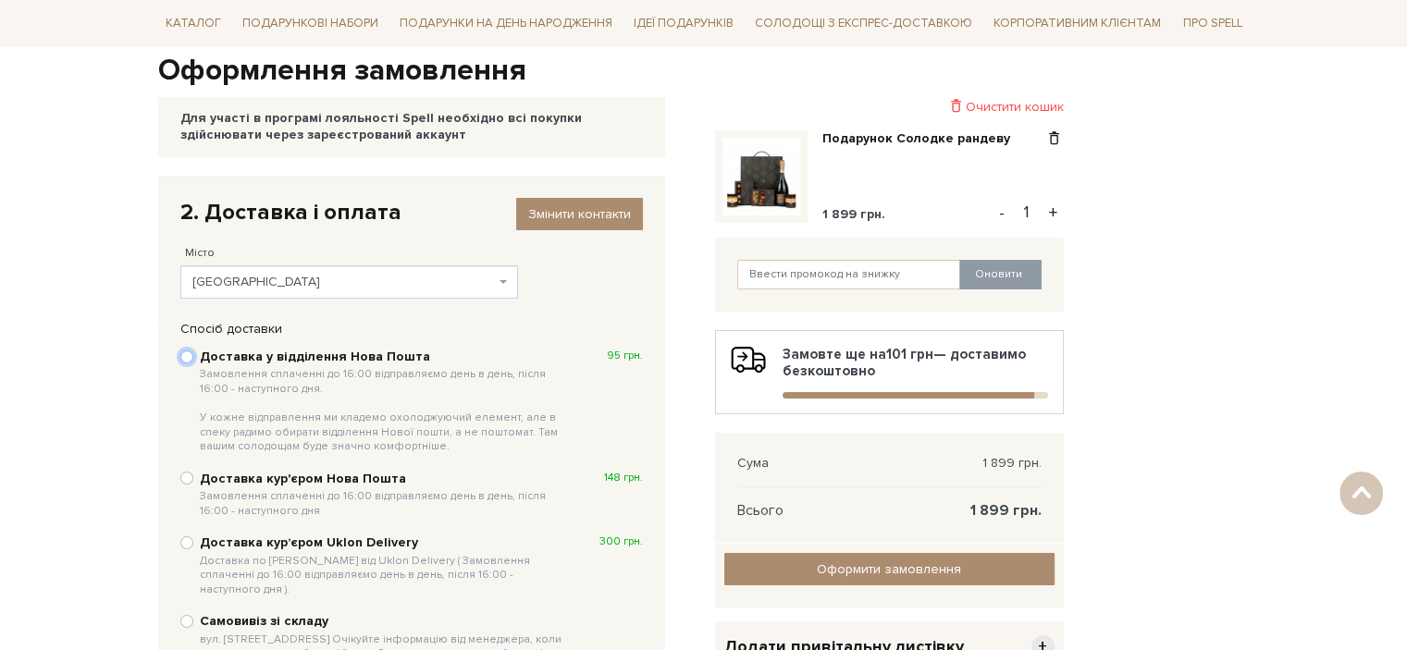
click at [190, 358] on input "Доставка у відділення Нова Пошта Замовлення сплаченні до 16:00 відправляємо ден…" at bounding box center [186, 357] width 13 height 13
radio input "true"
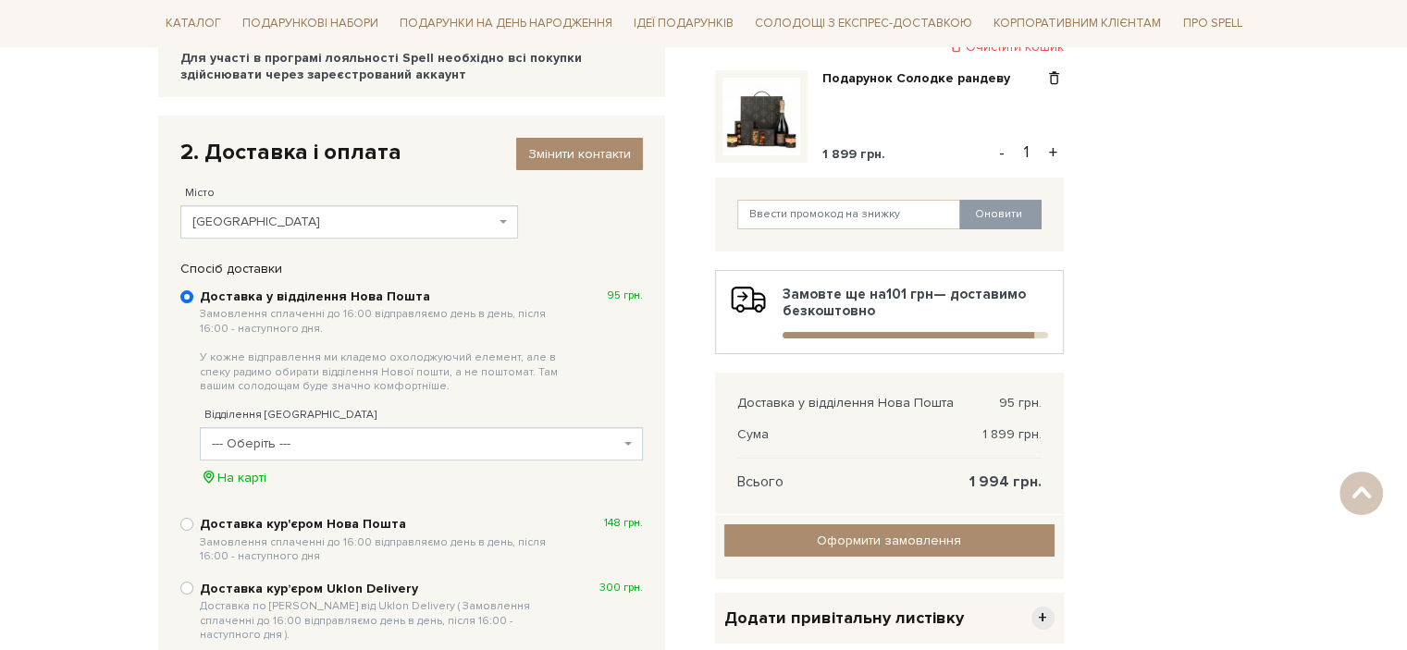
scroll to position [277, 0]
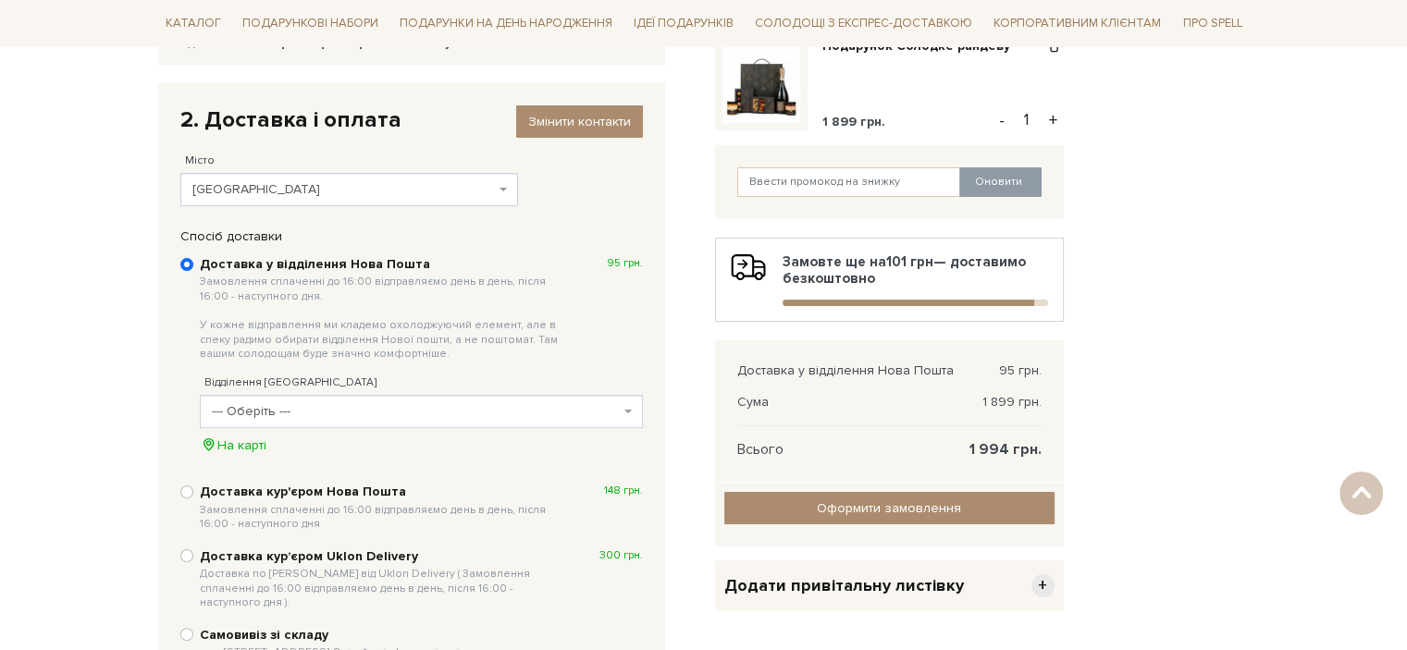
click at [305, 404] on span "--- Оберіть ---" at bounding box center [416, 411] width 408 height 18
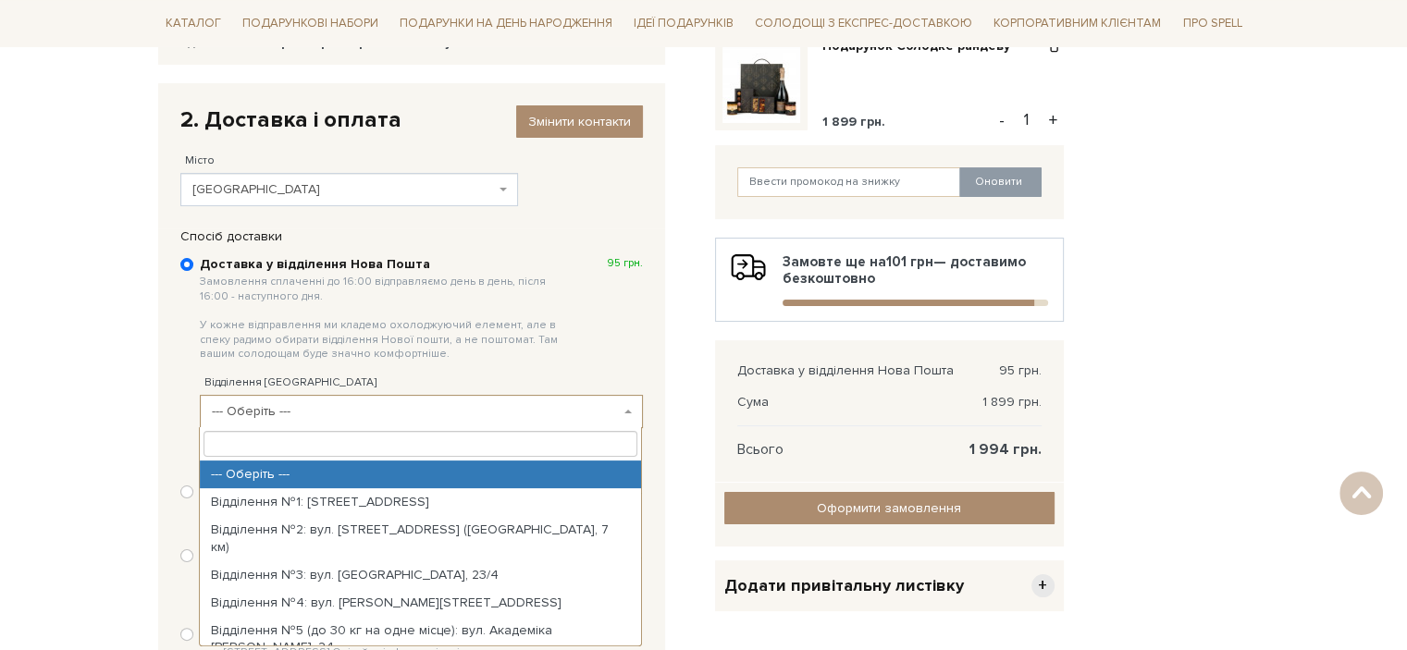
click at [302, 436] on input "search" at bounding box center [420, 444] width 434 height 26
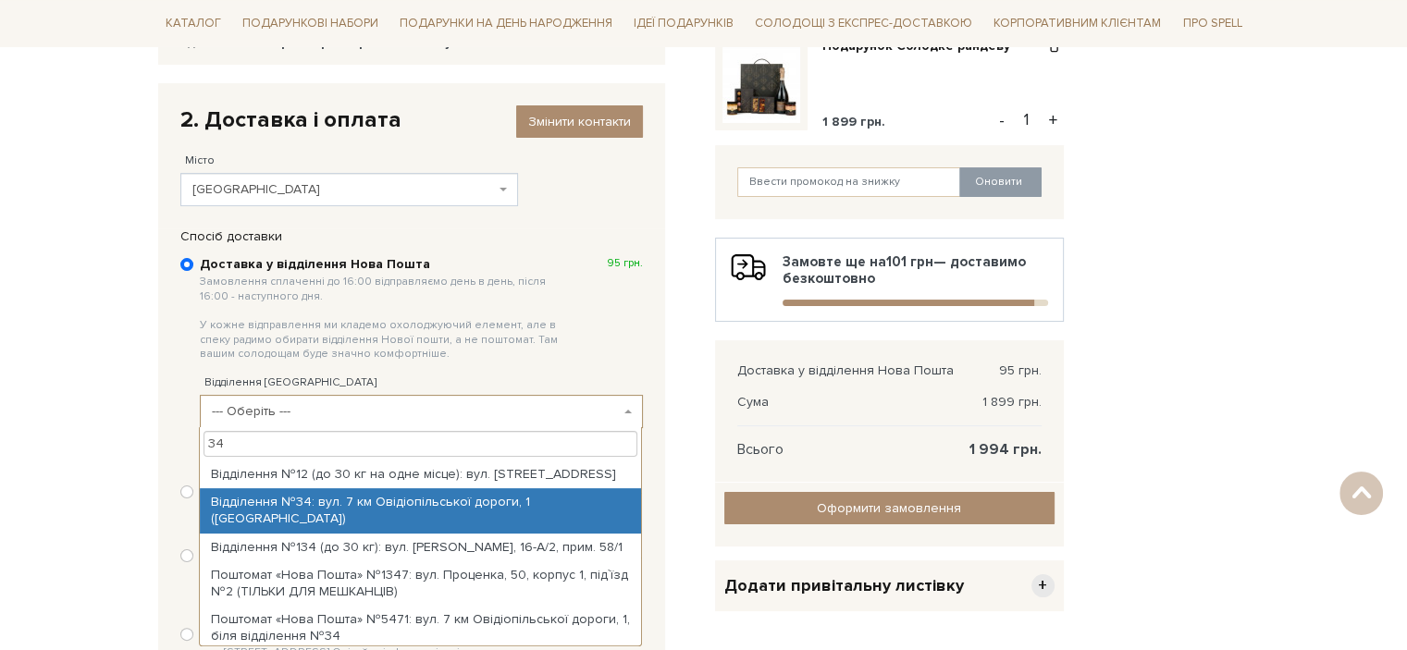
type input "34"
select select "Відділення №34: вул. 7 км Овідіопільської дороги, 1 (Епіцентр)"
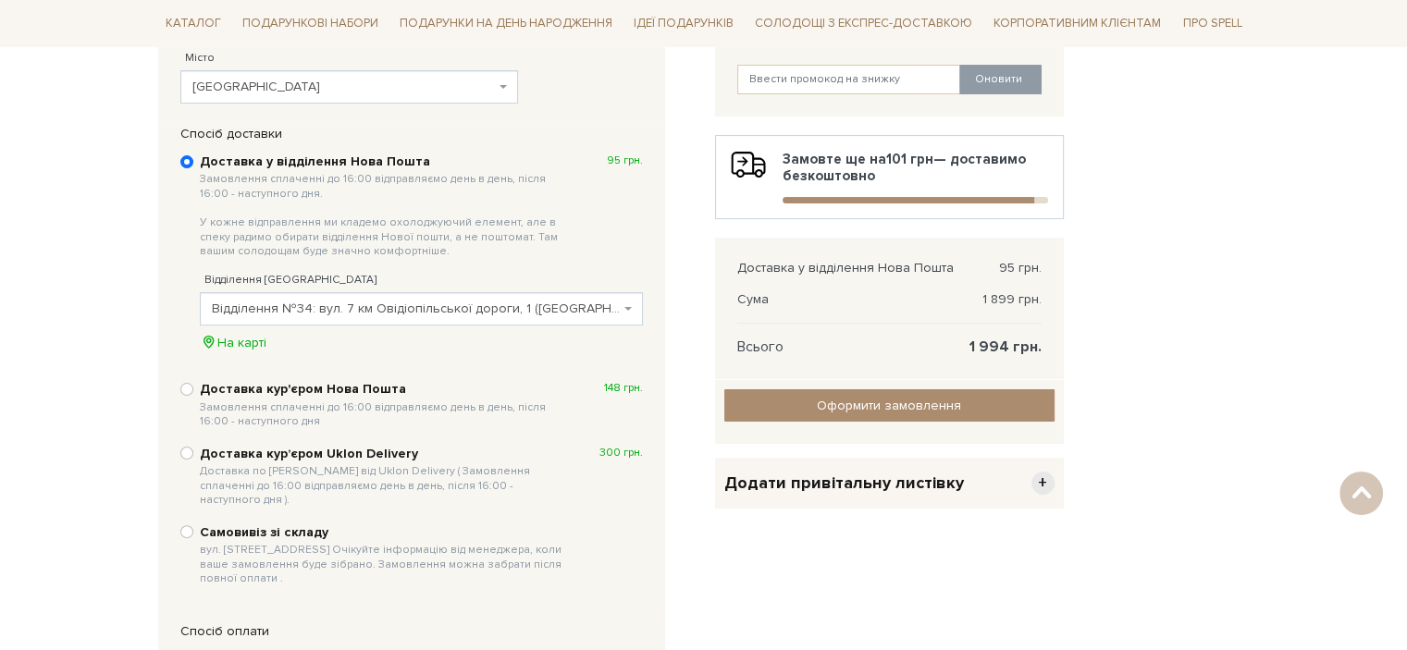
scroll to position [370, 0]
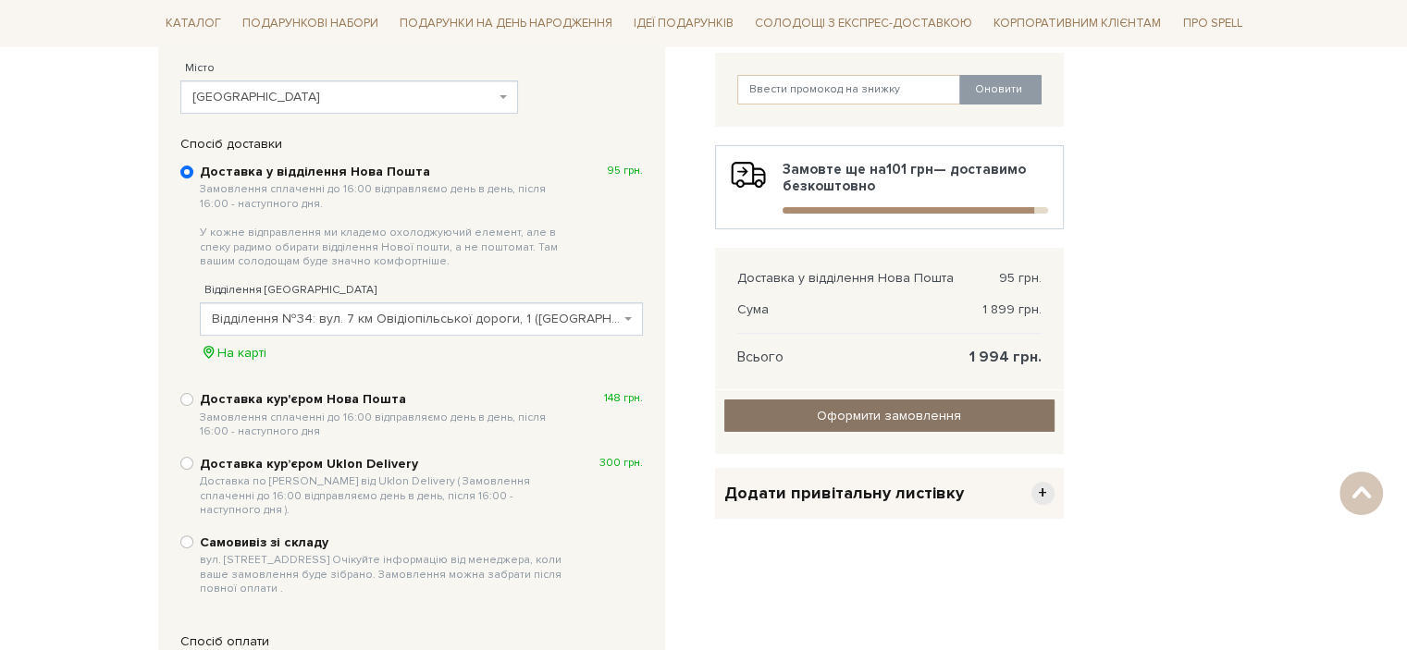
click at [895, 412] on input "Оформити замовлення" at bounding box center [889, 416] width 330 height 32
